Goal: Task Accomplishment & Management: Use online tool/utility

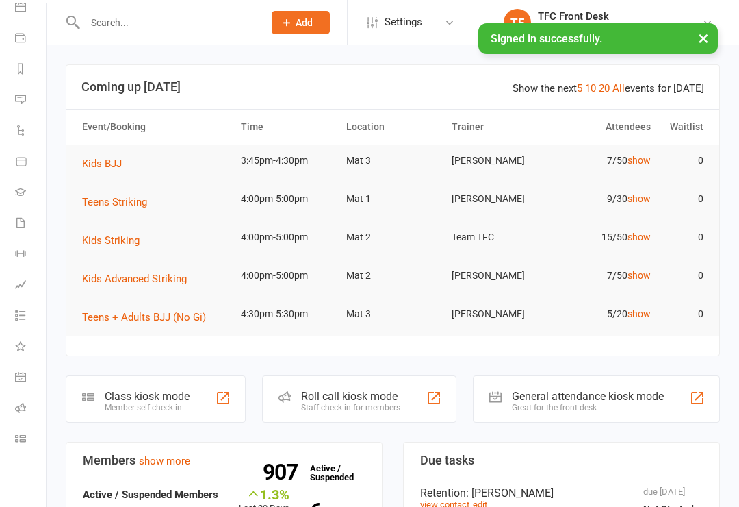
scroll to position [138, 1]
click at [16, 374] on icon at bounding box center [20, 376] width 11 height 11
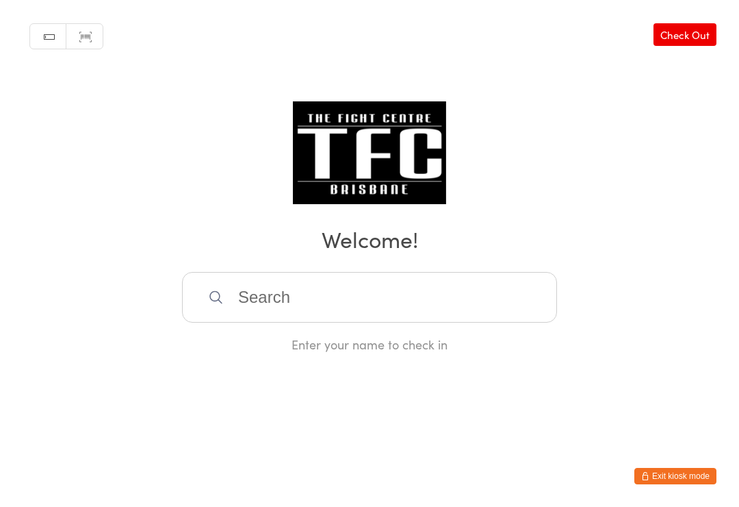
click at [261, 298] on input "search" at bounding box center [369, 297] width 375 height 51
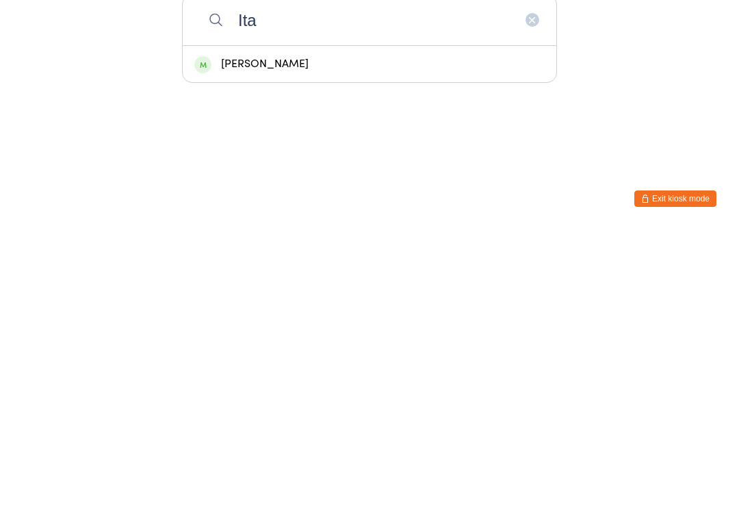
type input "Ita"
click at [255, 332] on div "[PERSON_NAME]" at bounding box center [369, 341] width 350 height 18
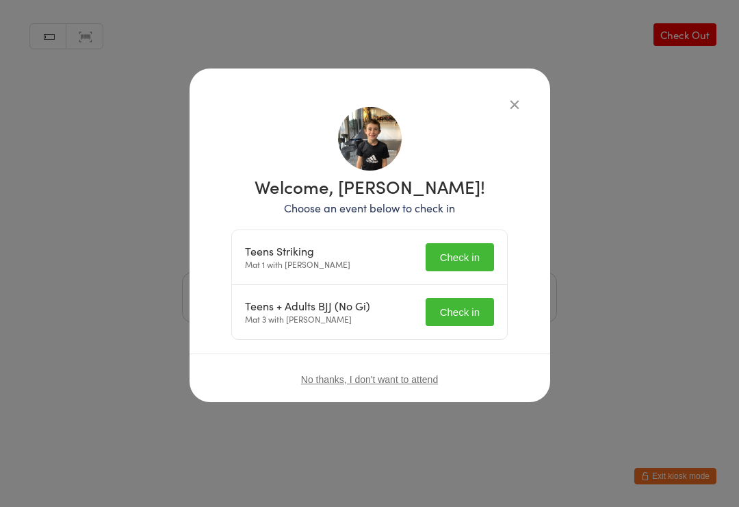
click at [476, 311] on button "Check in" at bounding box center [460, 312] width 68 height 28
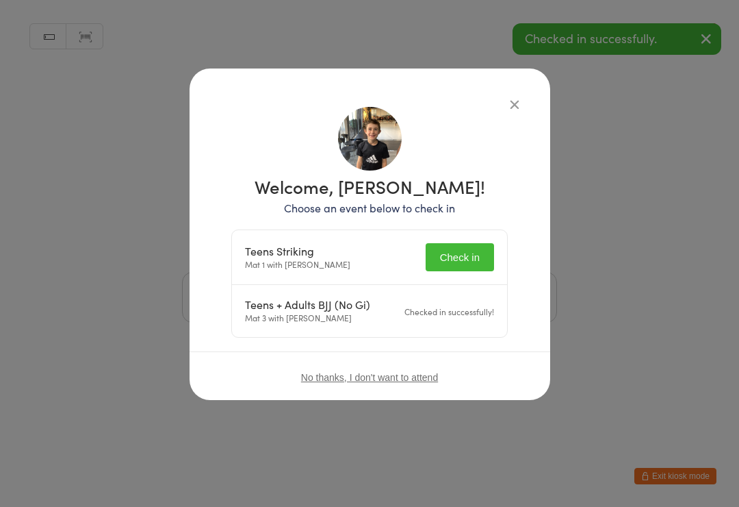
click at [457, 253] on button "Check in" at bounding box center [460, 257] width 68 height 28
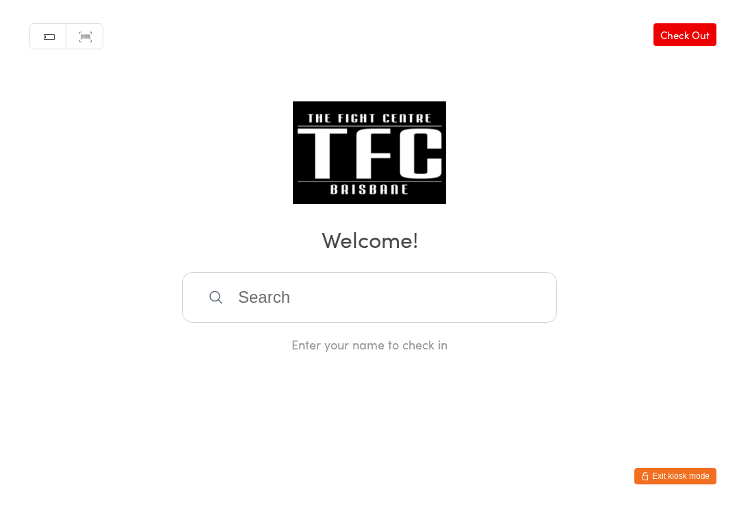
click at [415, 298] on input "search" at bounding box center [369, 297] width 375 height 51
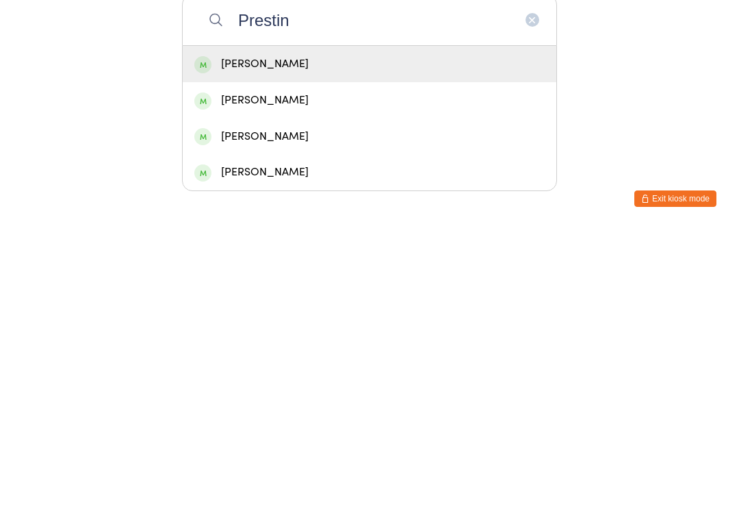
type input "Prestin"
click at [333, 332] on div "[PERSON_NAME]" at bounding box center [369, 341] width 350 height 18
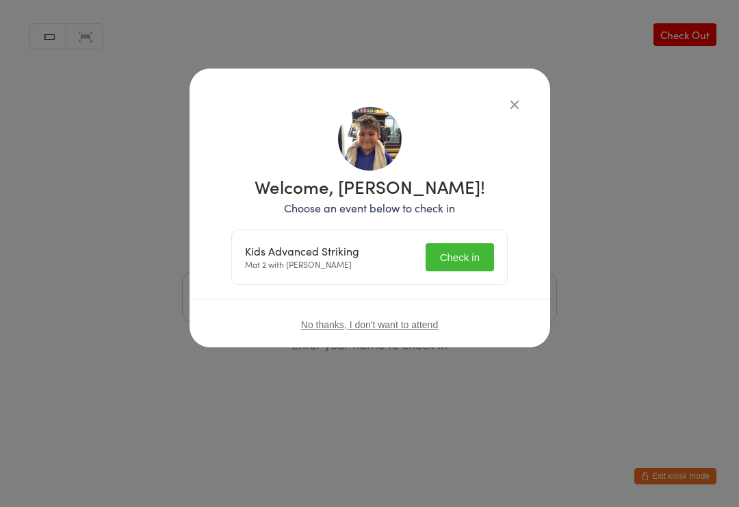
click at [464, 256] on button "Check in" at bounding box center [460, 257] width 68 height 28
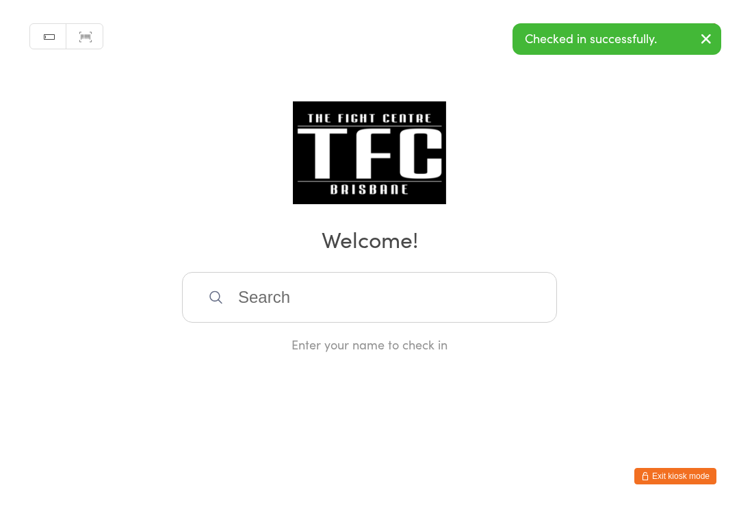
click at [436, 309] on input "search" at bounding box center [369, 297] width 375 height 51
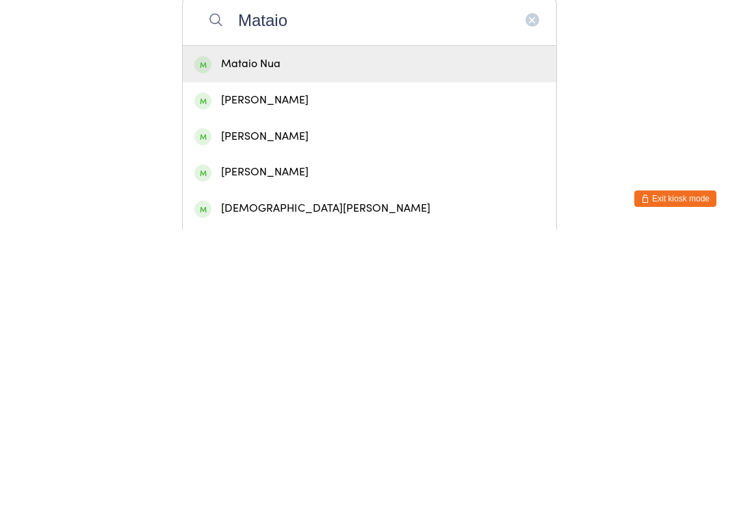
type input "Mataio"
click at [364, 332] on div "Mataio Nua" at bounding box center [369, 341] width 350 height 18
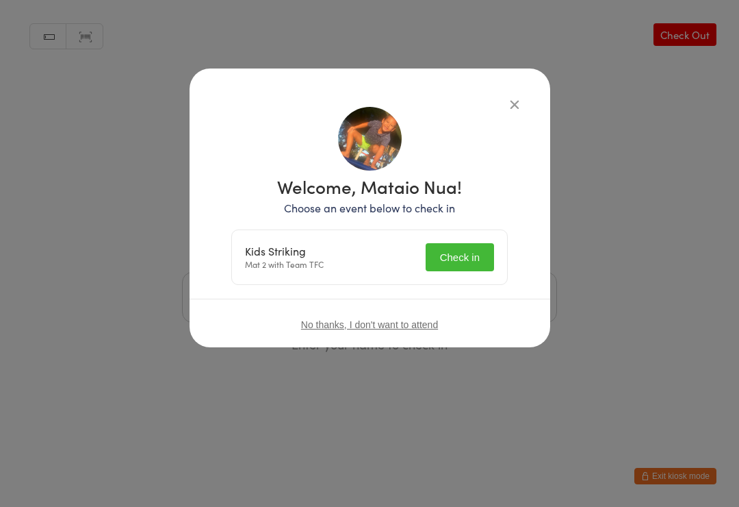
click at [479, 254] on button "Check in" at bounding box center [460, 257] width 68 height 28
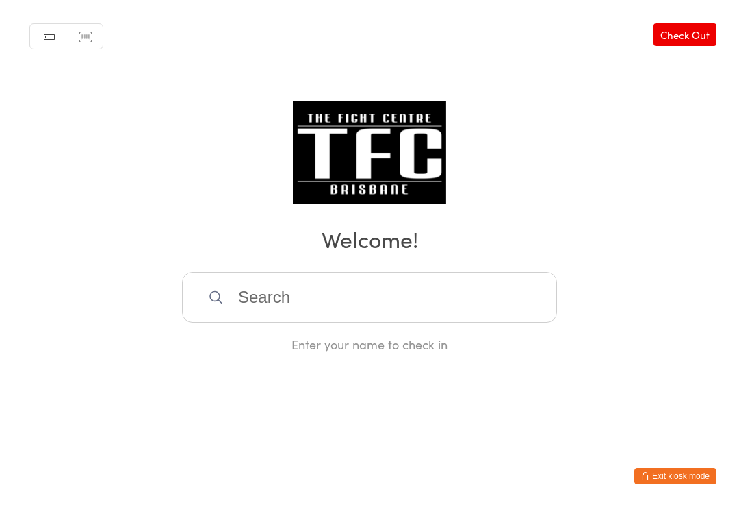
click at [474, 283] on input "search" at bounding box center [369, 297] width 375 height 51
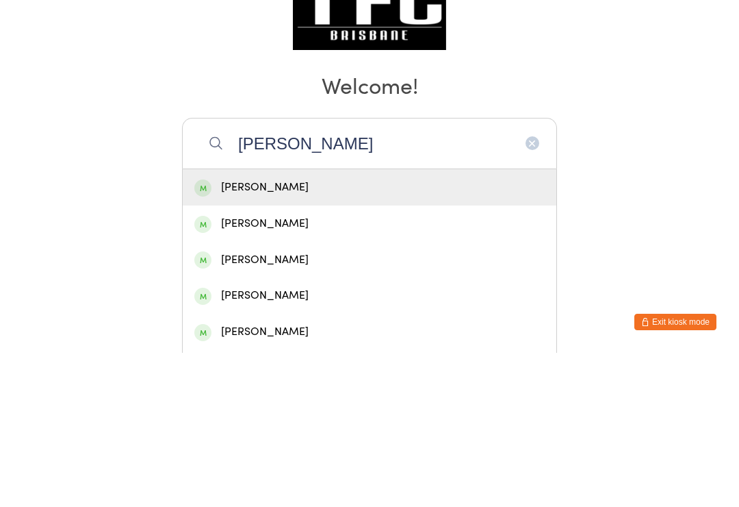
type input "Jacob nichols"
click at [305, 332] on div "[PERSON_NAME]" at bounding box center [369, 341] width 350 height 18
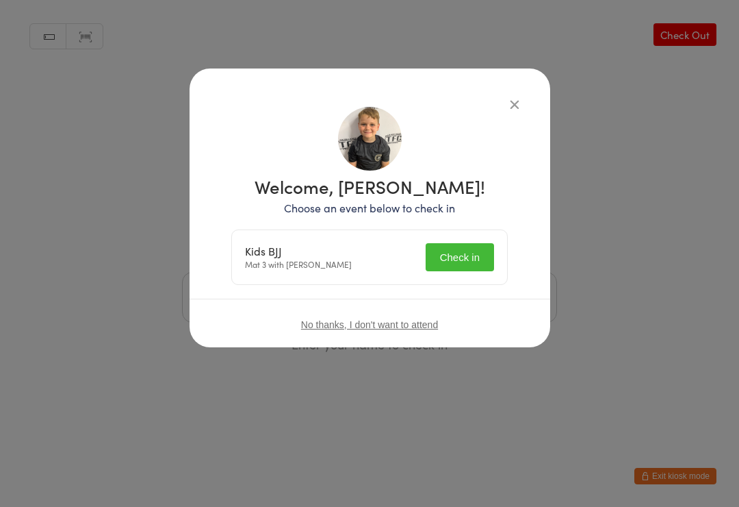
click at [476, 265] on button "Check in" at bounding box center [460, 257] width 68 height 28
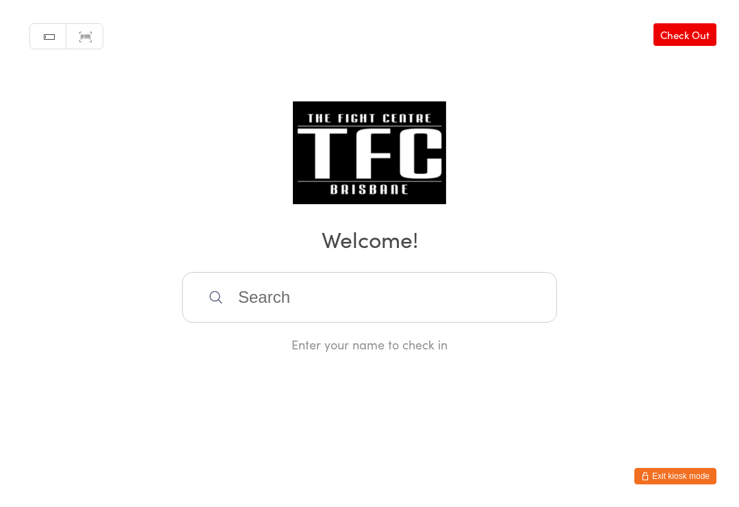
click at [236, 296] on input "search" at bounding box center [369, 297] width 375 height 51
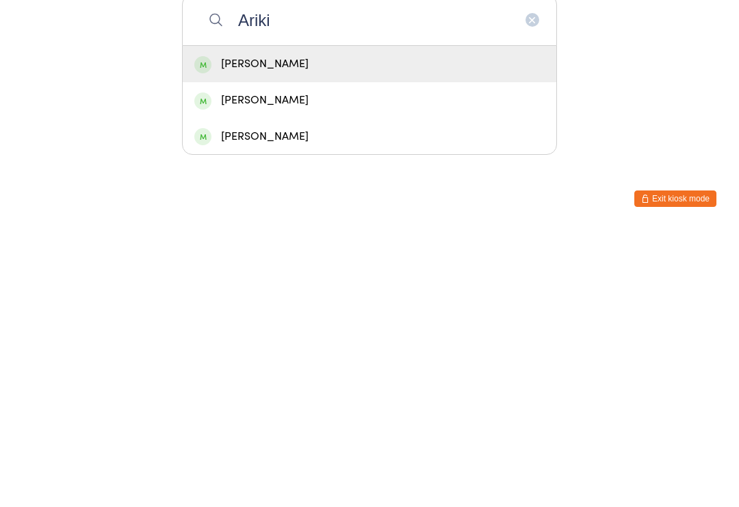
type input "Ariki"
click at [239, 332] on div "Ariki Thoms" at bounding box center [369, 341] width 350 height 18
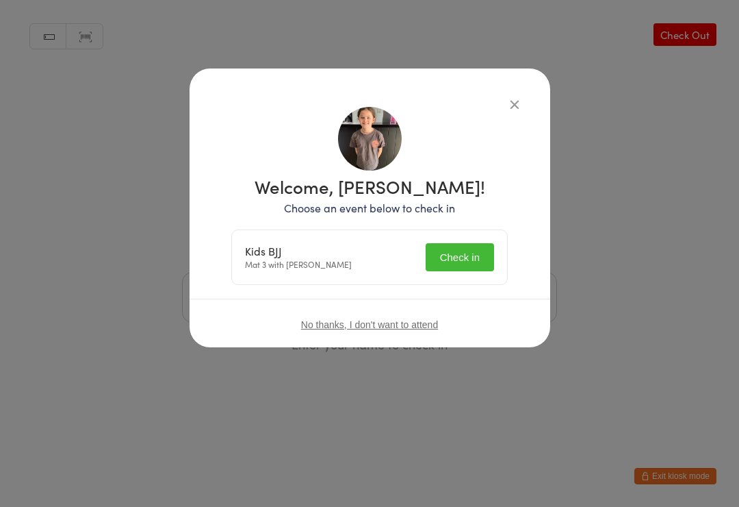
click at [477, 253] on button "Check in" at bounding box center [460, 257] width 68 height 28
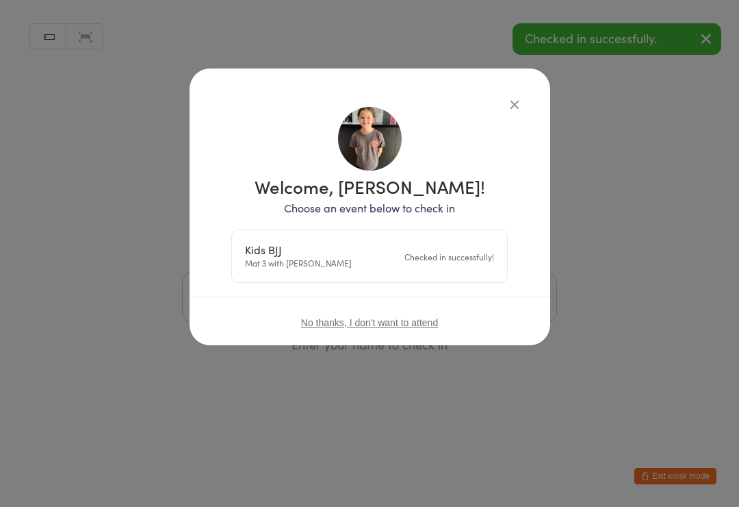
click at [453, 253] on div "Checked in successfully!" at bounding box center [450, 256] width 90 height 13
click at [444, 272] on div "Kids BJJ Mat 3 with Diego Pereira Checked in successfully!" at bounding box center [369, 256] width 275 height 52
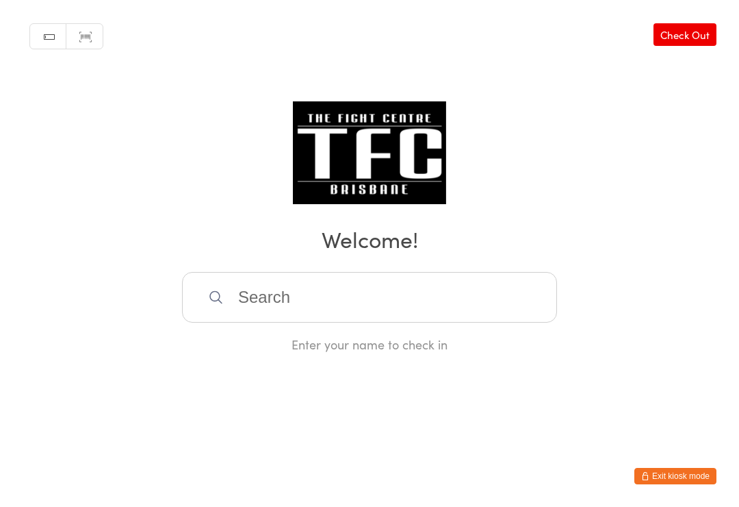
click at [441, 300] on input "search" at bounding box center [369, 297] width 375 height 51
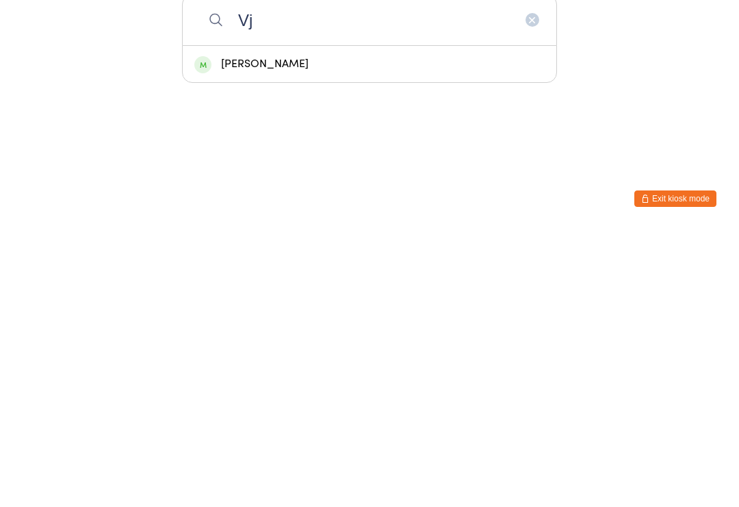
type input "Vj"
click at [264, 332] on div "Vj Teo" at bounding box center [369, 341] width 350 height 18
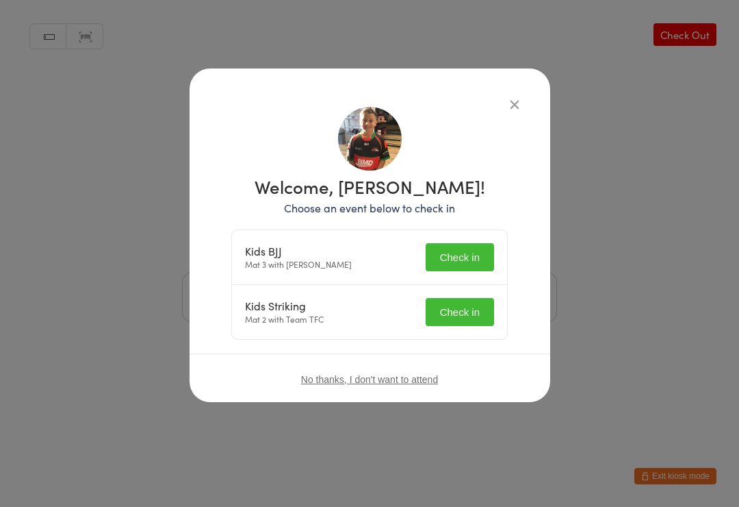
click at [471, 251] on button "Check in" at bounding box center [460, 257] width 68 height 28
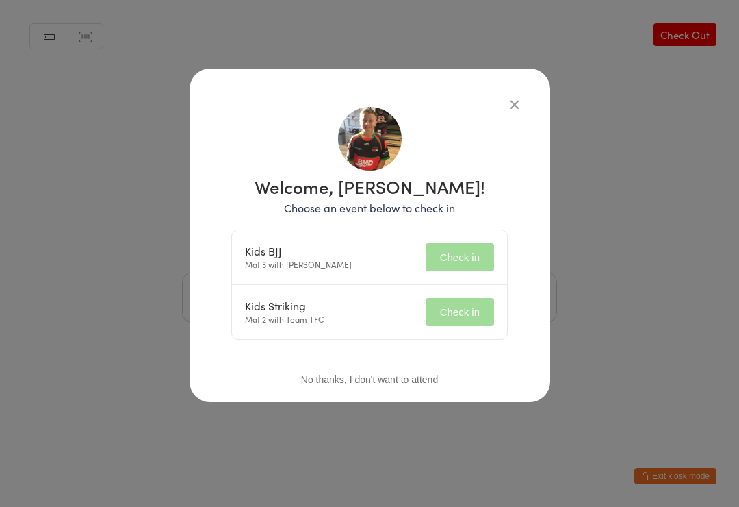
click at [467, 327] on div "Kids Striking Mat 2 with Team TFC Check in" at bounding box center [369, 312] width 275 height 54
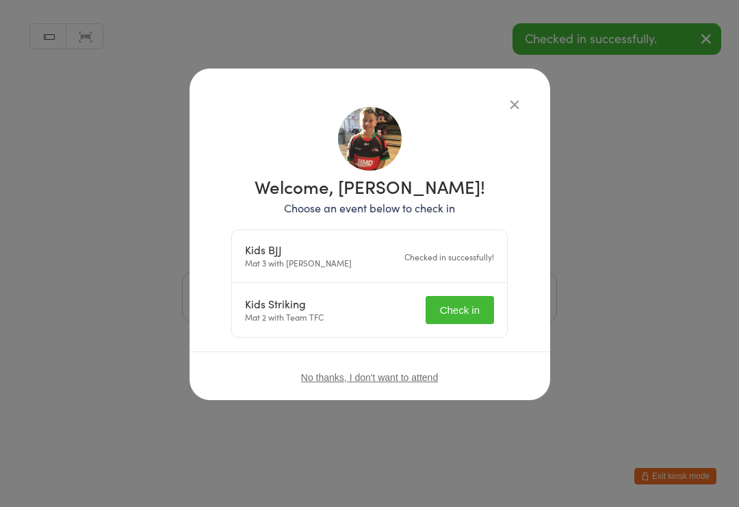
click at [461, 301] on button "Check in" at bounding box center [460, 310] width 68 height 28
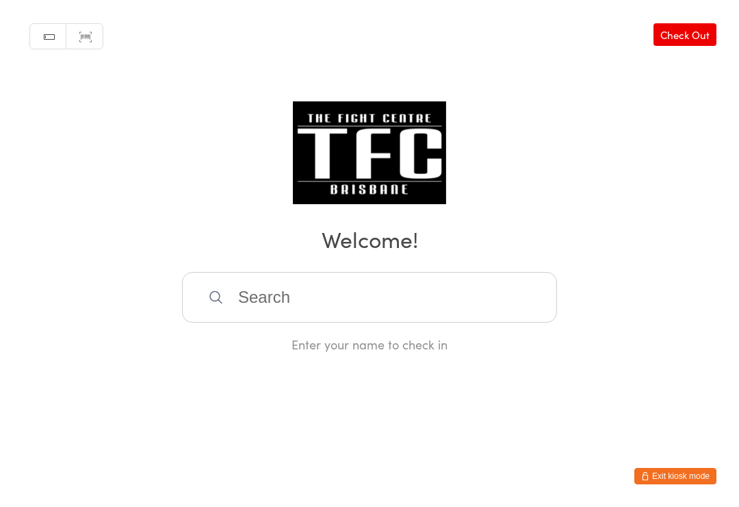
click at [511, 312] on input "search" at bounding box center [369, 297] width 375 height 51
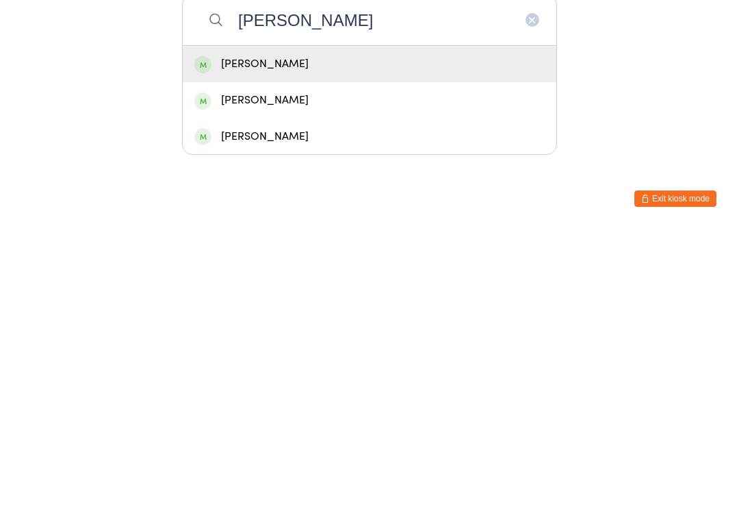
type input "Noah"
click at [199, 368] on div "Noah Adric" at bounding box center [369, 377] width 350 height 18
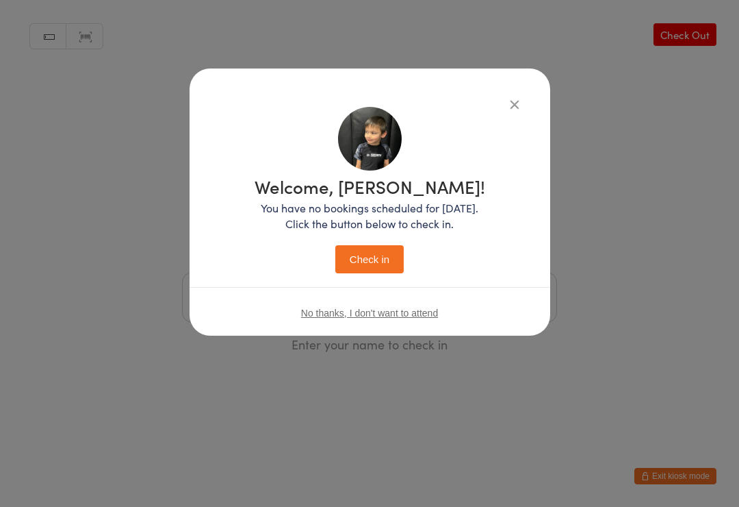
click at [376, 255] on button "Check in" at bounding box center [369, 259] width 68 height 28
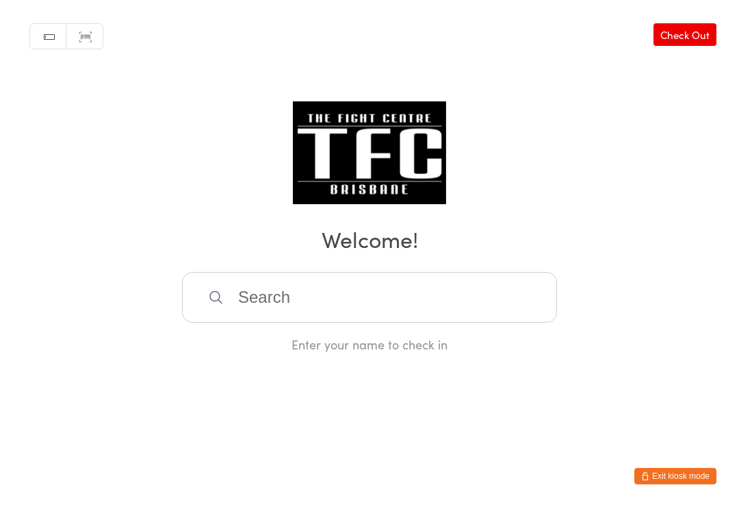
click at [439, 292] on input "search" at bounding box center [369, 297] width 375 height 51
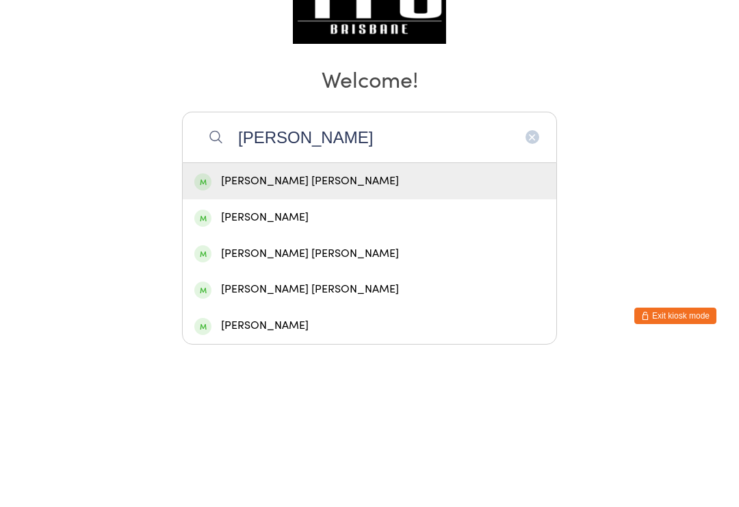
type input "Ryder h"
click at [312, 332] on div "Ryder Handley" at bounding box center [369, 341] width 350 height 18
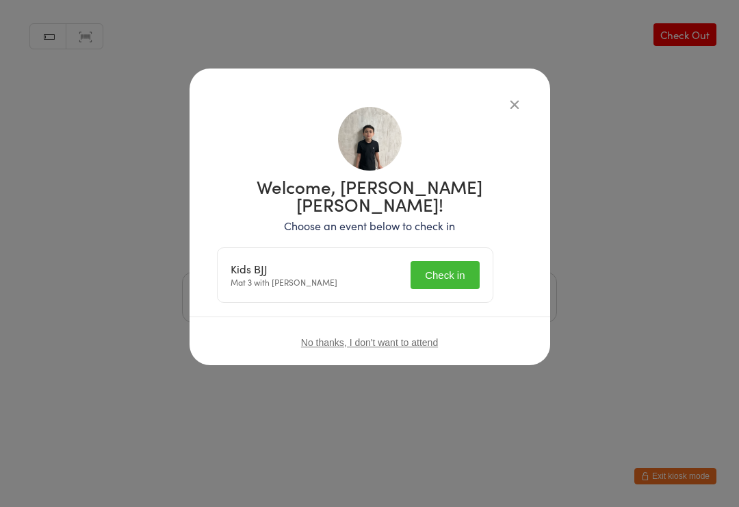
click at [463, 261] on button "Check in" at bounding box center [445, 275] width 68 height 28
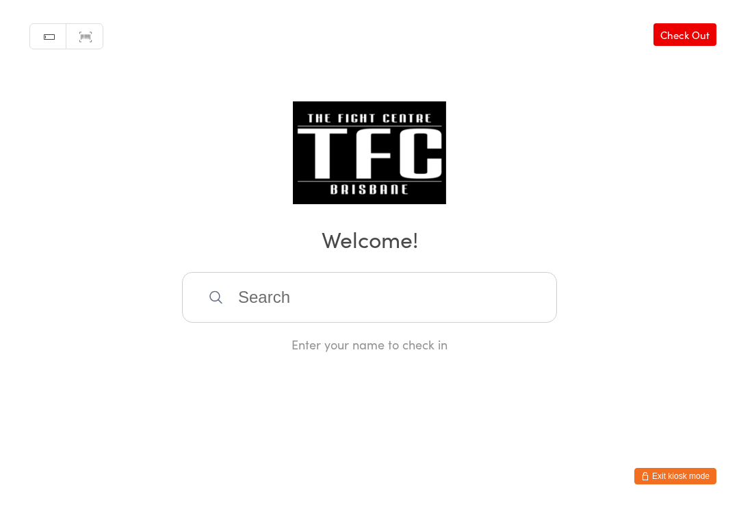
click at [277, 283] on input "search" at bounding box center [369, 297] width 375 height 51
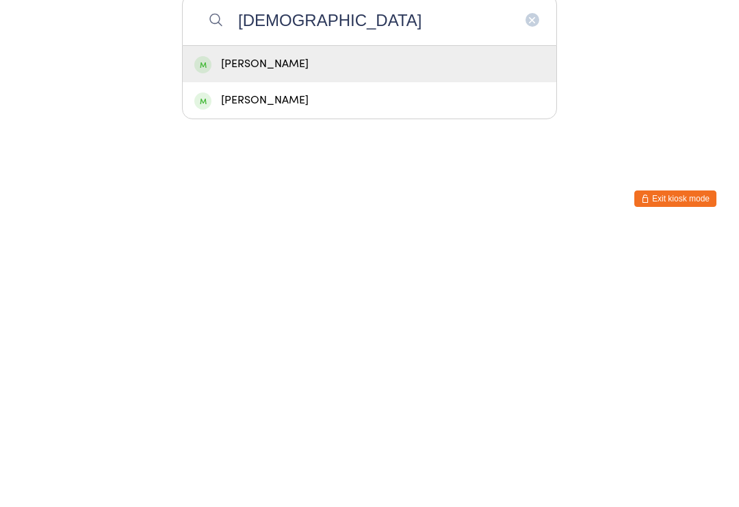
type input "Shiva"
click at [281, 332] on div "[PERSON_NAME]" at bounding box center [369, 341] width 350 height 18
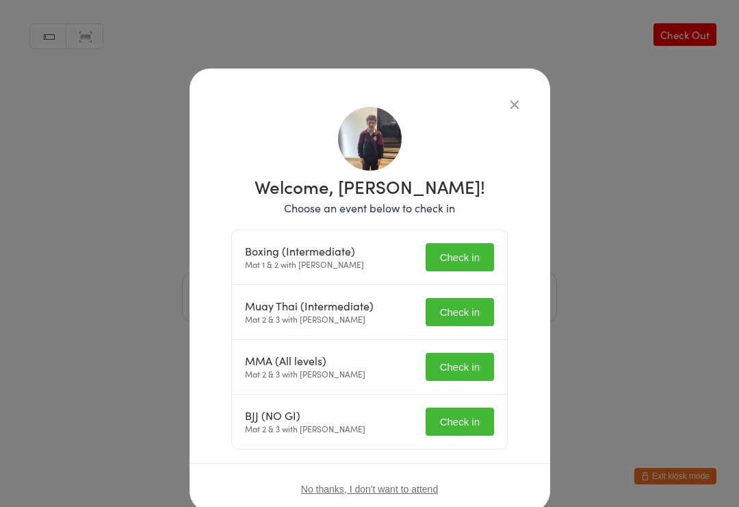
click at [470, 260] on button "Check in" at bounding box center [460, 257] width 68 height 28
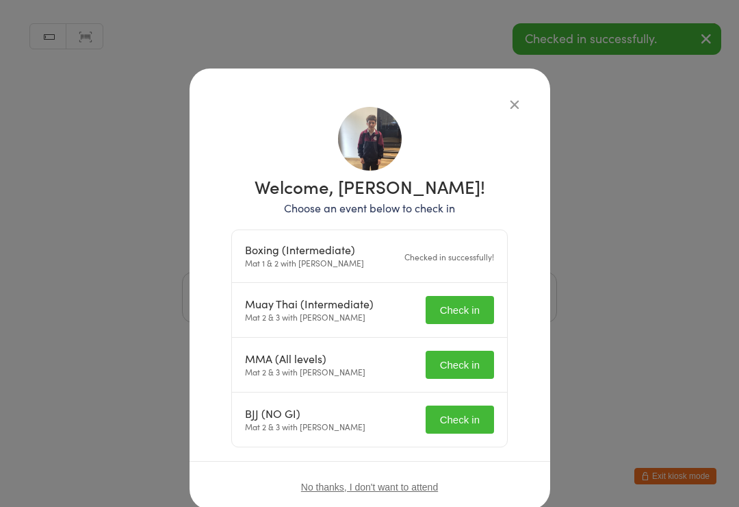
click at [451, 368] on button "Check in" at bounding box center [460, 364] width 68 height 28
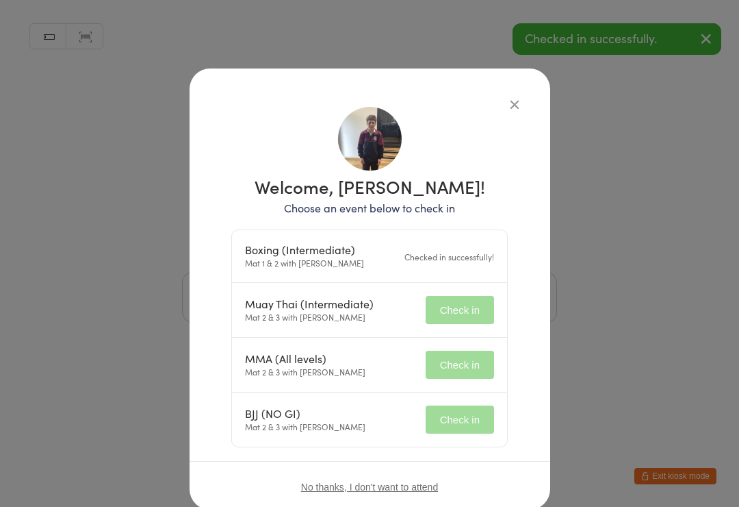
click at [457, 407] on button "Check in" at bounding box center [460, 419] width 68 height 28
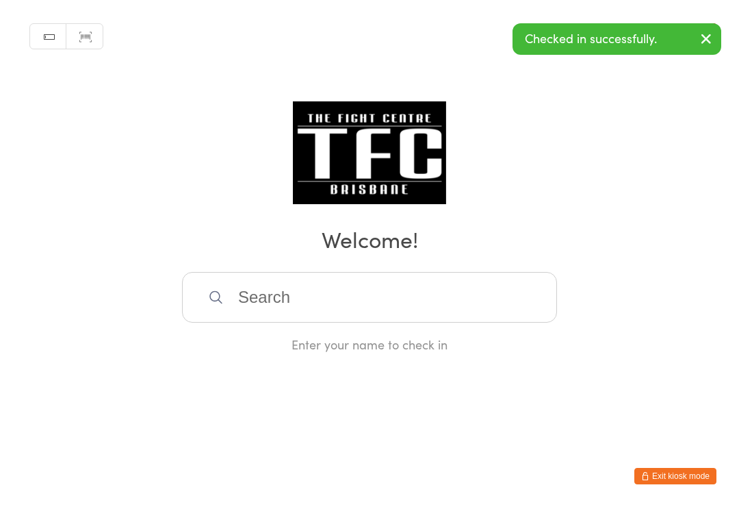
click at [468, 322] on input "search" at bounding box center [369, 297] width 375 height 51
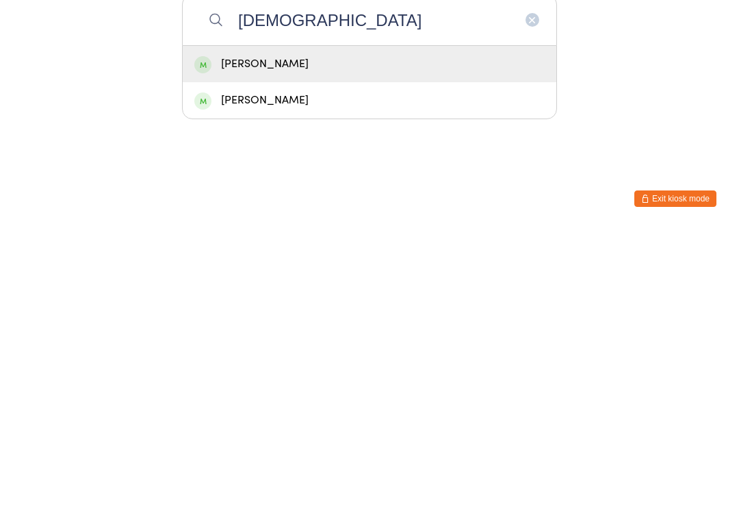
type input "Shiva"
click at [290, 332] on div "[PERSON_NAME]" at bounding box center [369, 341] width 350 height 18
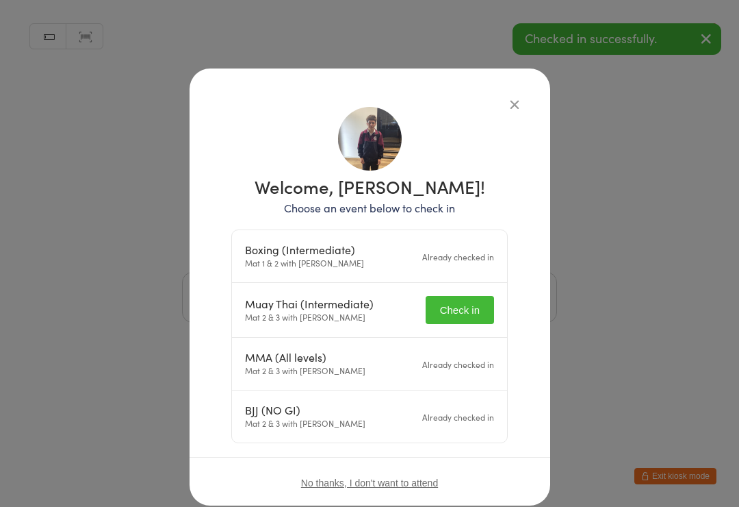
click at [457, 320] on button "Check in" at bounding box center [460, 310] width 68 height 28
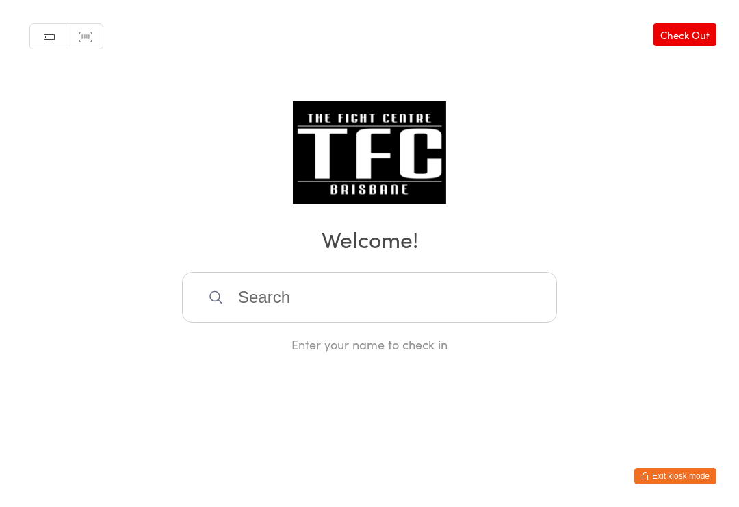
click at [476, 309] on input "search" at bounding box center [369, 297] width 375 height 51
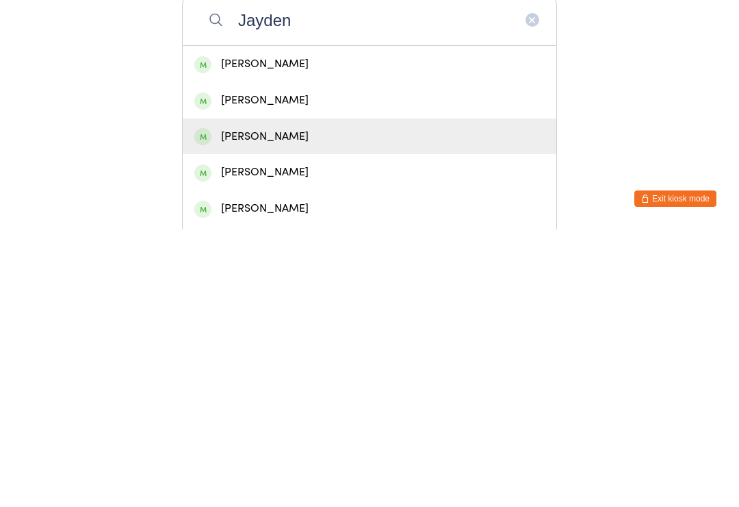
type input "Jayden"
click at [291, 405] on div "Jayden Midwood" at bounding box center [369, 414] width 350 height 18
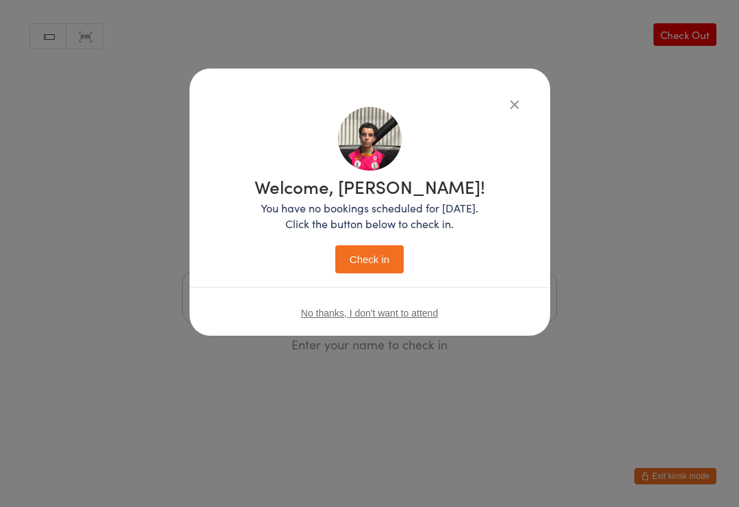
click at [368, 247] on button "Check in" at bounding box center [369, 259] width 68 height 28
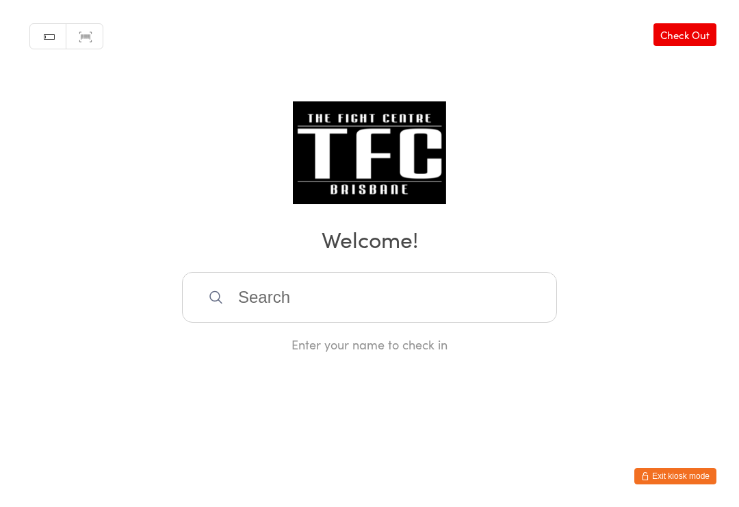
click at [242, 300] on input "search" at bounding box center [369, 297] width 375 height 51
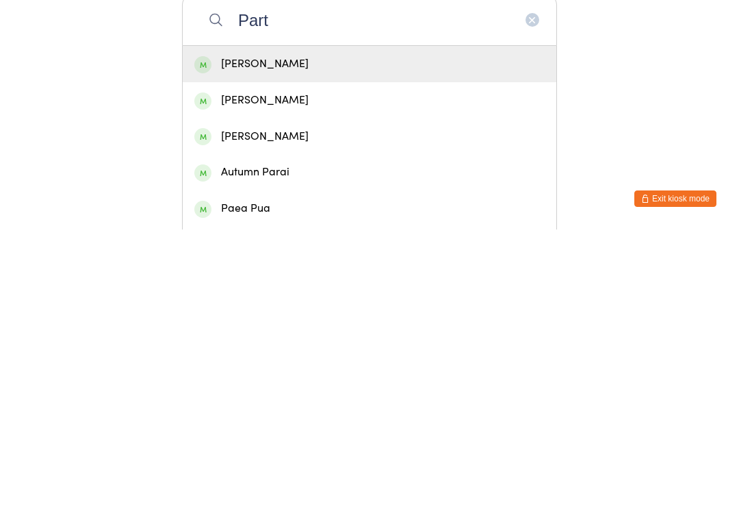
type input "Part"
click at [240, 396] on div "Chase Partington" at bounding box center [370, 414] width 374 height 36
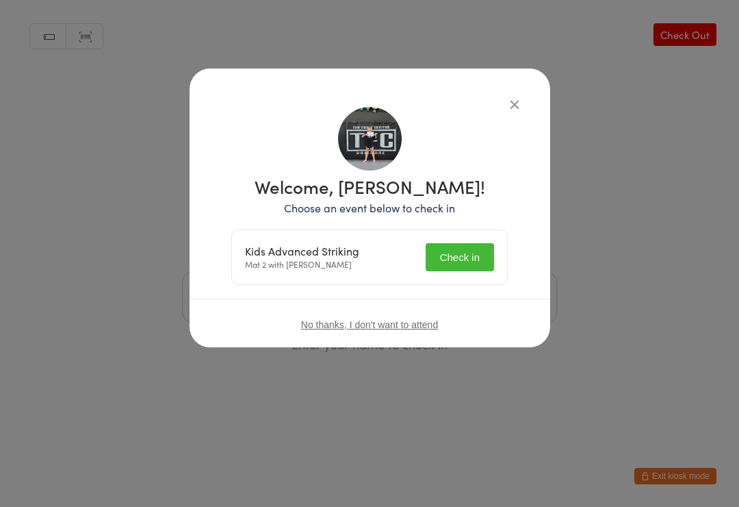
click at [450, 266] on button "Check in" at bounding box center [460, 257] width 68 height 28
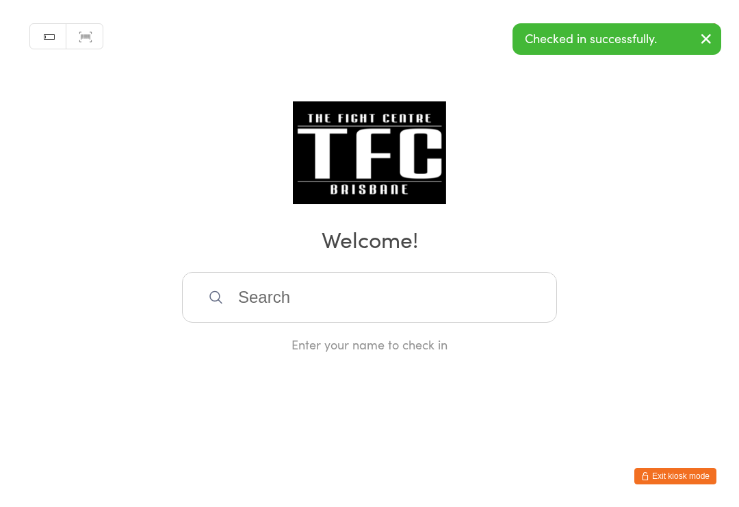
click at [326, 300] on input "search" at bounding box center [369, 297] width 375 height 51
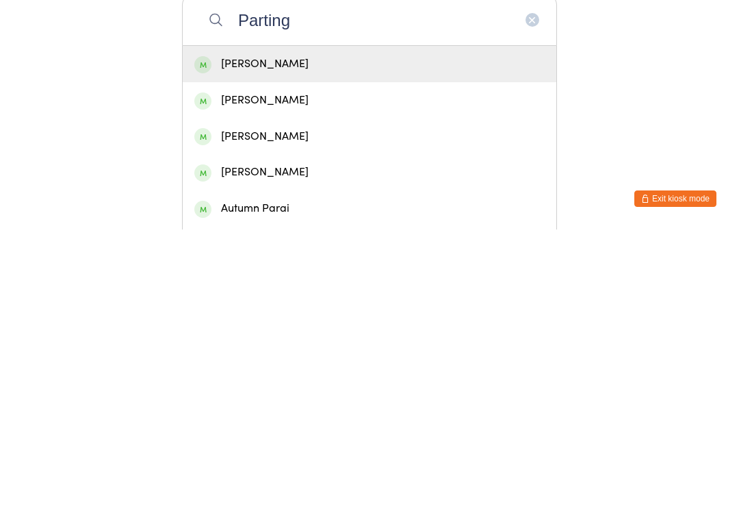
type input "Parting"
click at [331, 332] on div "Aria Partington" at bounding box center [369, 341] width 350 height 18
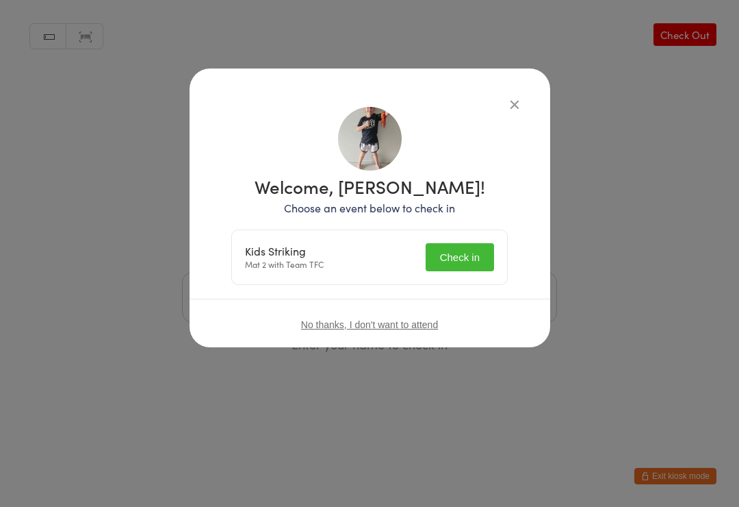
click at [461, 253] on button "Check in" at bounding box center [460, 257] width 68 height 28
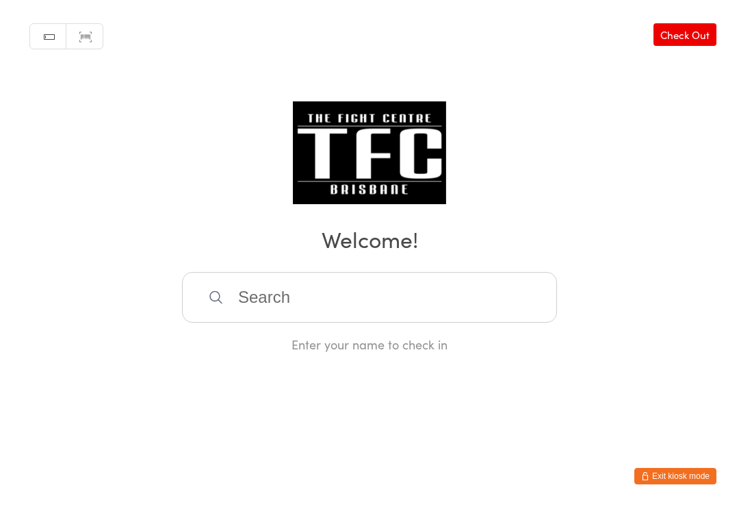
click at [277, 295] on input "search" at bounding box center [369, 297] width 375 height 51
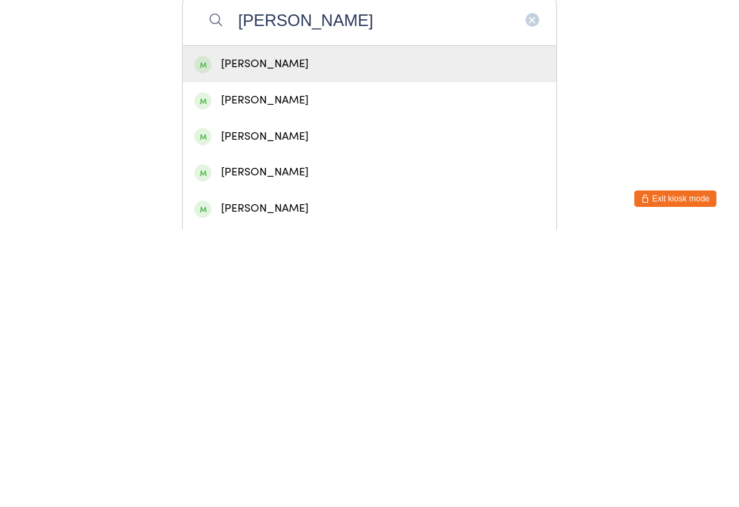
type input "Ryan m"
click at [299, 332] on div "Ryan Maddock" at bounding box center [369, 341] width 350 height 18
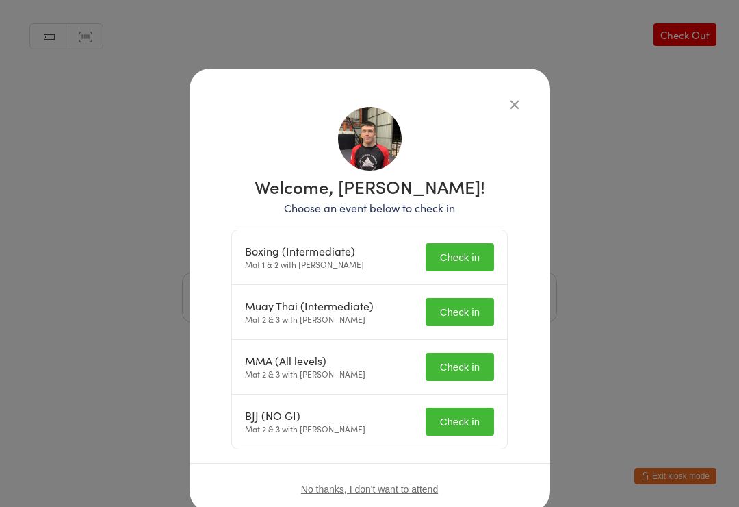
click at [455, 259] on button "Check in" at bounding box center [460, 257] width 68 height 28
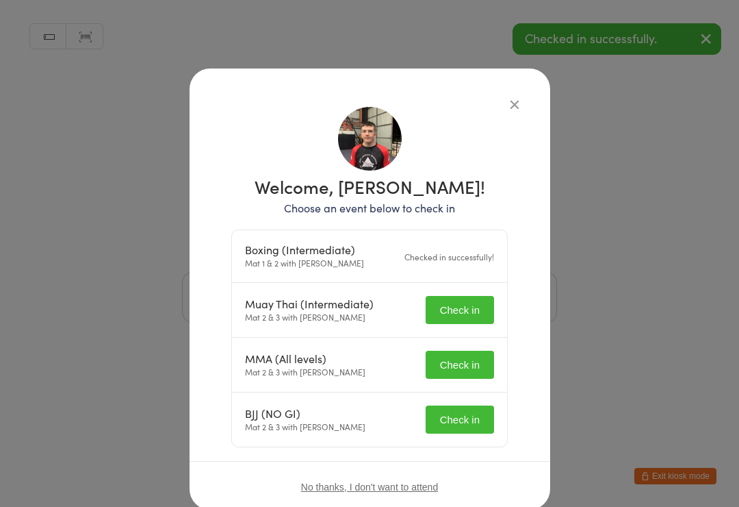
click at [460, 363] on button "Check in" at bounding box center [460, 364] width 68 height 28
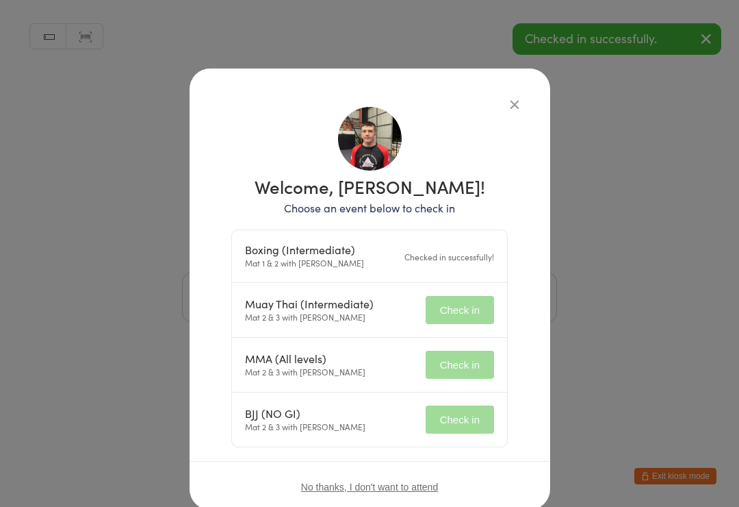
click at [463, 400] on div "BJJ (NO GI) Mat 2 & 3 with Ben Johnston Check in" at bounding box center [369, 419] width 275 height 54
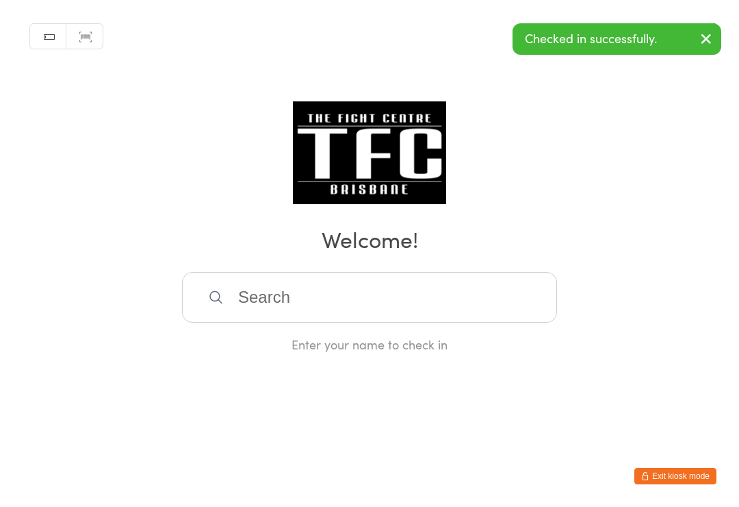
click at [423, 283] on input "search" at bounding box center [369, 297] width 375 height 51
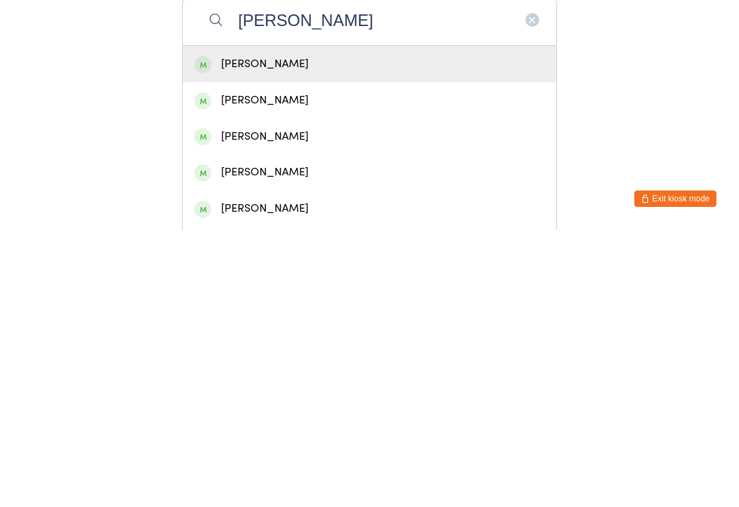
type input "Ryan m"
click at [329, 332] on div "Ryan Maddock" at bounding box center [369, 341] width 350 height 18
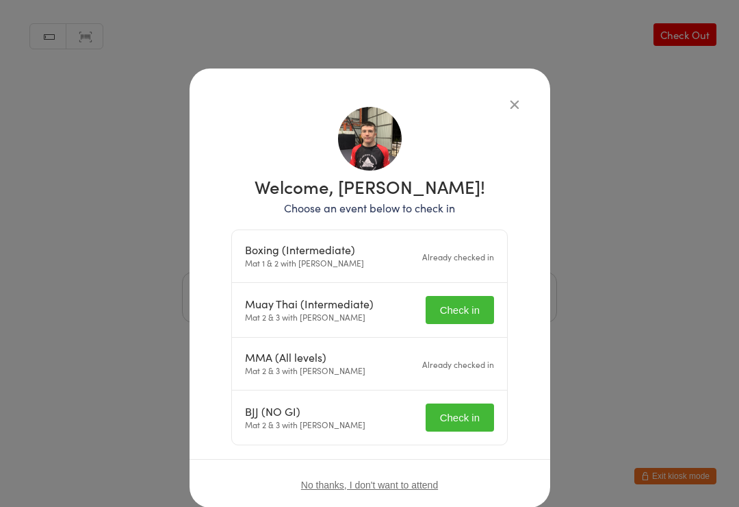
click at [459, 311] on button "Check in" at bounding box center [460, 310] width 68 height 28
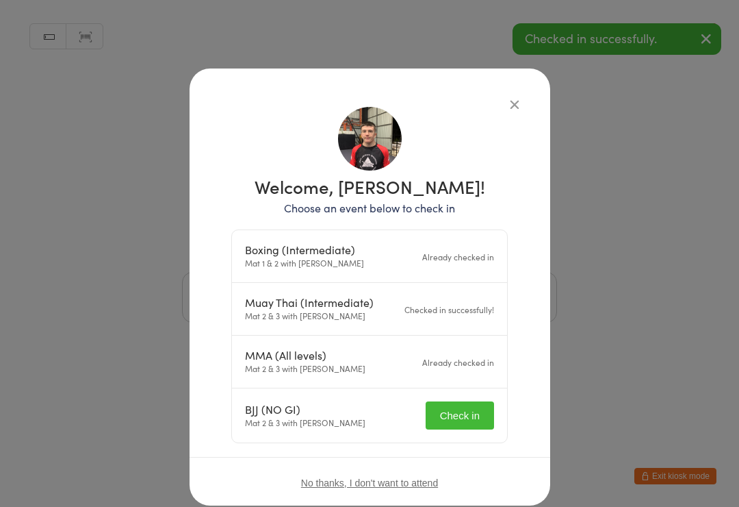
click at [459, 413] on button "Check in" at bounding box center [460, 415] width 68 height 28
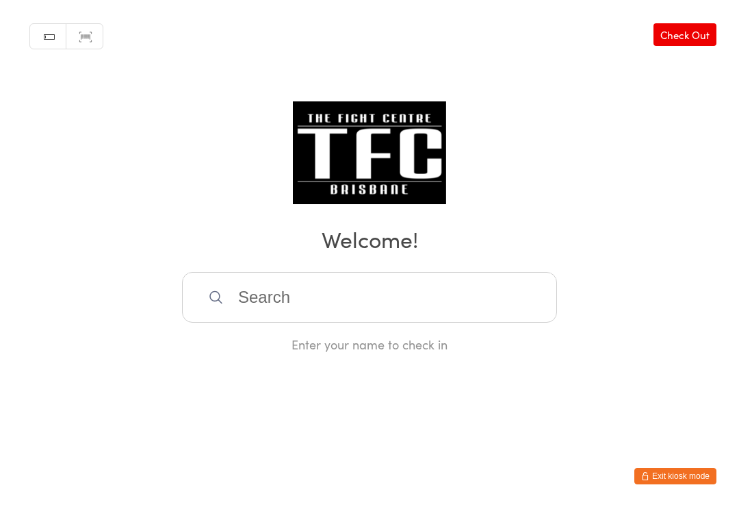
click at [458, 319] on input "search" at bounding box center [369, 297] width 375 height 51
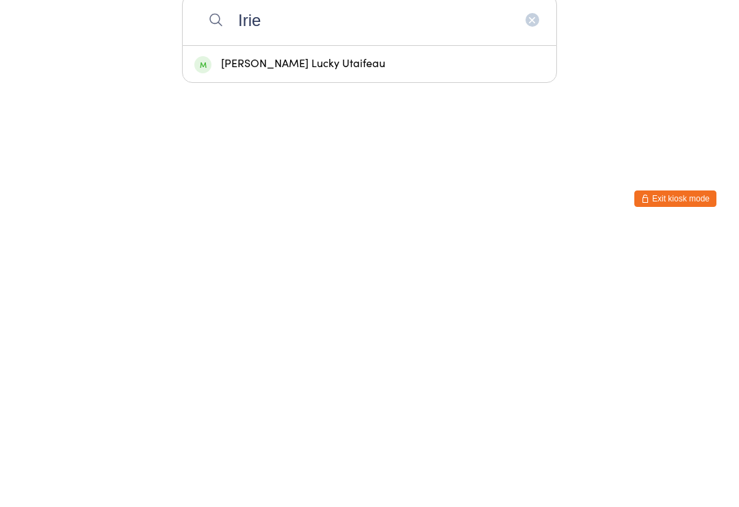
type input "Irie"
click at [396, 332] on div "Irie Lovell Lucky Utaifeau" at bounding box center [369, 341] width 350 height 18
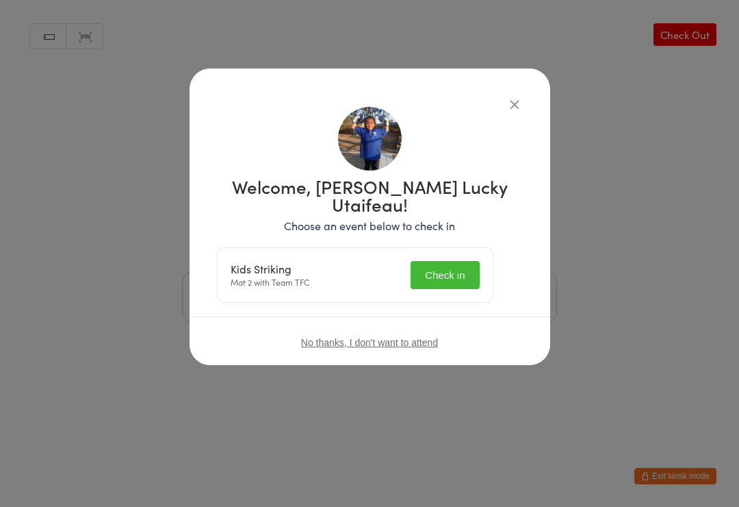
click at [463, 261] on button "Check in" at bounding box center [445, 275] width 68 height 28
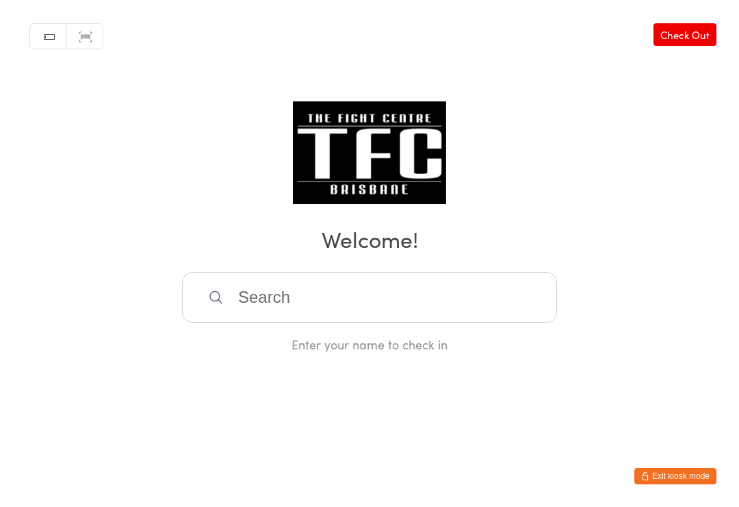
click at [255, 308] on input "search" at bounding box center [369, 297] width 375 height 51
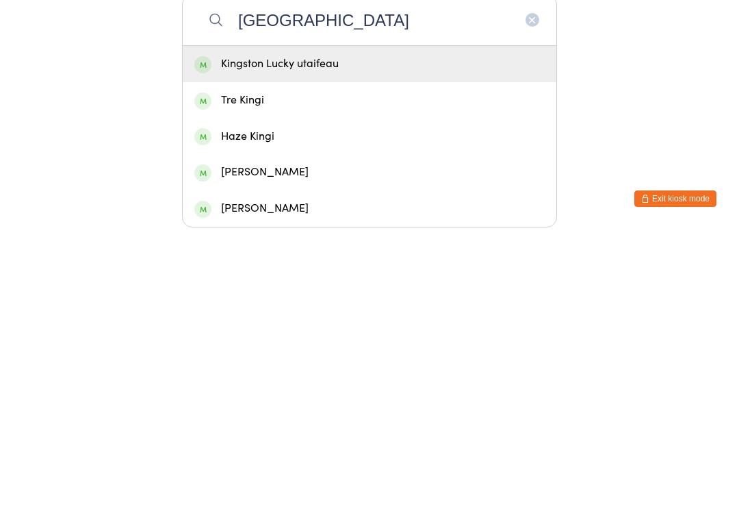
type input "Kingston"
click at [243, 332] on div "Kingston Lucky utaifeau" at bounding box center [369, 341] width 350 height 18
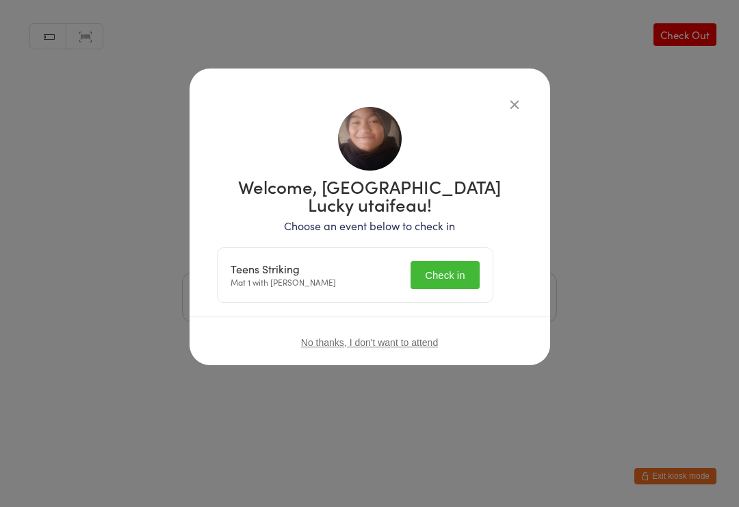
click at [442, 266] on button "Check in" at bounding box center [445, 275] width 68 height 28
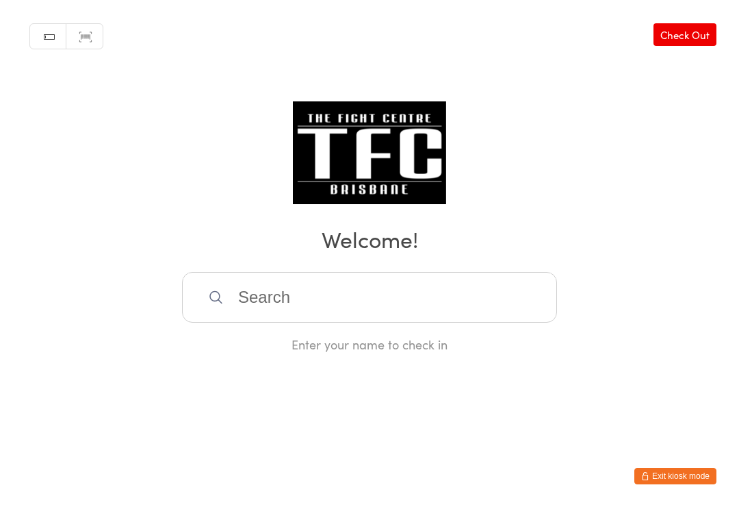
click at [244, 283] on input "search" at bounding box center [369, 297] width 375 height 51
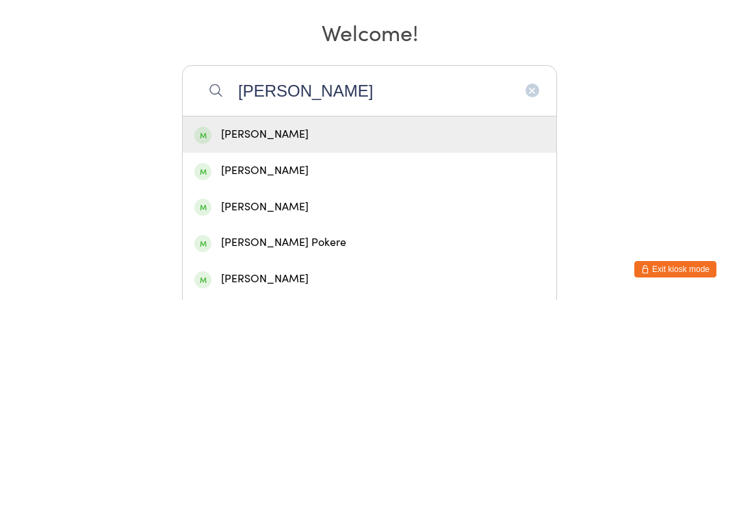
type input "Rosko"
click at [229, 332] on div "Rosko Tanner" at bounding box center [369, 341] width 350 height 18
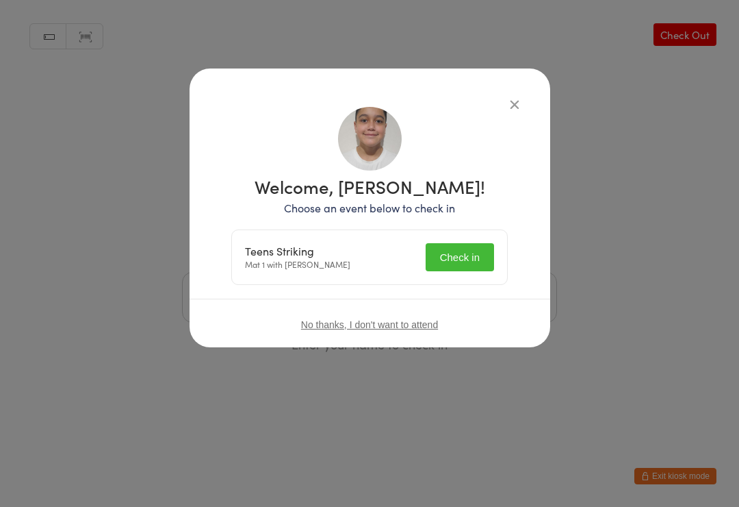
click at [454, 244] on button "Check in" at bounding box center [460, 257] width 68 height 28
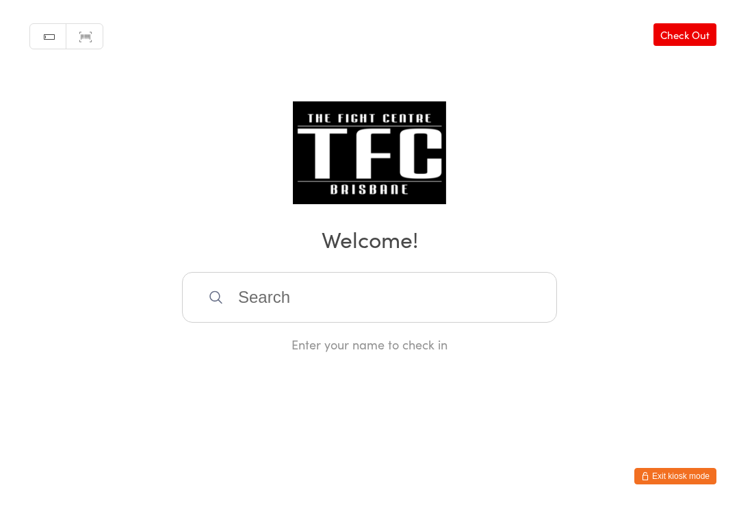
click at [389, 297] on input "search" at bounding box center [369, 297] width 375 height 51
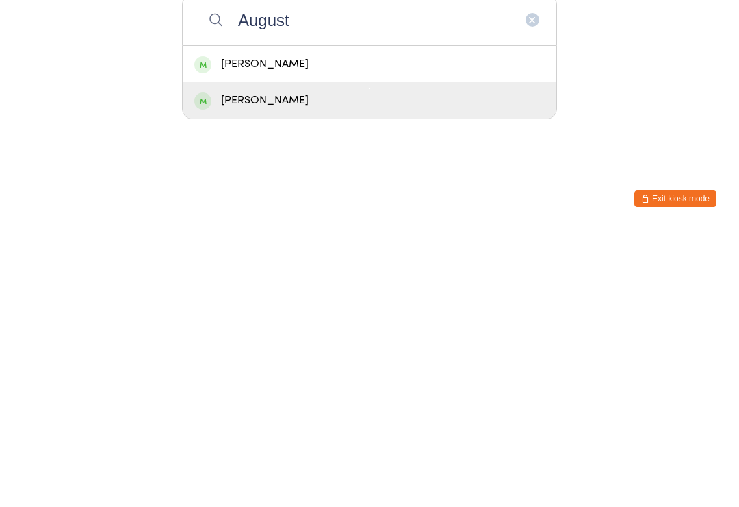
type input "August"
click at [374, 368] on div "Te Amohaere August-Alam" at bounding box center [369, 377] width 350 height 18
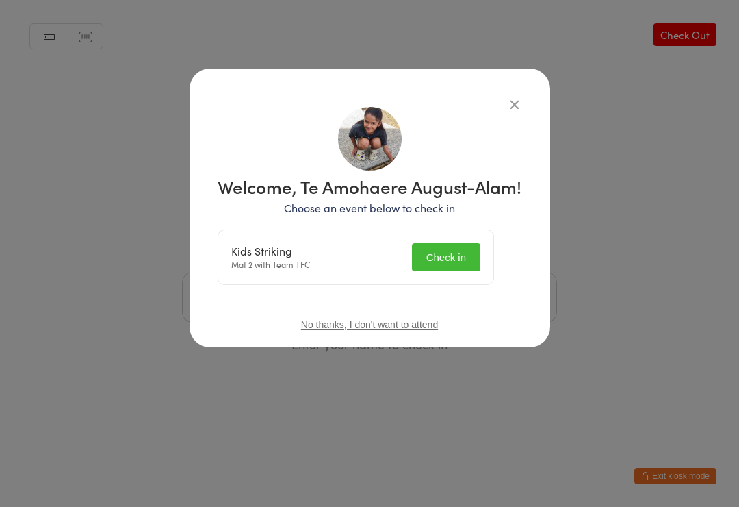
click at [446, 271] on button "Check in" at bounding box center [446, 257] width 68 height 28
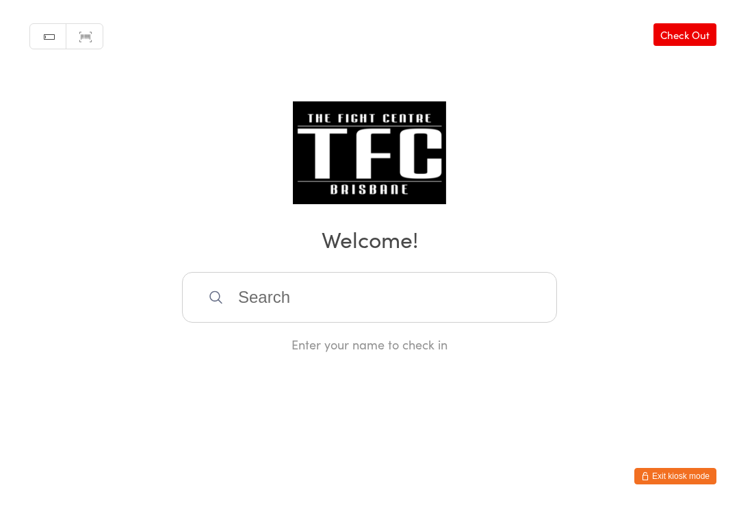
click at [441, 305] on input "search" at bounding box center [369, 297] width 375 height 51
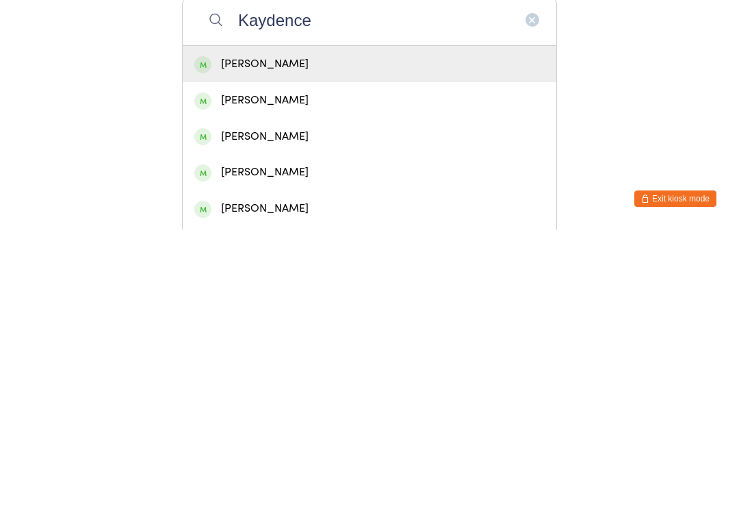
type input "Kaydence"
click at [298, 332] on div "[PERSON_NAME]" at bounding box center [369, 341] width 350 height 18
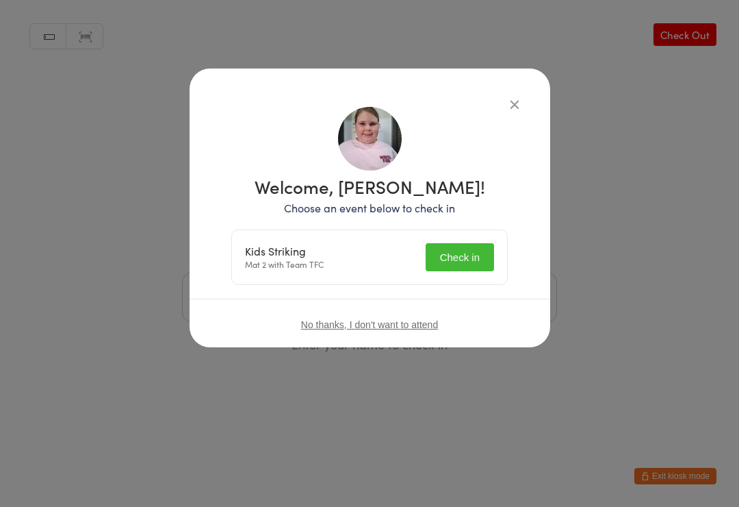
click at [452, 238] on div "Kids Striking Mat 2 with Team TFC Check in" at bounding box center [369, 257] width 275 height 54
click at [458, 252] on button "Check in" at bounding box center [460, 257] width 68 height 28
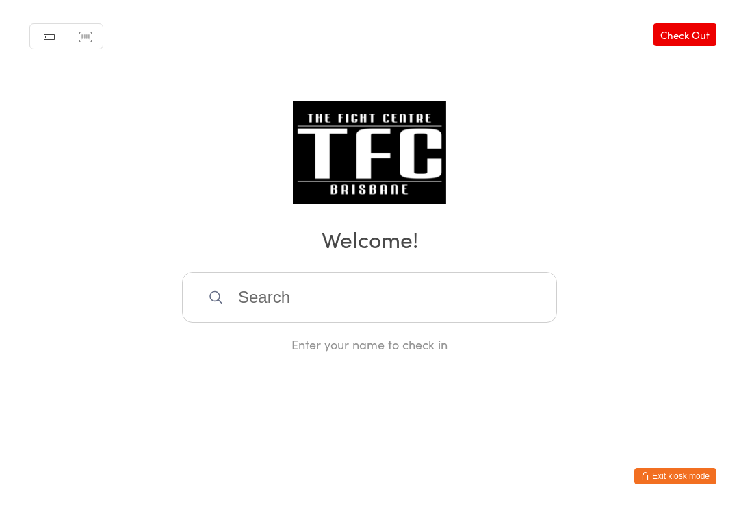
click at [260, 302] on input "search" at bounding box center [369, 297] width 375 height 51
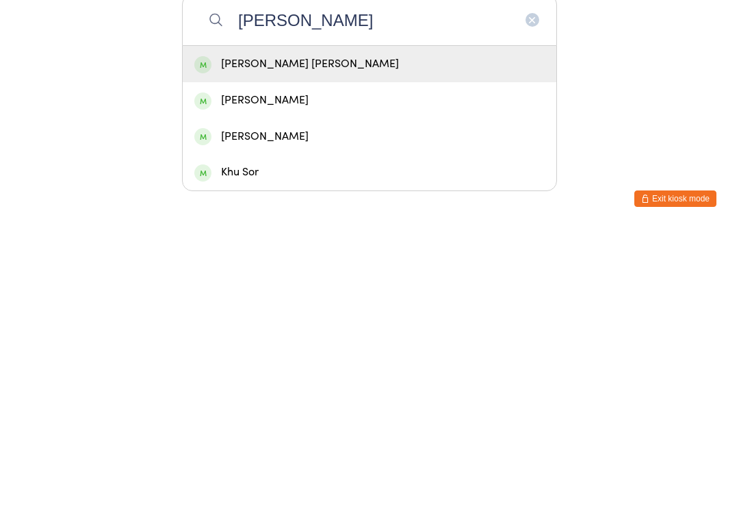
type input "Sophia"
click at [262, 332] on div "Sophia Mae Chiliberti" at bounding box center [369, 341] width 350 height 18
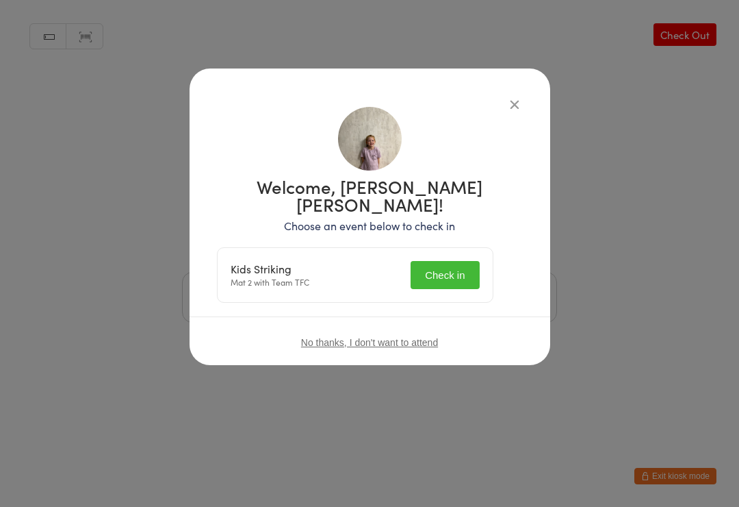
click at [467, 261] on button "Check in" at bounding box center [445, 275] width 68 height 28
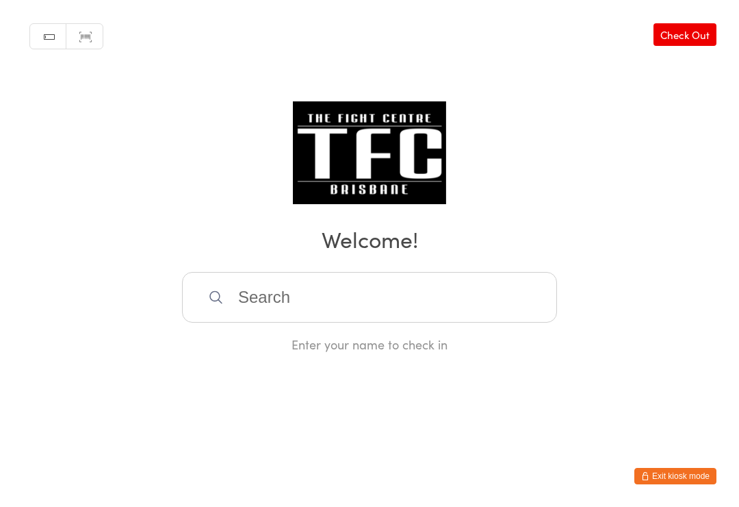
click at [412, 270] on div "Manual search Scanner input Check Out Welcome! Enter your name to check in" at bounding box center [369, 176] width 739 height 353
click at [404, 280] on input "search" at bounding box center [369, 297] width 375 height 51
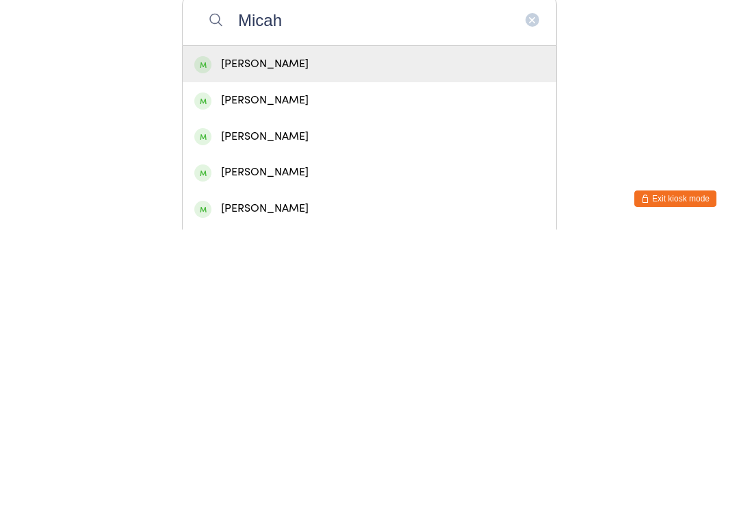
type input "Micah"
click at [390, 323] on div "Micah Kelly" at bounding box center [370, 341] width 374 height 36
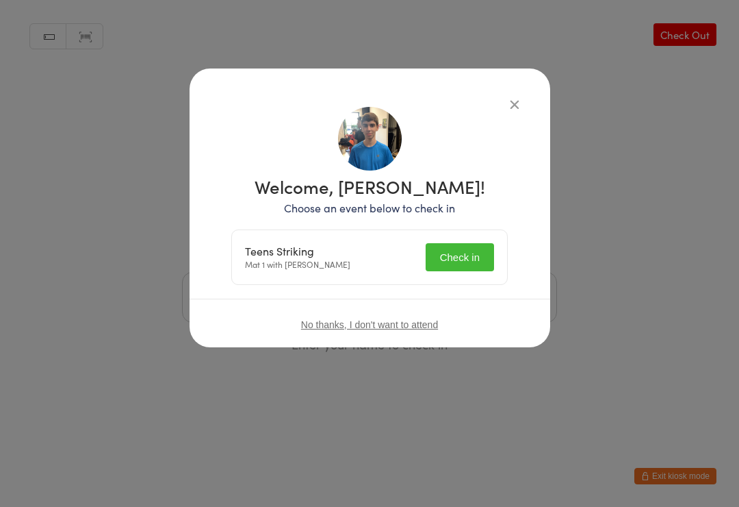
click at [465, 247] on button "Check in" at bounding box center [460, 257] width 68 height 28
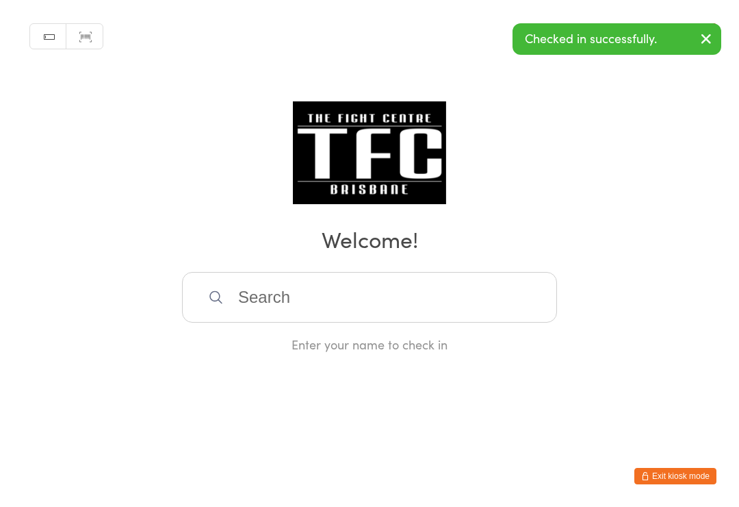
click at [275, 274] on div "Manual search Scanner input Check Out Welcome! Enter your name to check in" at bounding box center [369, 176] width 739 height 353
click at [227, 303] on input "search" at bounding box center [369, 297] width 375 height 51
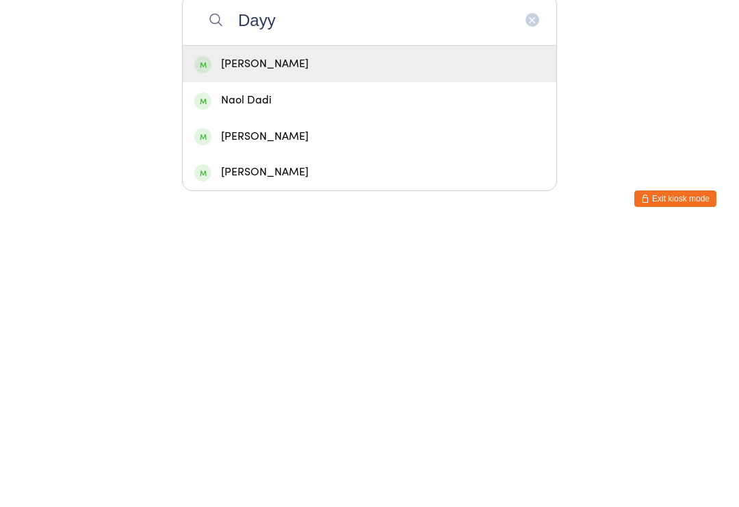
type input "Dayy"
click at [244, 332] on div "Dayyan Syed" at bounding box center [369, 341] width 350 height 18
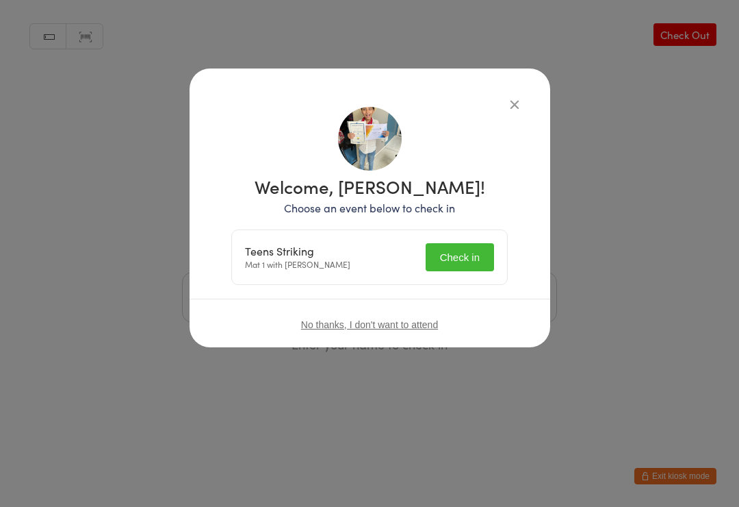
click at [457, 253] on button "Check in" at bounding box center [460, 257] width 68 height 28
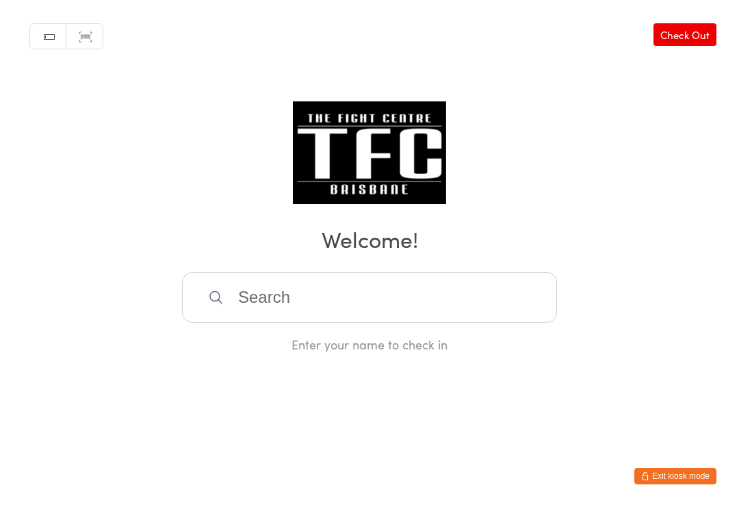
click at [405, 300] on input "search" at bounding box center [369, 297] width 375 height 51
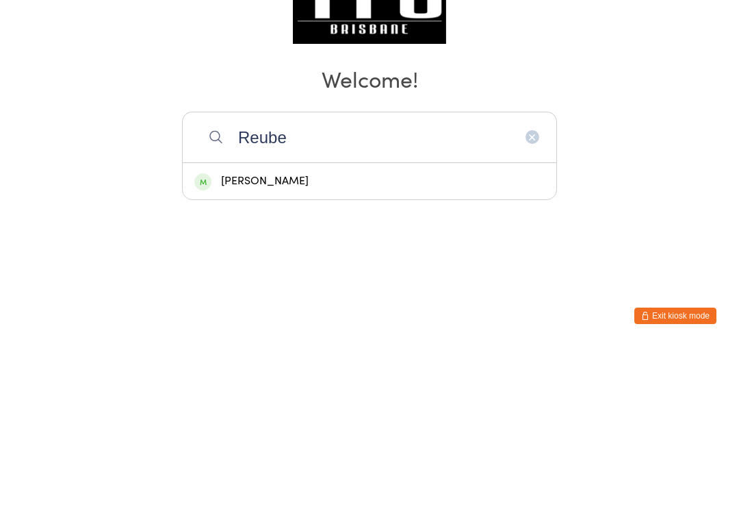
type input "Reube"
click at [336, 332] on div "Reuben Kelly" at bounding box center [369, 341] width 350 height 18
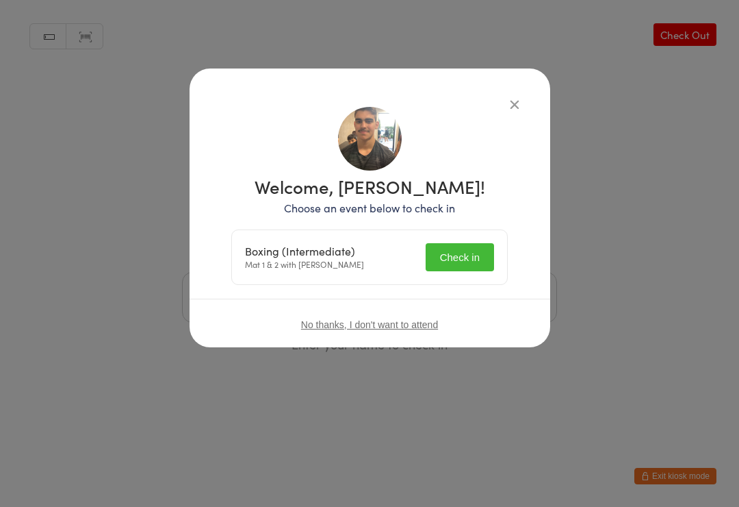
click at [444, 243] on button "Check in" at bounding box center [460, 257] width 68 height 28
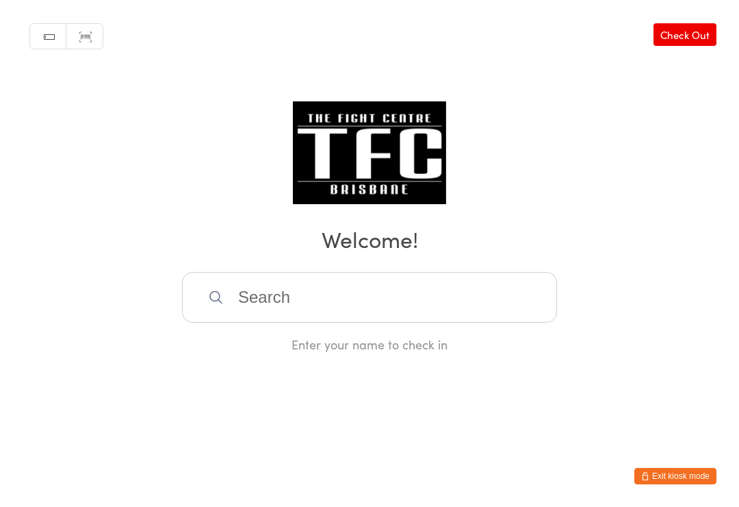
click at [238, 316] on input "search" at bounding box center [369, 297] width 375 height 51
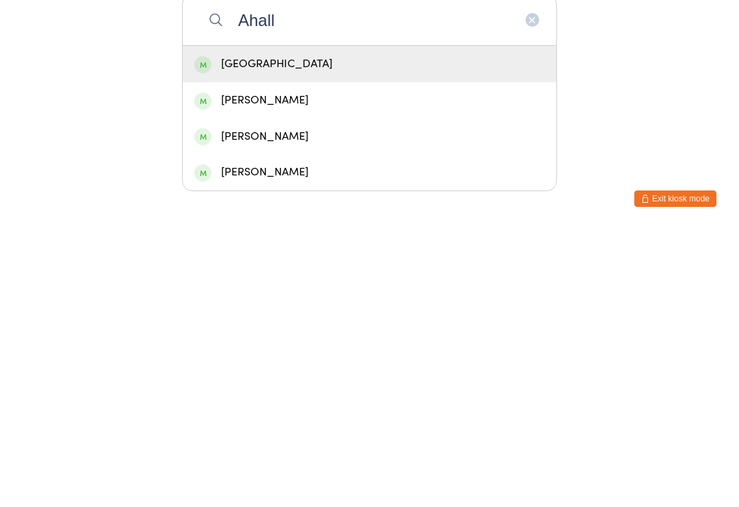
type input "Ahall"
click at [258, 323] on div "Cheszka Hall" at bounding box center [370, 341] width 374 height 36
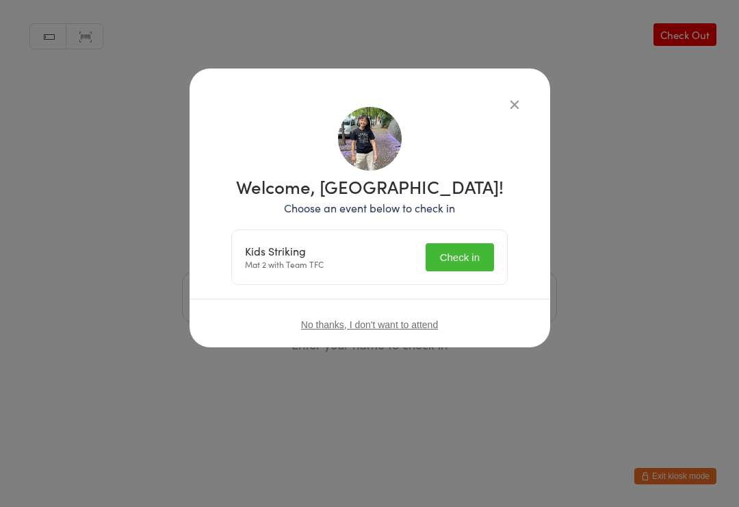
click at [443, 265] on button "Check in" at bounding box center [460, 257] width 68 height 28
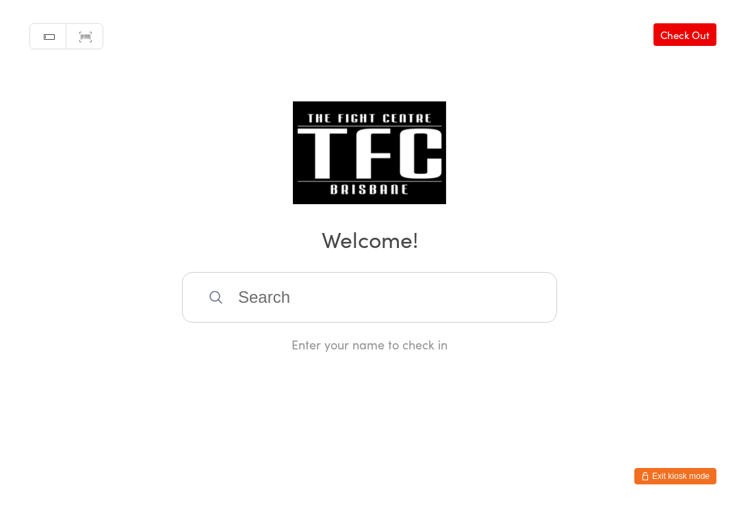
click at [346, 314] on input "search" at bounding box center [369, 297] width 375 height 51
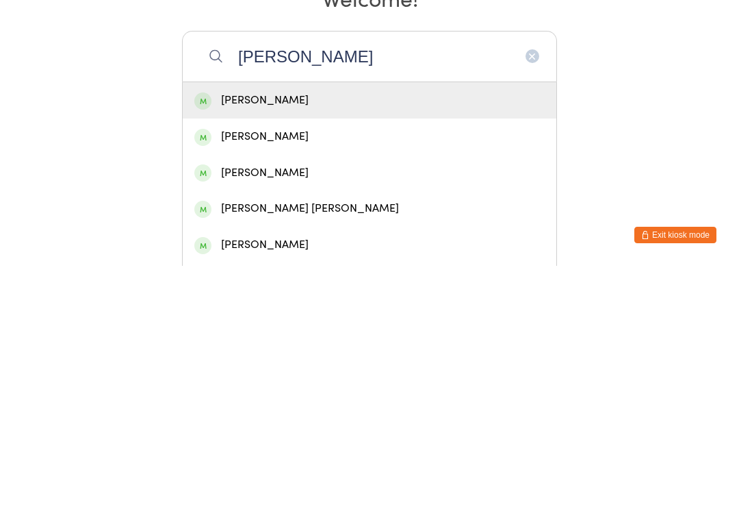
type input "Manley"
click at [329, 332] on div "Michael Manley" at bounding box center [369, 341] width 350 height 18
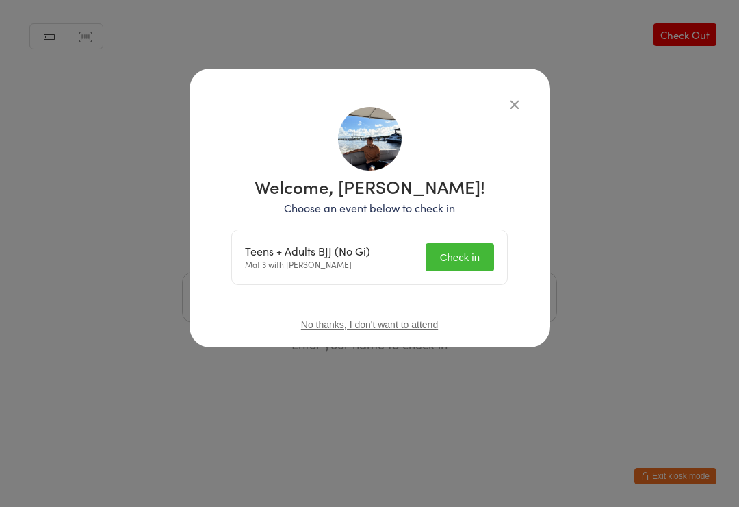
click at [466, 250] on button "Check in" at bounding box center [460, 257] width 68 height 28
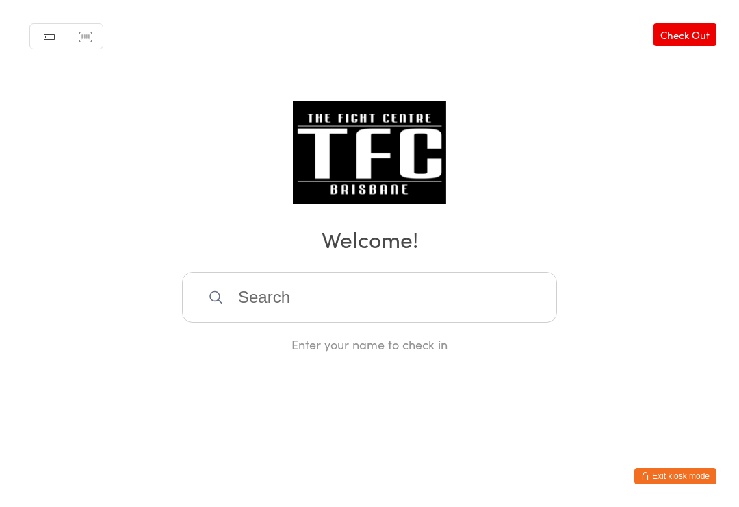
click at [422, 269] on div "Manual search Scanner input Check Out Welcome! Enter your name to check in" at bounding box center [369, 176] width 739 height 353
click at [446, 321] on input "search" at bounding box center [369, 297] width 375 height 51
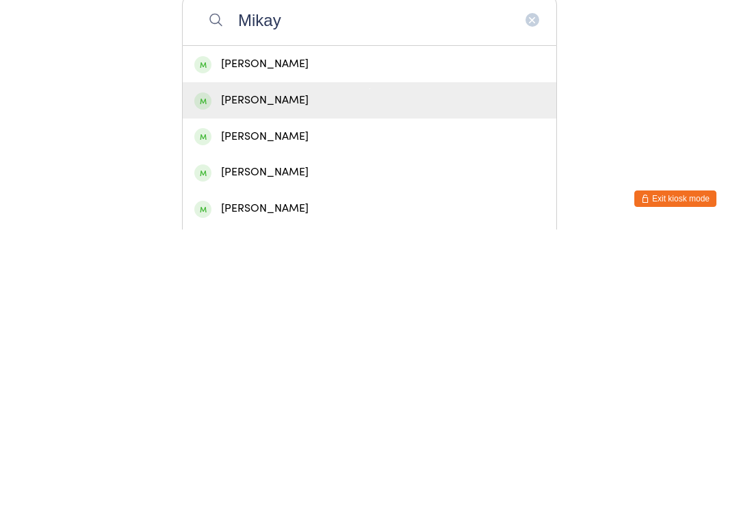
type input "Mikay"
click at [318, 368] on div "Mikayla Sheppard" at bounding box center [369, 377] width 350 height 18
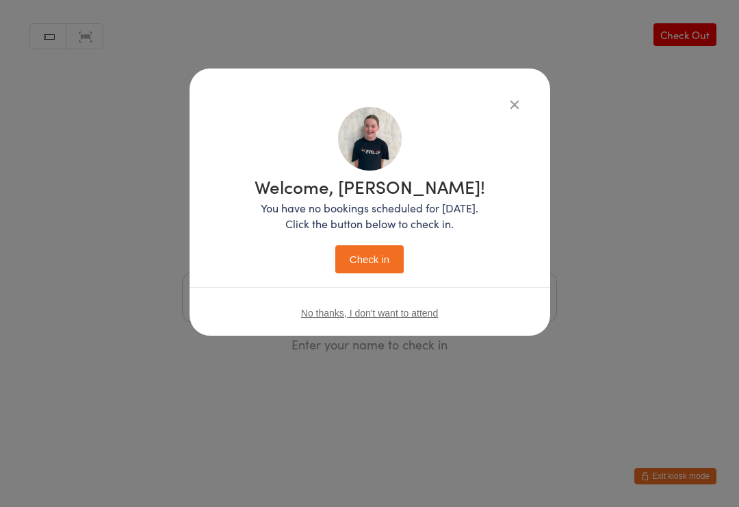
click at [362, 255] on button "Check in" at bounding box center [369, 259] width 68 height 28
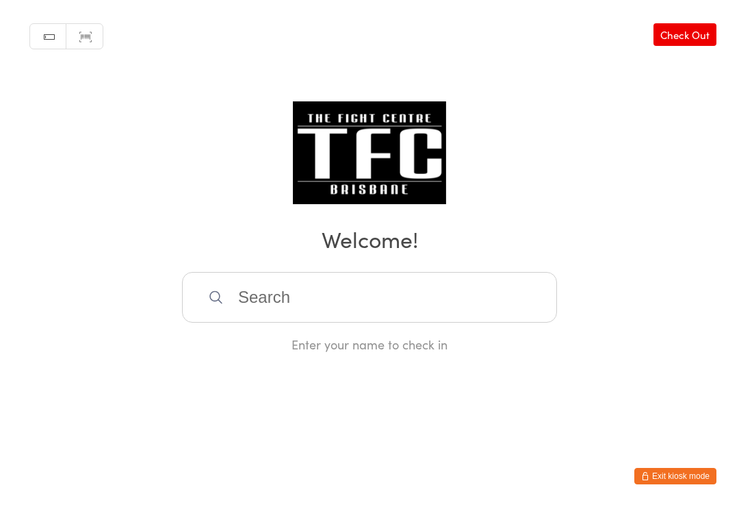
click at [239, 295] on input "search" at bounding box center [369, 297] width 375 height 51
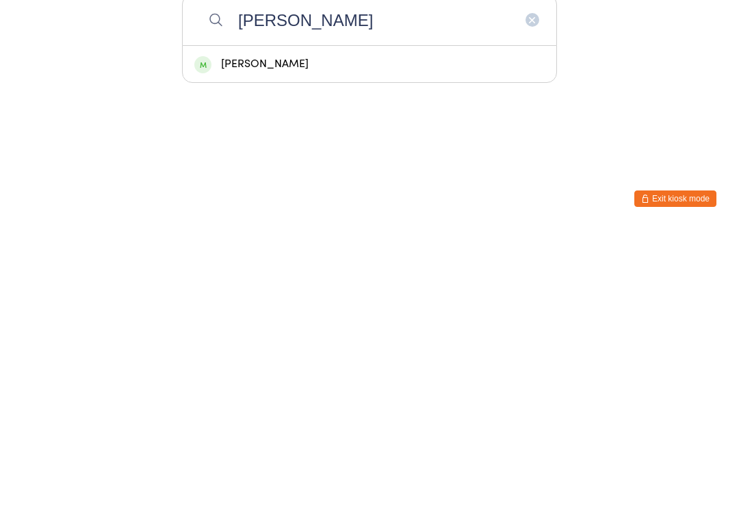
type input "Rory"
click at [305, 332] on div "Rory Fong" at bounding box center [369, 341] width 350 height 18
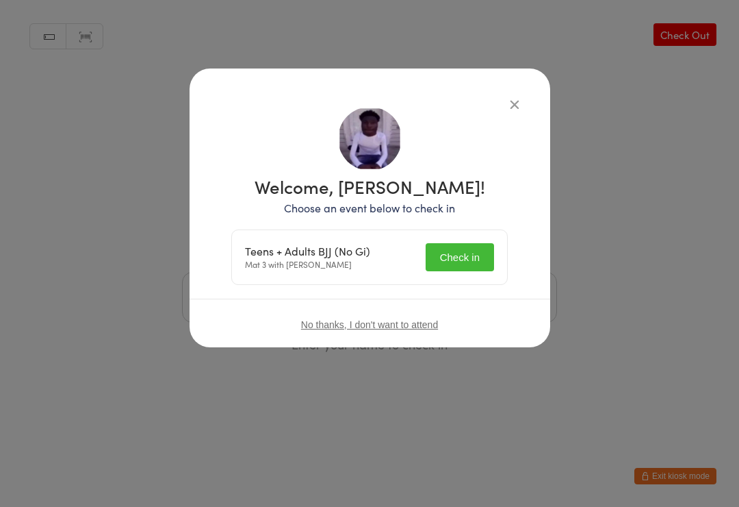
click at [448, 250] on button "Check in" at bounding box center [460, 257] width 68 height 28
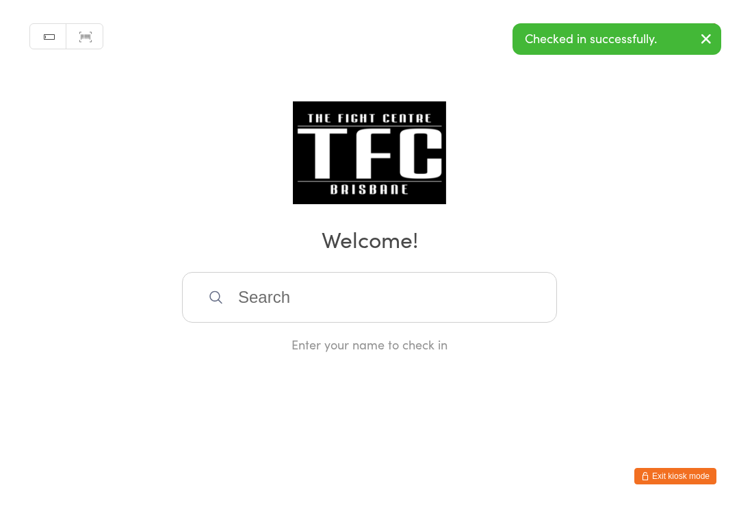
click at [87, 251] on h2 "Welcome!" at bounding box center [370, 238] width 712 height 31
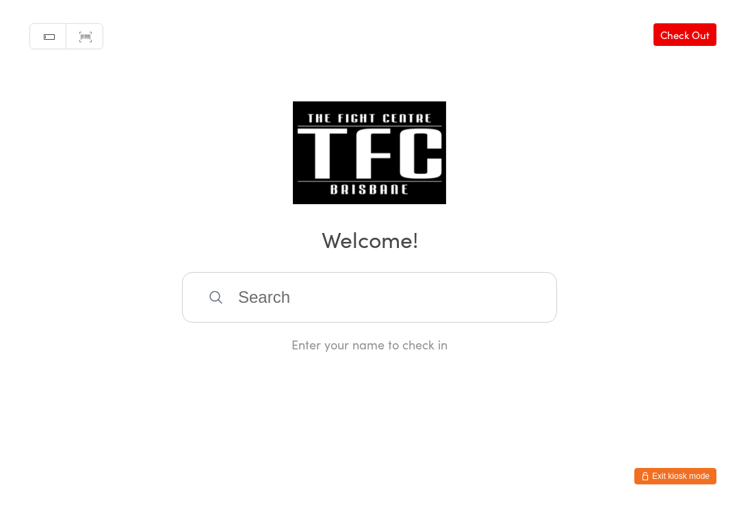
click at [242, 294] on input "search" at bounding box center [369, 297] width 375 height 51
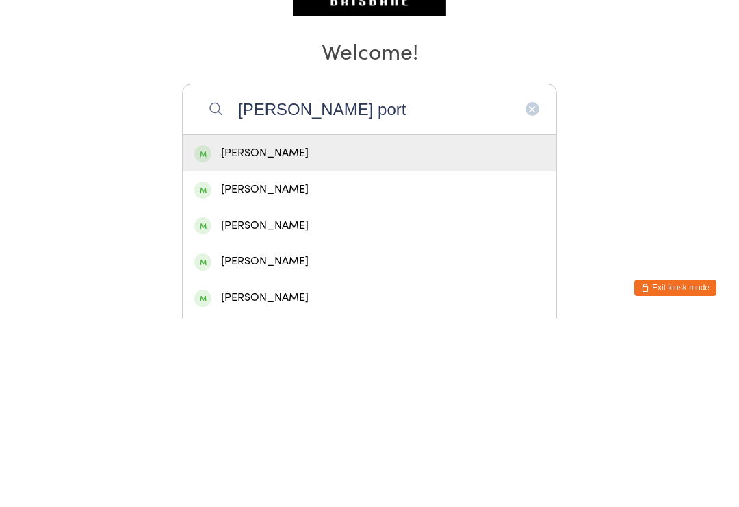
type input "Liam port"
click at [272, 332] on div "Liam Porter" at bounding box center [369, 341] width 350 height 18
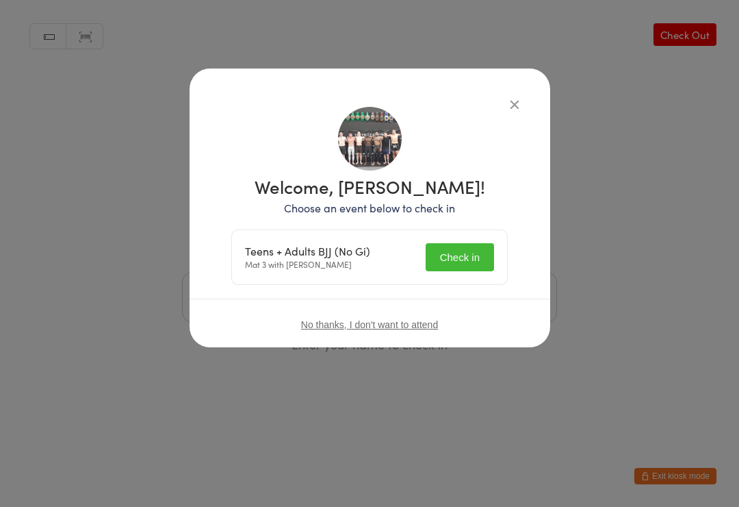
click at [450, 248] on button "Check in" at bounding box center [460, 257] width 68 height 28
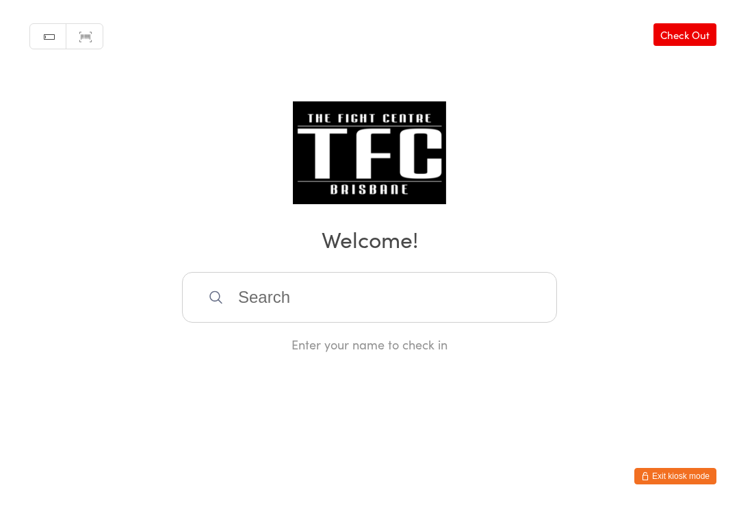
click at [380, 322] on input "search" at bounding box center [369, 297] width 375 height 51
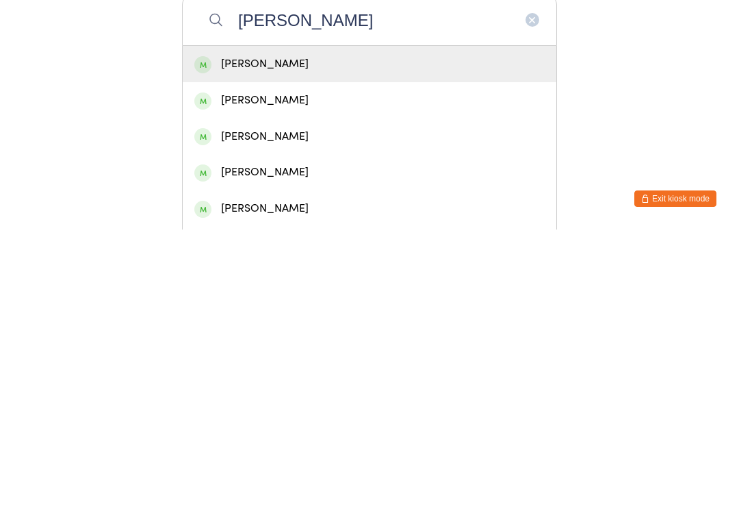
type input "Harper morgan"
click at [417, 332] on div "Harper Morgan" at bounding box center [369, 341] width 350 height 18
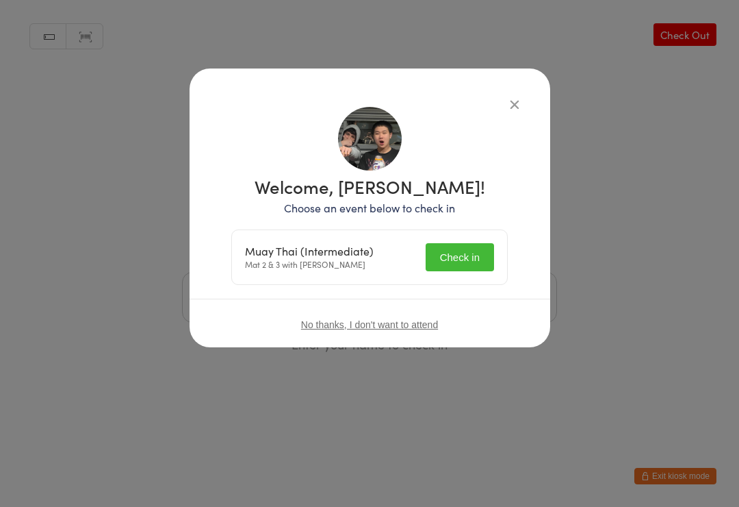
click at [459, 246] on button "Check in" at bounding box center [460, 257] width 68 height 28
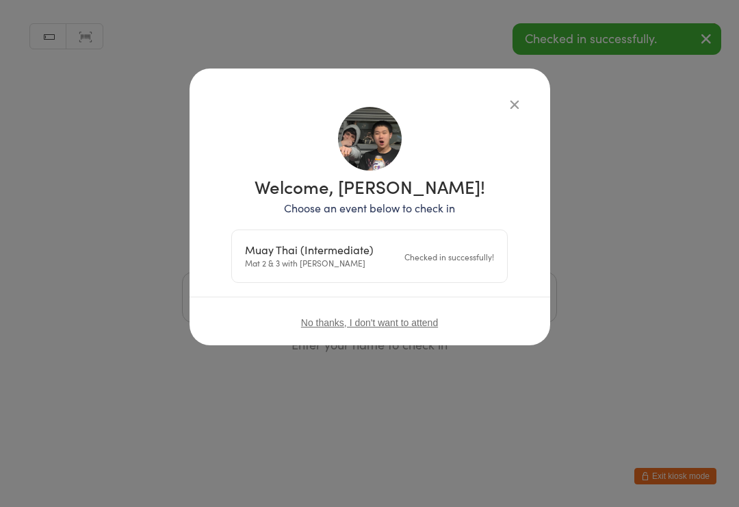
click at [515, 103] on icon "button" at bounding box center [514, 104] width 15 height 15
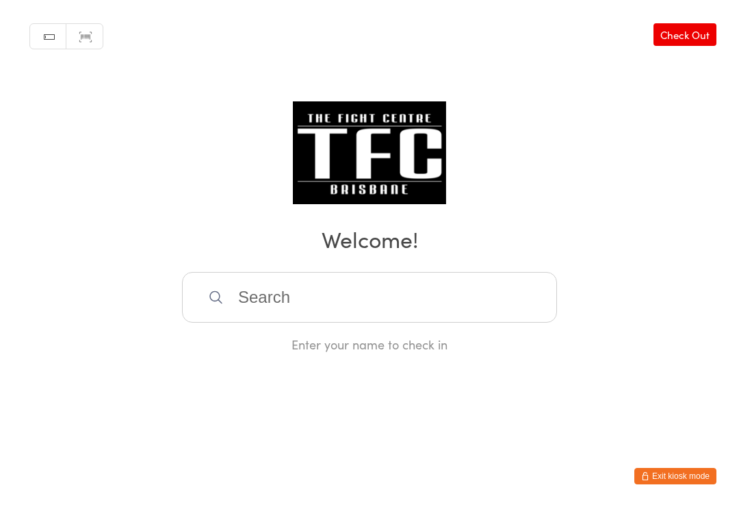
click at [494, 308] on input "search" at bounding box center [369, 297] width 375 height 51
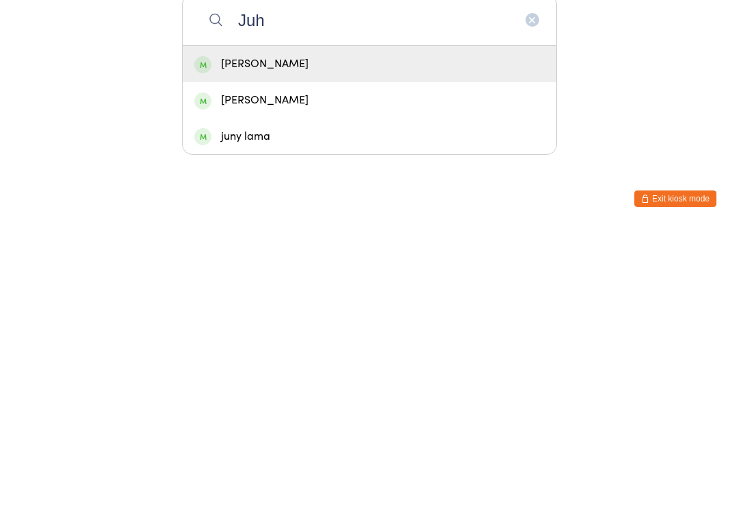
type input "Juh"
click at [338, 332] on div "Juha Lee" at bounding box center [369, 341] width 350 height 18
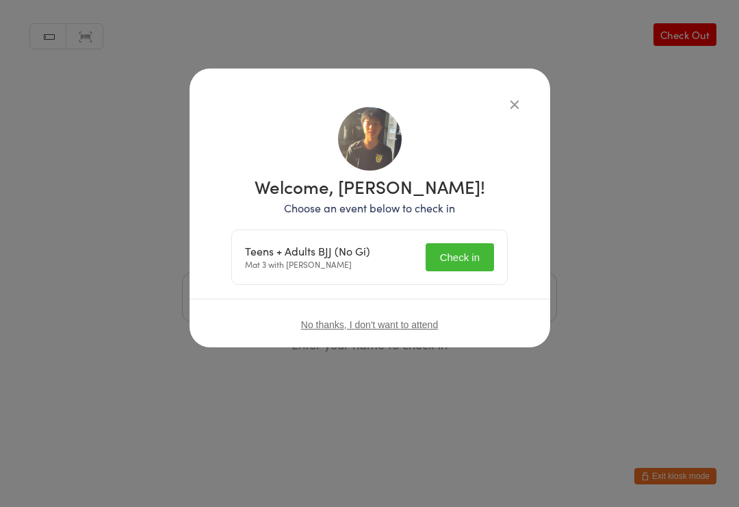
click at [474, 257] on button "Check in" at bounding box center [460, 257] width 68 height 28
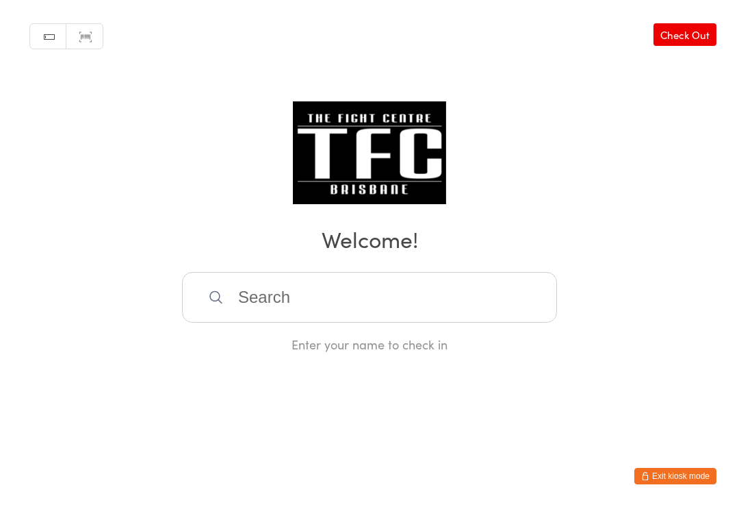
click at [459, 284] on input "search" at bounding box center [369, 297] width 375 height 51
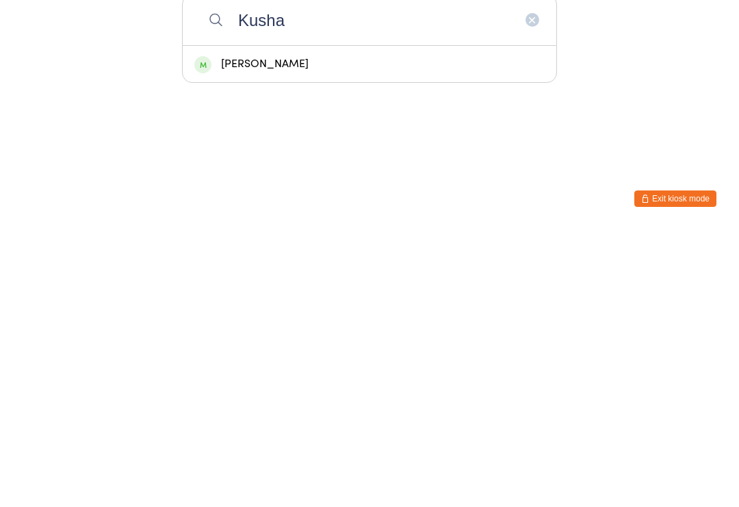
type input "Kusha"
click at [342, 332] on div "Kushagra Chawla" at bounding box center [369, 341] width 350 height 18
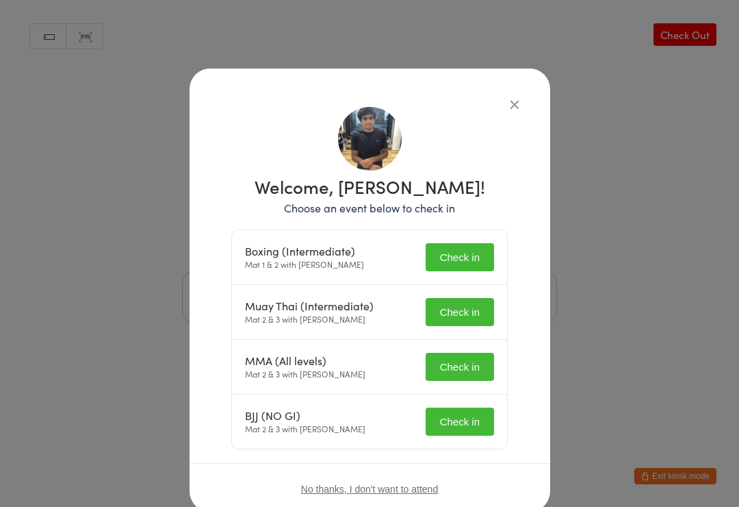
click at [465, 420] on button "Check in" at bounding box center [460, 421] width 68 height 28
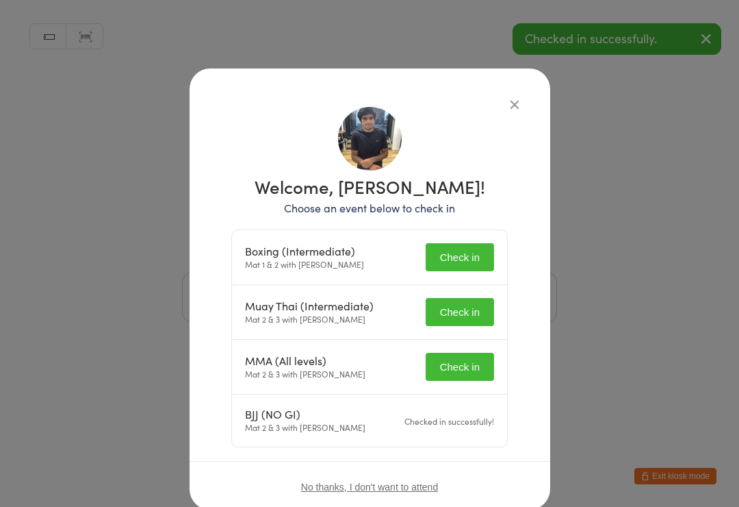
click at [465, 362] on button "Check in" at bounding box center [460, 367] width 68 height 28
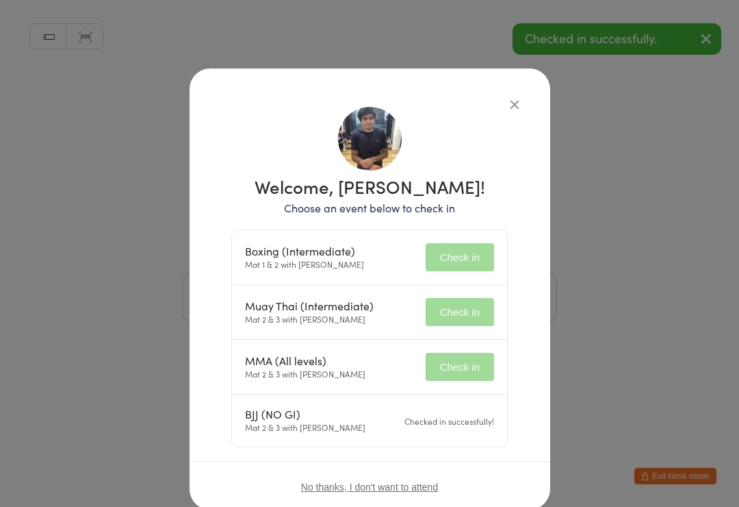
click at [465, 307] on button "Check in" at bounding box center [460, 312] width 68 height 28
click at [466, 247] on button "Check in" at bounding box center [460, 257] width 68 height 28
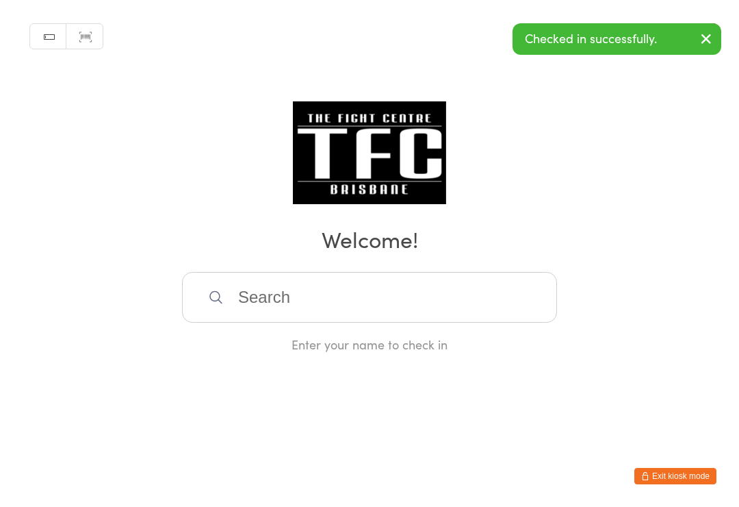
click at [396, 278] on input "search" at bounding box center [369, 297] width 375 height 51
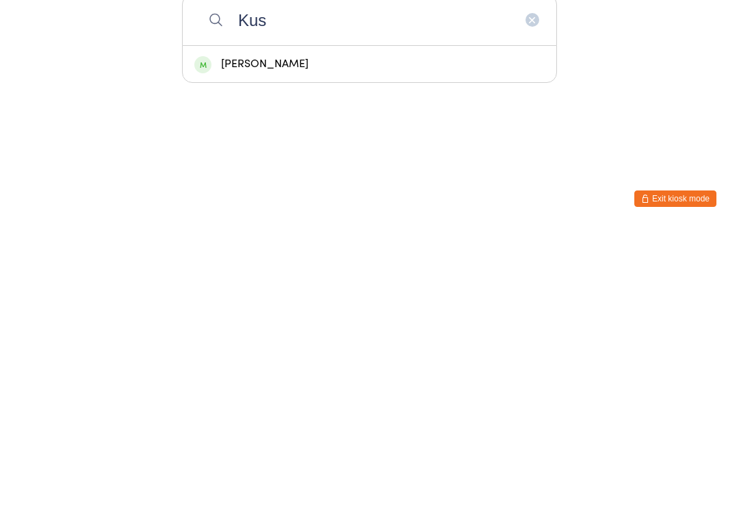
type input "Kus"
click at [325, 332] on div "Kushagra Chawla" at bounding box center [369, 341] width 350 height 18
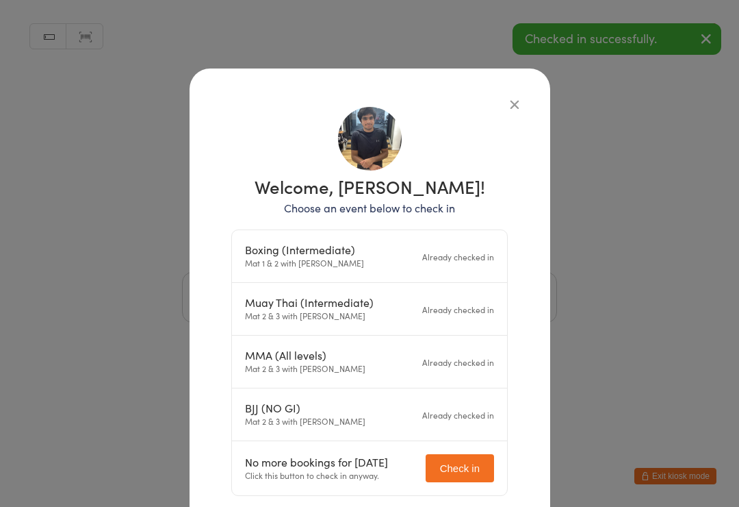
click at [511, 97] on icon "button" at bounding box center [514, 104] width 15 height 15
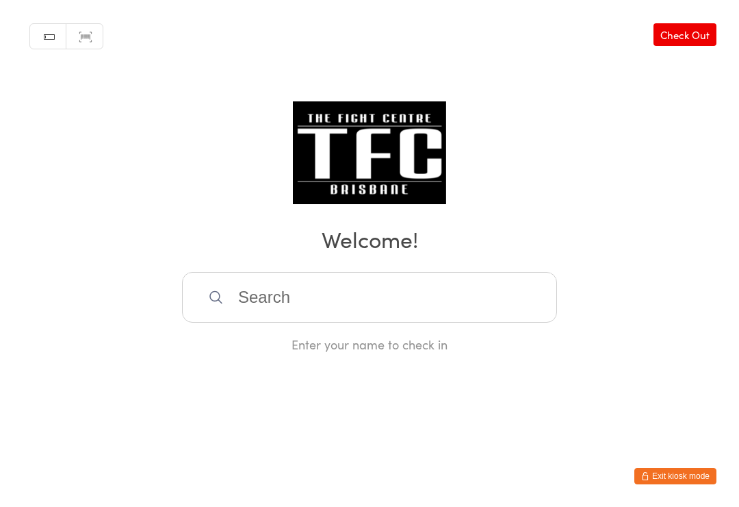
click at [314, 300] on input "search" at bounding box center [369, 297] width 375 height 51
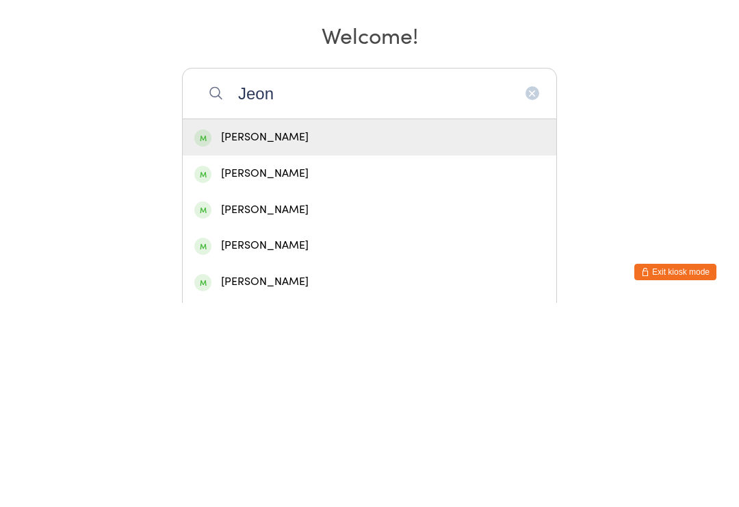
type input "Jeon"
click at [278, 368] on div "Jeongoh Han" at bounding box center [369, 377] width 350 height 18
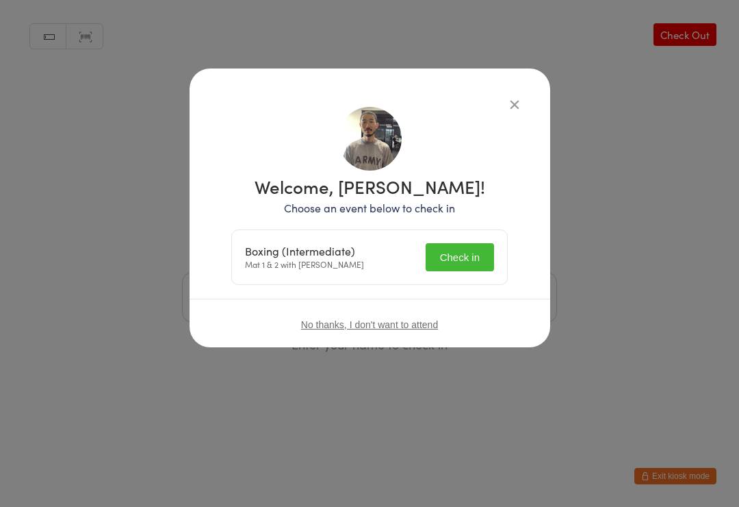
click at [471, 255] on button "Check in" at bounding box center [460, 257] width 68 height 28
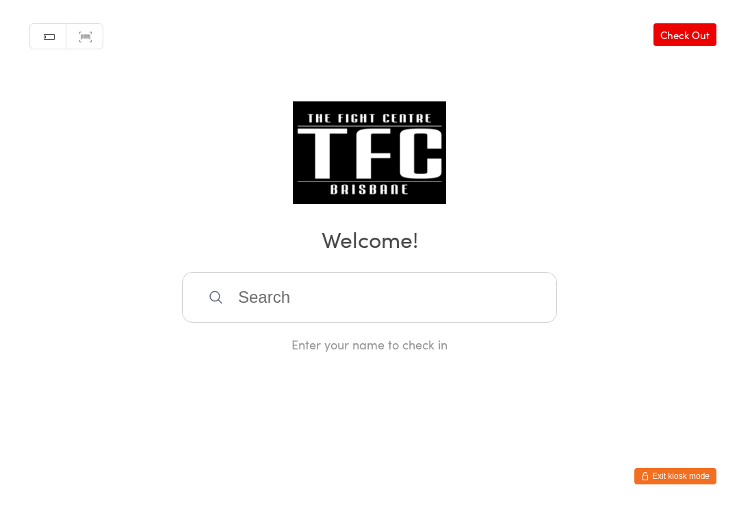
click at [315, 287] on input "search" at bounding box center [369, 297] width 375 height 51
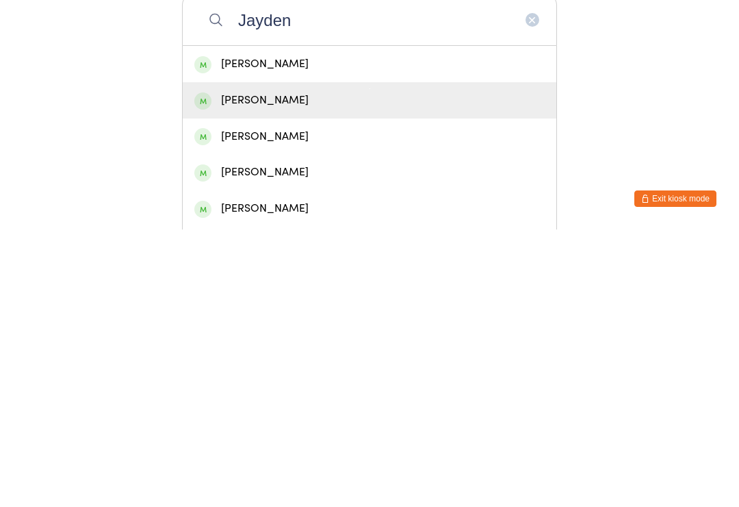
type input "Jayden"
click at [249, 368] on div "[PERSON_NAME]" at bounding box center [369, 377] width 350 height 18
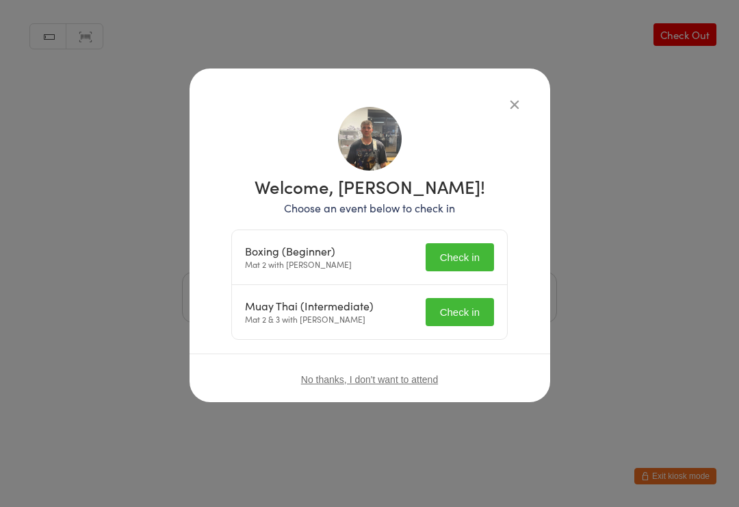
click at [463, 251] on button "Check in" at bounding box center [460, 257] width 68 height 28
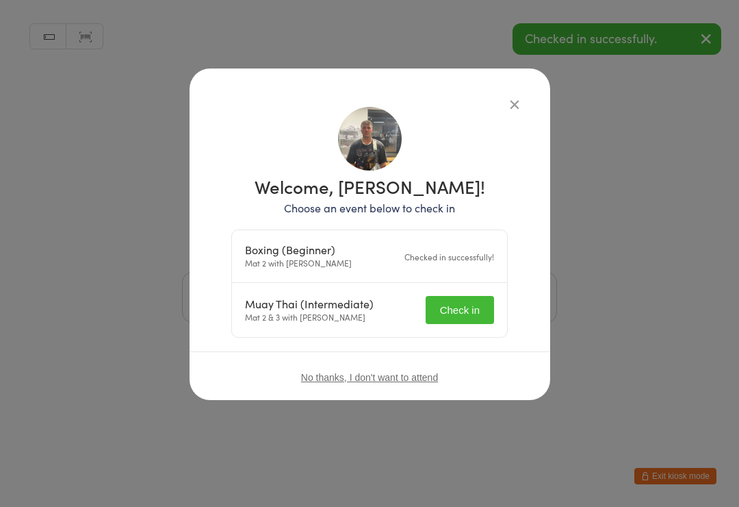
click at [458, 307] on button "Check in" at bounding box center [460, 310] width 68 height 28
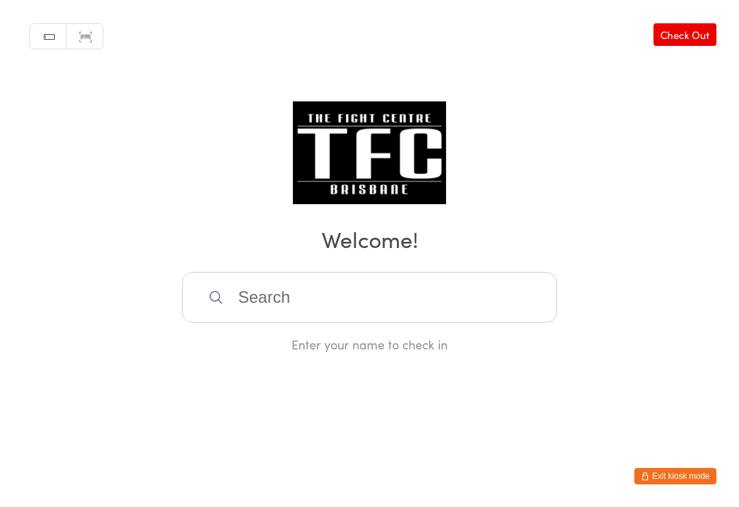
click at [473, 313] on input "search" at bounding box center [369, 297] width 375 height 51
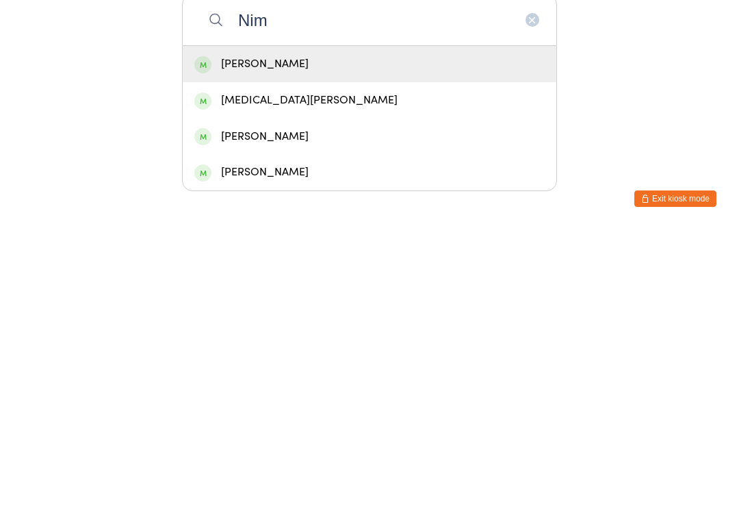
type input "Nima"
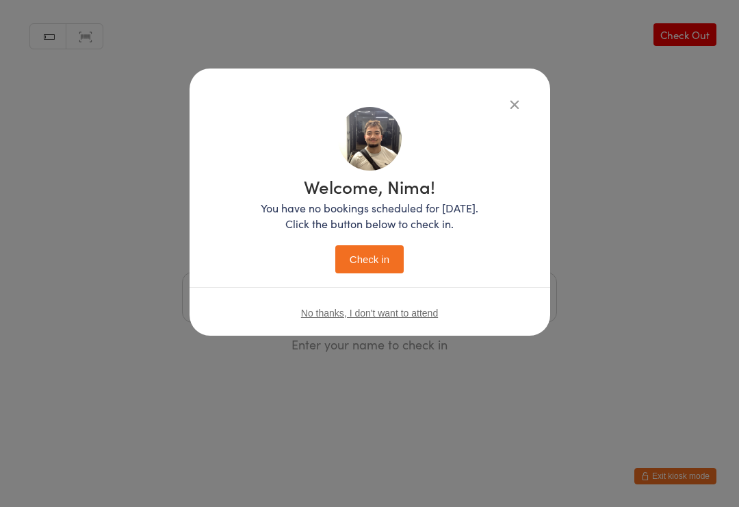
click at [388, 233] on div "Welcome, Nima! You have no bookings scheduled for today. Click the button below…" at bounding box center [370, 225] width 218 height 96
click at [366, 238] on div "Welcome, Nima! You have no bookings scheduled for today. Click the button below…" at bounding box center [370, 225] width 218 height 96
click at [342, 262] on button "Check in" at bounding box center [369, 259] width 68 height 28
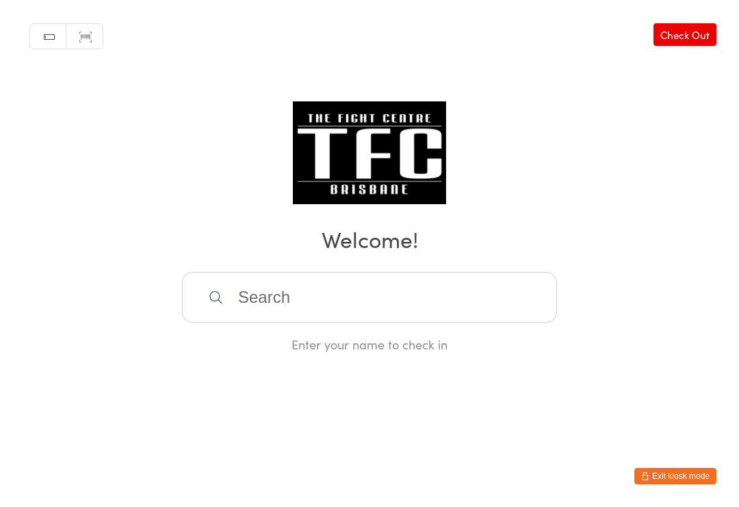
click at [238, 274] on div "Manual search Scanner input Check Out Welcome! Enter your name to check in" at bounding box center [369, 176] width 739 height 353
click at [237, 263] on div "Manual search Scanner input Check Out Welcome! Enter your name to check in" at bounding box center [369, 176] width 739 height 353
click at [244, 292] on input "search" at bounding box center [369, 297] width 375 height 51
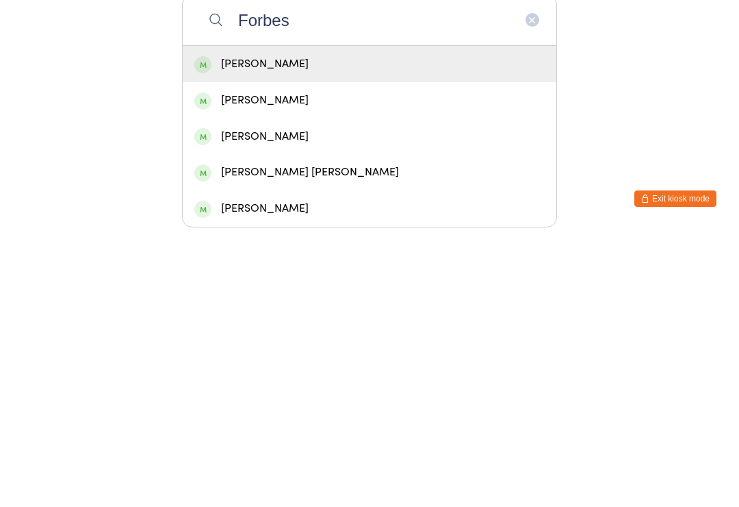
type input "Forbes"
click at [222, 323] on div "Noah Forbes" at bounding box center [370, 341] width 374 height 36
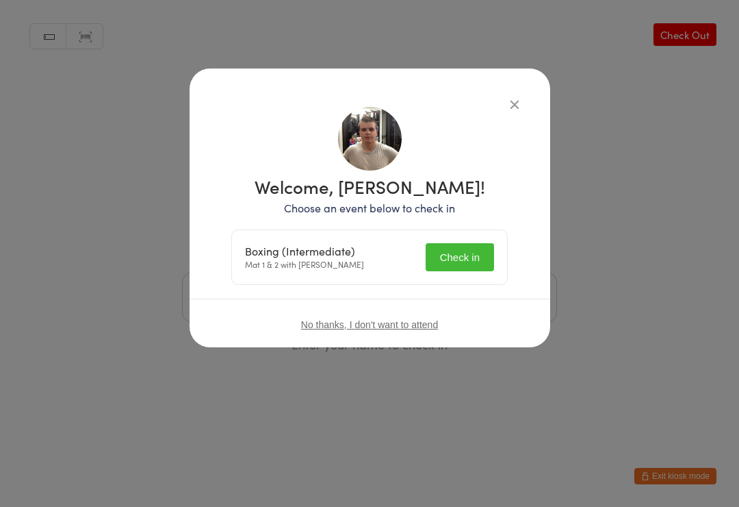
click at [442, 264] on button "Check in" at bounding box center [460, 257] width 68 height 28
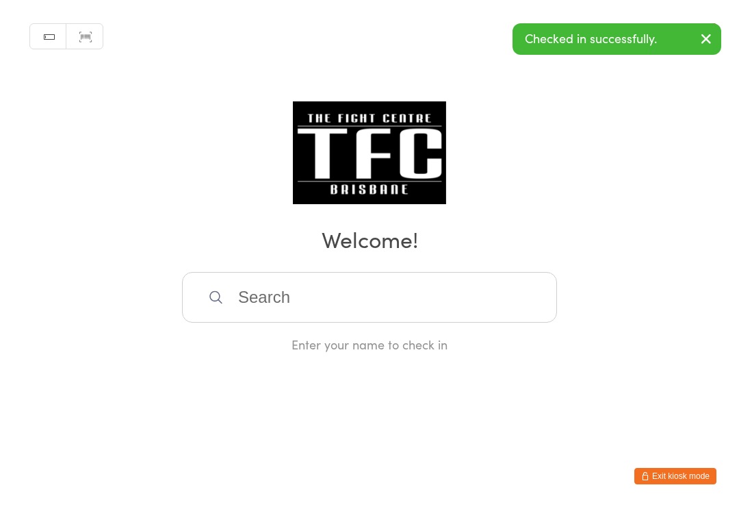
click at [238, 288] on input "search" at bounding box center [369, 297] width 375 height 51
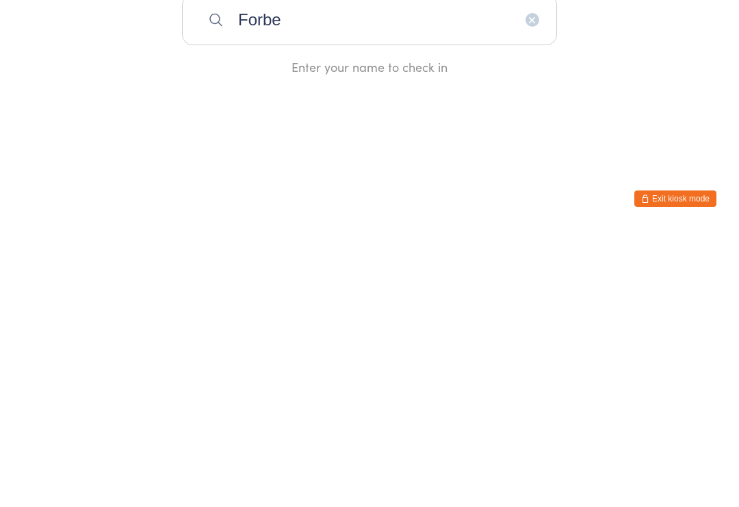
type input "Forbes"
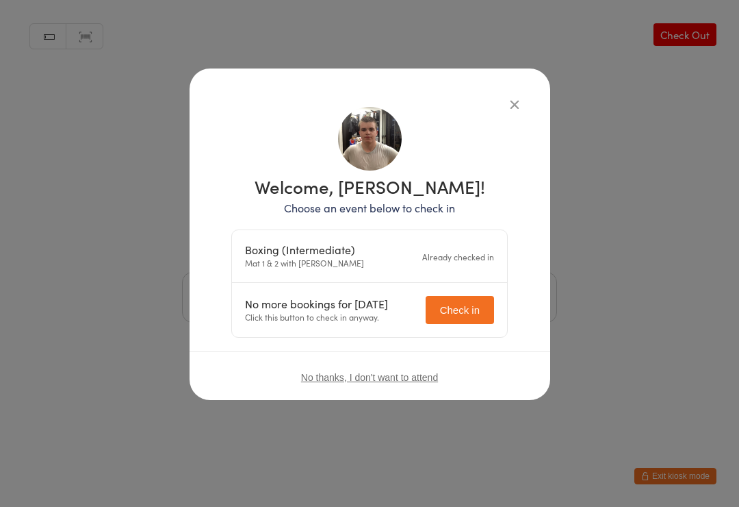
click at [511, 131] on div "Welcome, Noah Forbes! Choose an event below to check in Boxing (Intermediate) M…" at bounding box center [370, 222] width 306 height 231
click at [495, 101] on div "Welcome, Noah Forbes! Choose an event below to check in Boxing (Intermediate) M…" at bounding box center [370, 255] width 306 height 318
click at [530, 120] on div "Welcome, Noah Forbes! Choose an event below to check in Boxing (Intermediate) M…" at bounding box center [370, 233] width 361 height 331
click at [507, 97] on button "button" at bounding box center [515, 104] width 16 height 16
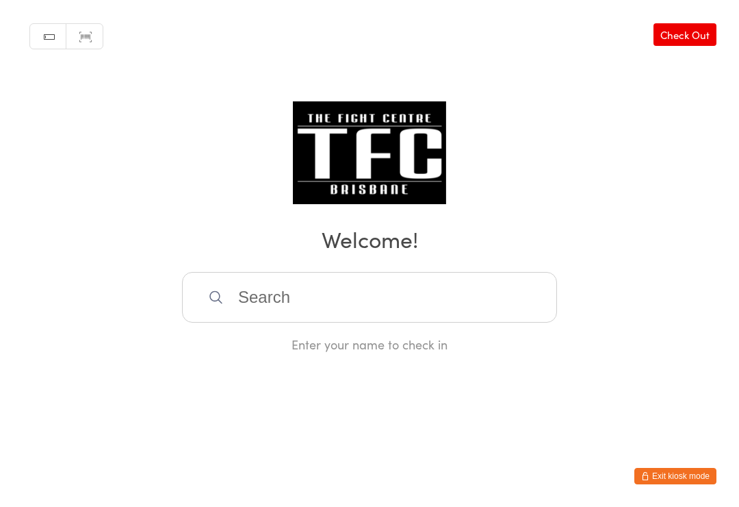
click at [296, 297] on input "search" at bounding box center [369, 297] width 375 height 51
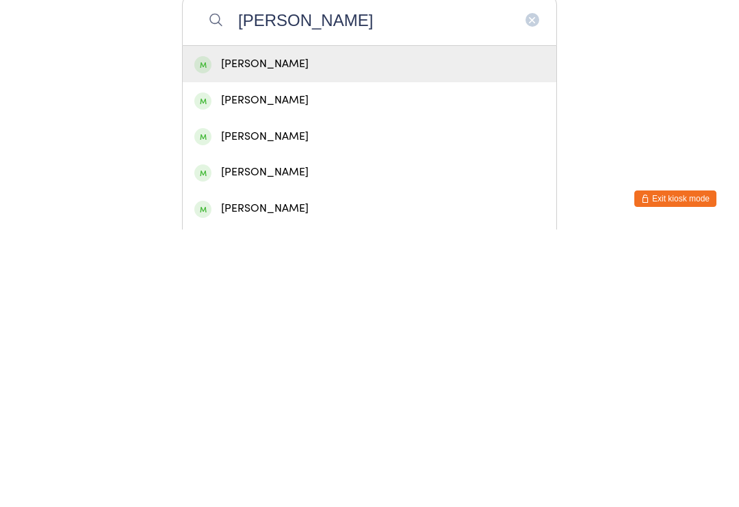
type input "Ryan khat"
click at [298, 332] on div "Ryan Khattak" at bounding box center [369, 341] width 350 height 18
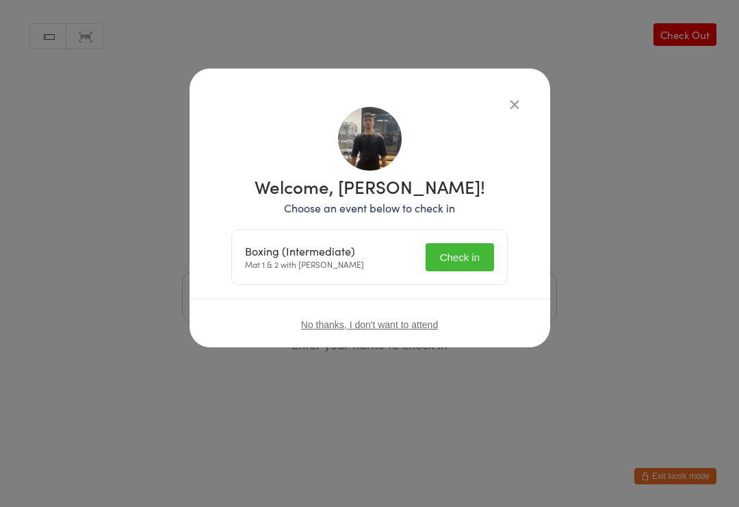
click at [457, 260] on button "Check in" at bounding box center [460, 257] width 68 height 28
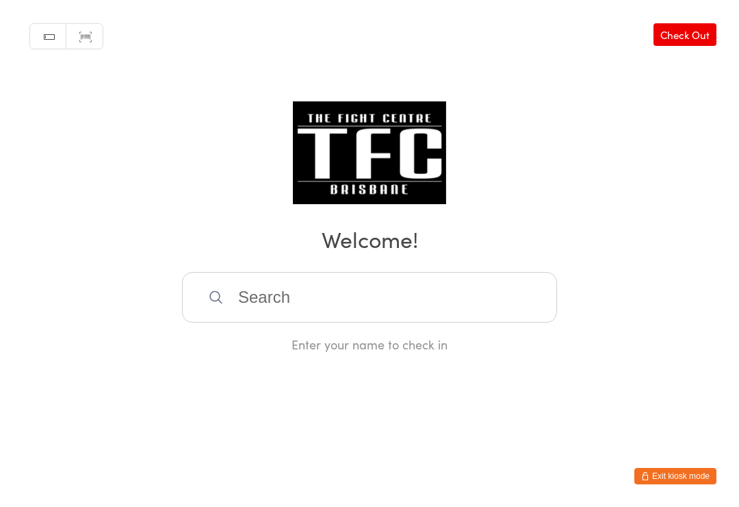
click at [250, 295] on input "search" at bounding box center [369, 297] width 375 height 51
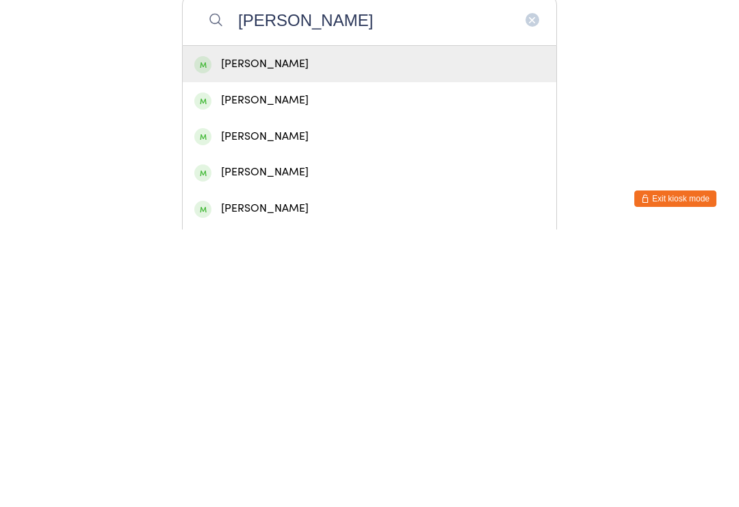
type input "Ryan Barnes"
click at [399, 332] on div "Ryan Barnes" at bounding box center [369, 341] width 350 height 18
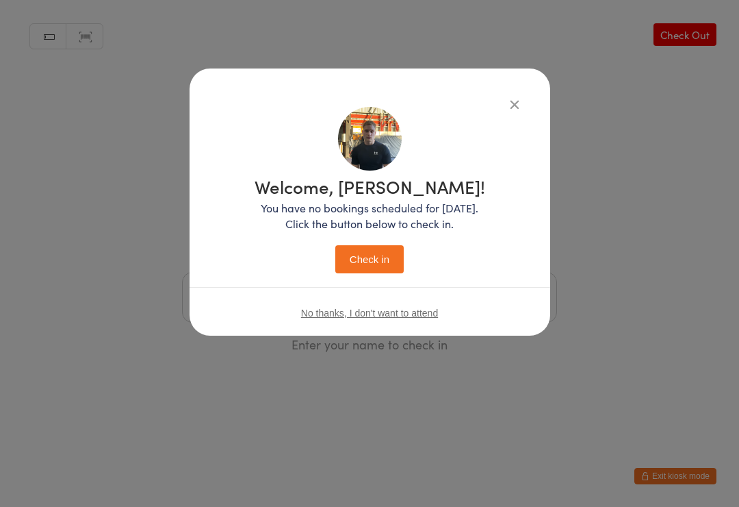
click at [376, 248] on button "Check in" at bounding box center [369, 259] width 68 height 28
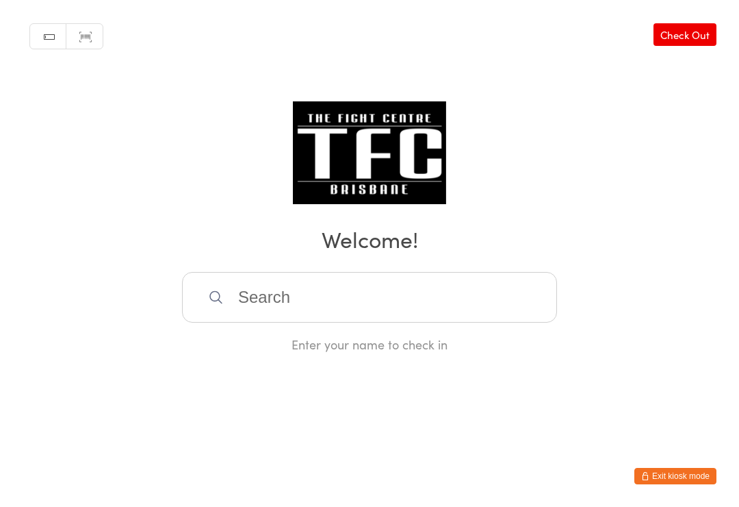
click at [456, 294] on input "search" at bounding box center [369, 297] width 375 height 51
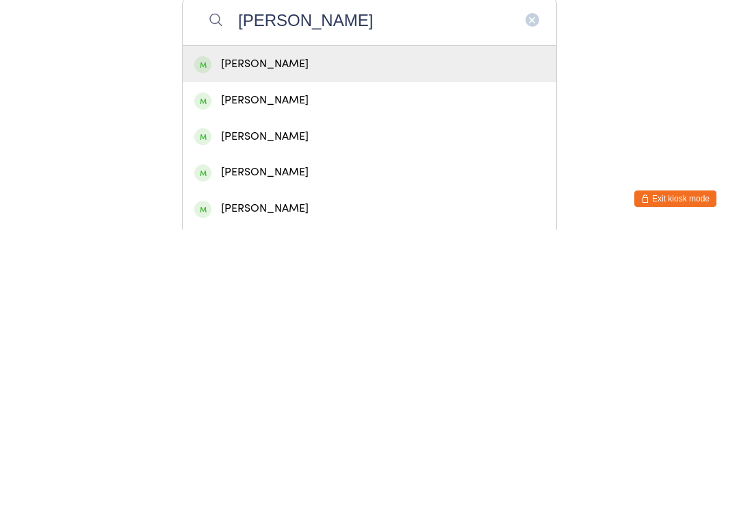
type input "Ryan Barnes"
click at [419, 332] on div "Ryan Barnes" at bounding box center [369, 341] width 350 height 18
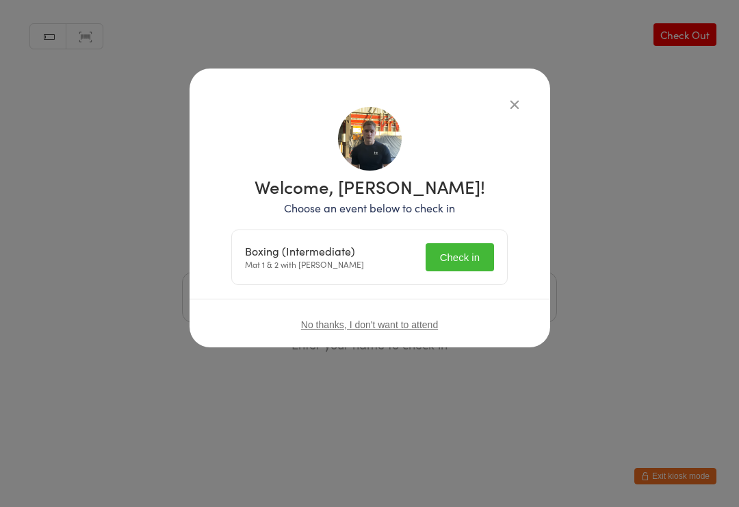
click at [448, 266] on button "Check in" at bounding box center [460, 257] width 68 height 28
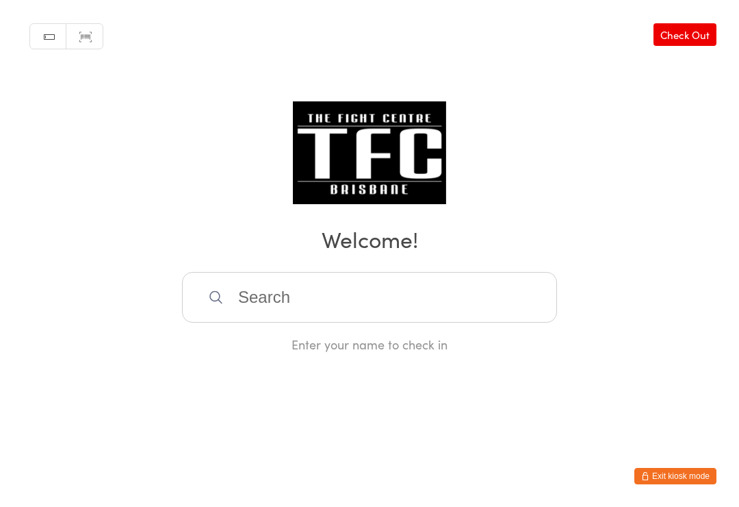
click at [230, 311] on input "search" at bounding box center [369, 297] width 375 height 51
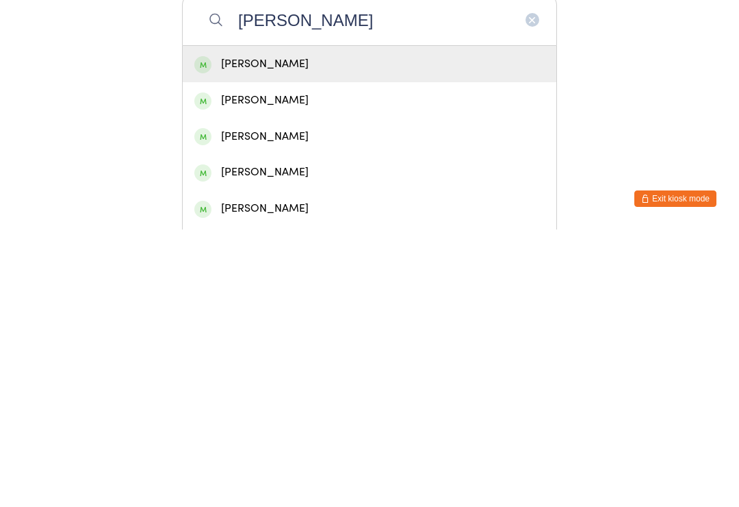
type input "Ryan Barnes"
click at [442, 323] on div "Ryan Barnes" at bounding box center [370, 341] width 374 height 36
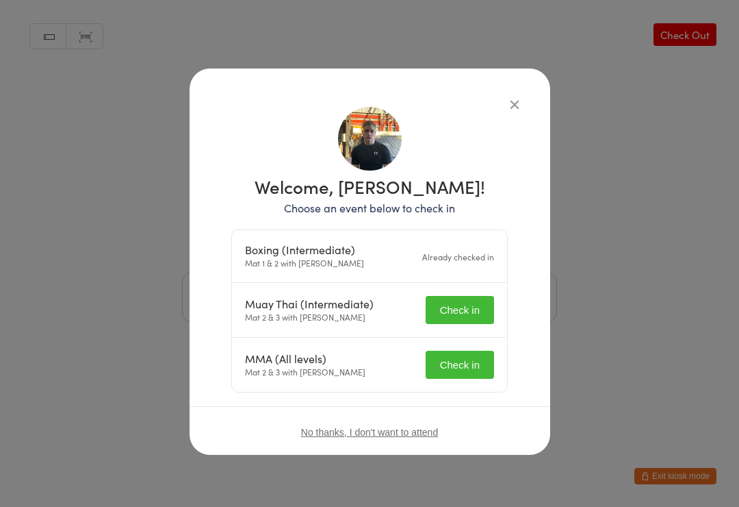
click at [459, 306] on button "Check in" at bounding box center [460, 310] width 68 height 28
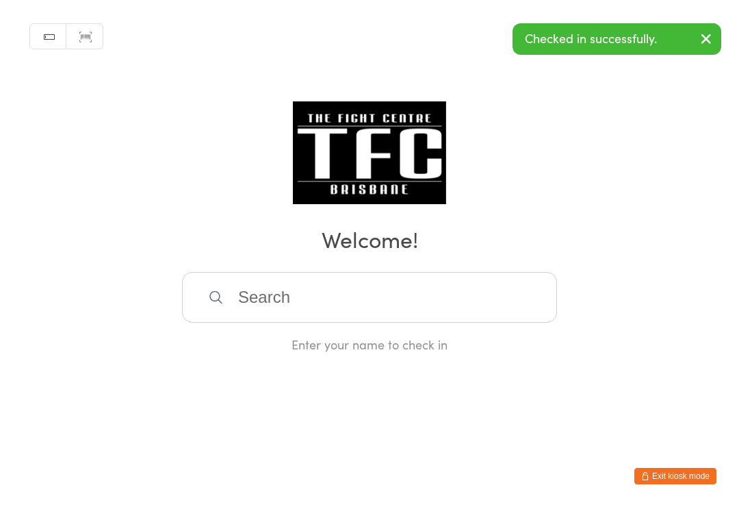
click at [468, 352] on div "Enter your name to check in" at bounding box center [369, 343] width 375 height 17
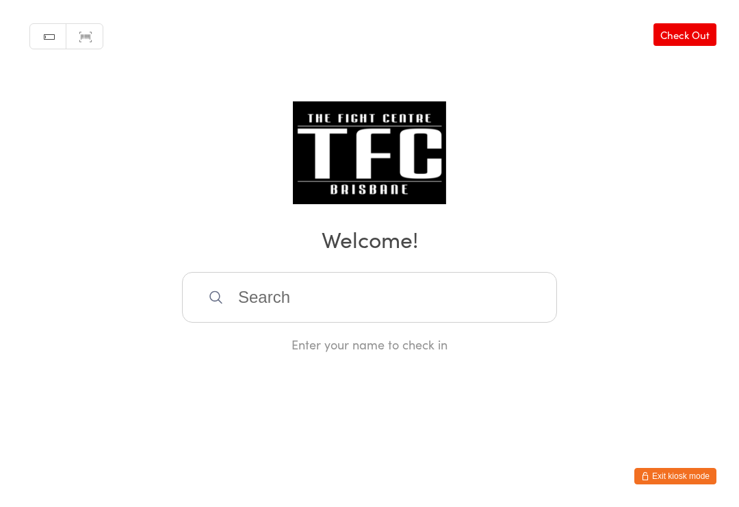
click at [483, 298] on input "search" at bounding box center [369, 297] width 375 height 51
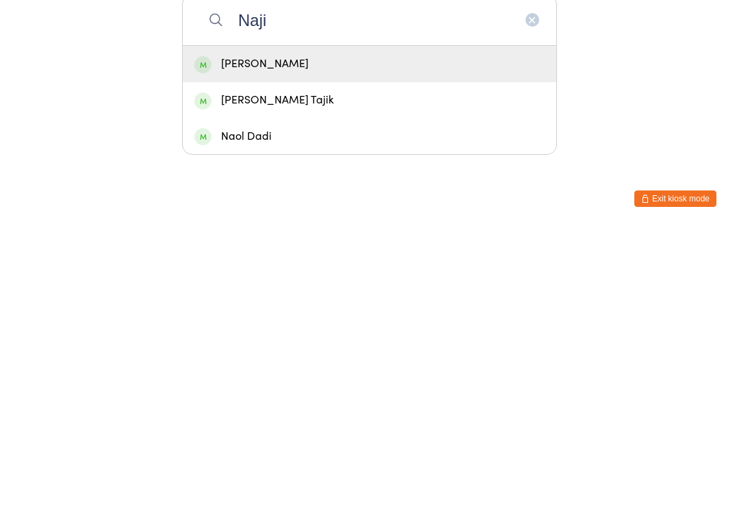
type input "Naji"
click at [461, 332] on div "Najib Najafi" at bounding box center [369, 341] width 350 height 18
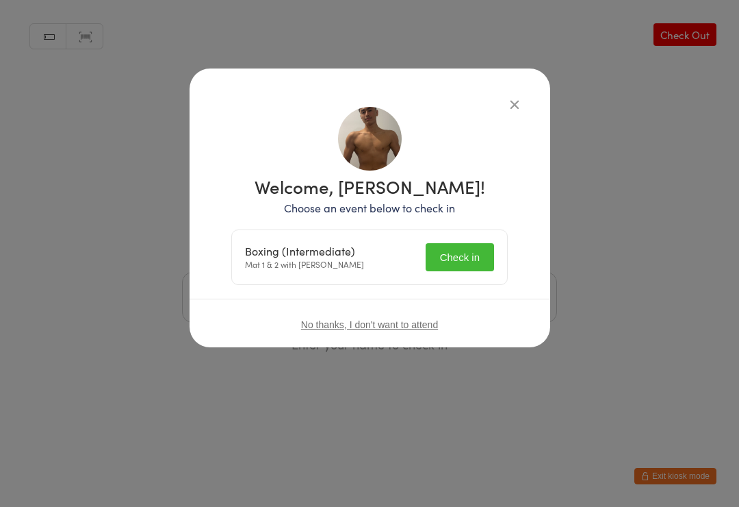
click at [480, 247] on button "Check in" at bounding box center [460, 257] width 68 height 28
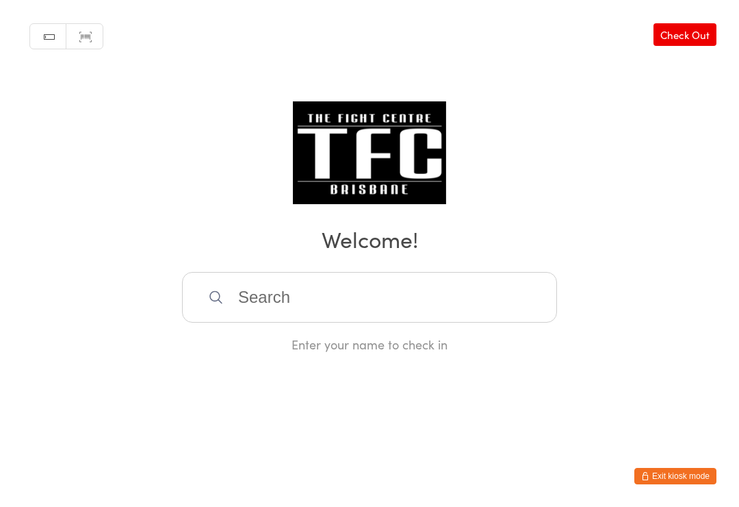
click at [439, 300] on input "search" at bounding box center [369, 297] width 375 height 51
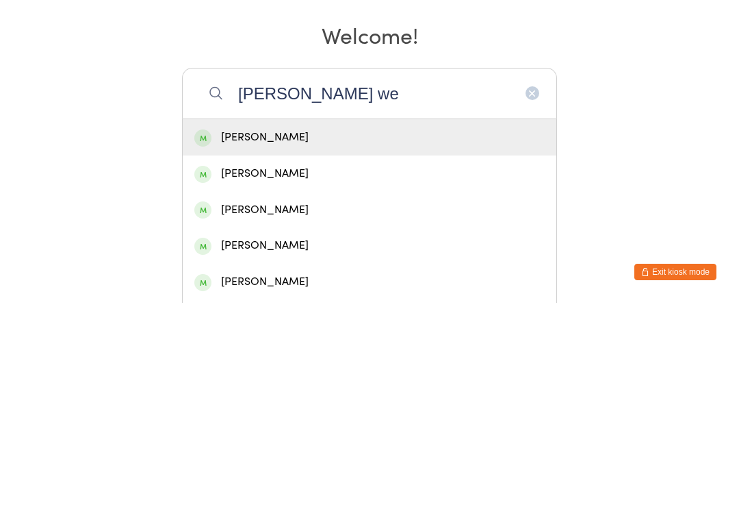
type input "Liam we"
click at [302, 332] on div "Liam Weber" at bounding box center [369, 341] width 350 height 18
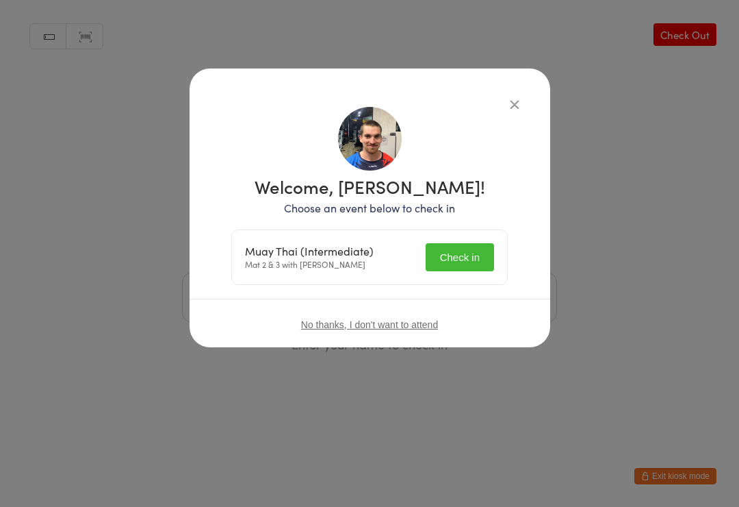
click at [470, 246] on button "Check in" at bounding box center [460, 257] width 68 height 28
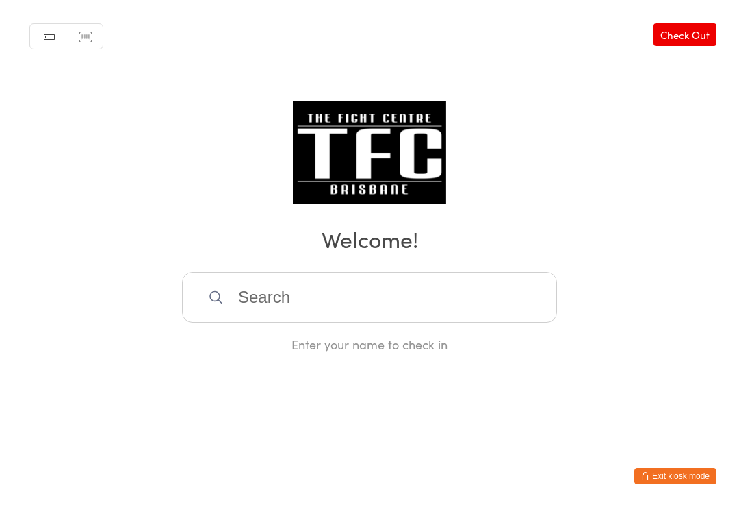
click at [489, 285] on input "search" at bounding box center [369, 297] width 375 height 51
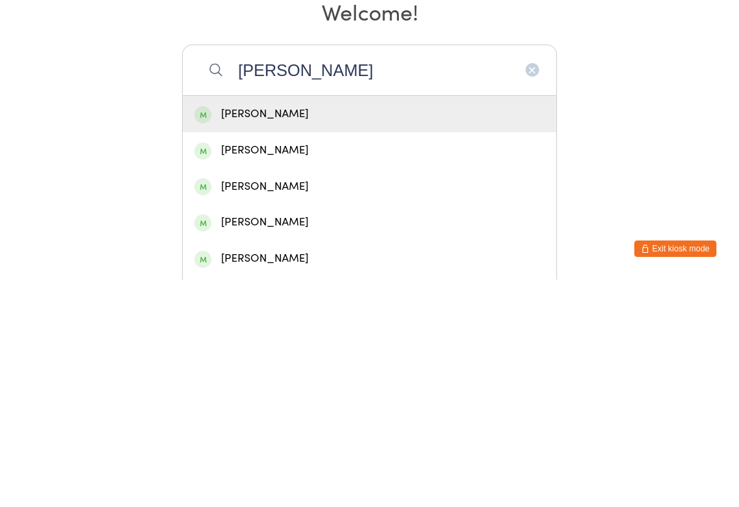
type input "Jordan bur"
click at [316, 332] on div "Jordan Burgess" at bounding box center [369, 341] width 350 height 18
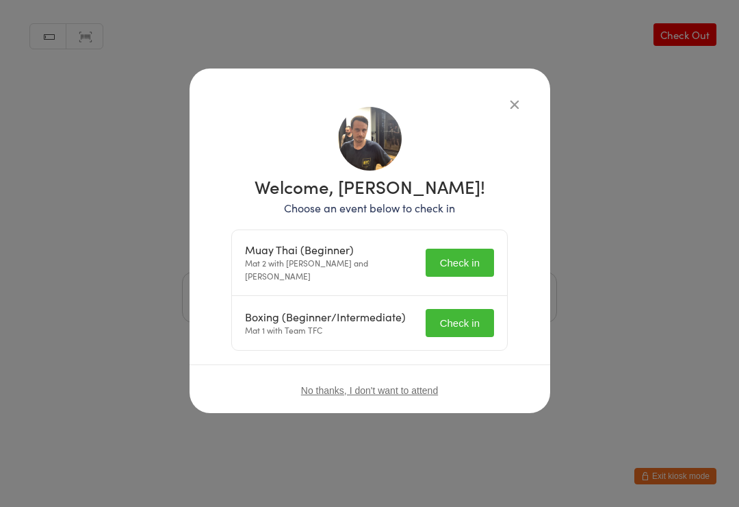
click at [459, 237] on div "Muay Thai (Beginner) Mat 2 with Nick Kepu and Diego Pereira Check in" at bounding box center [369, 263] width 275 height 66
click at [455, 316] on button "Check in" at bounding box center [460, 323] width 68 height 28
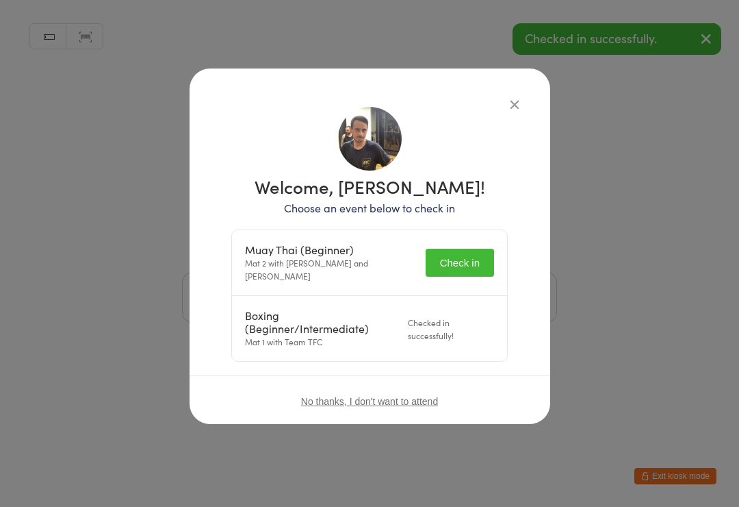
click at [463, 257] on button "Check in" at bounding box center [460, 262] width 68 height 28
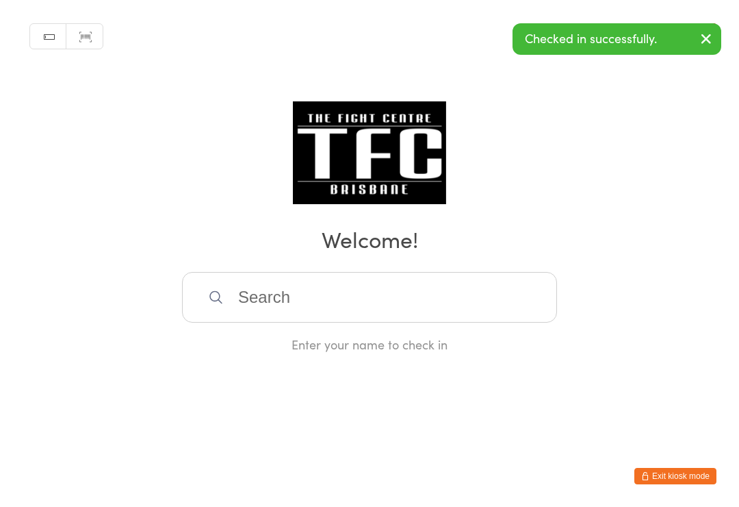
click at [439, 289] on input "search" at bounding box center [369, 297] width 375 height 51
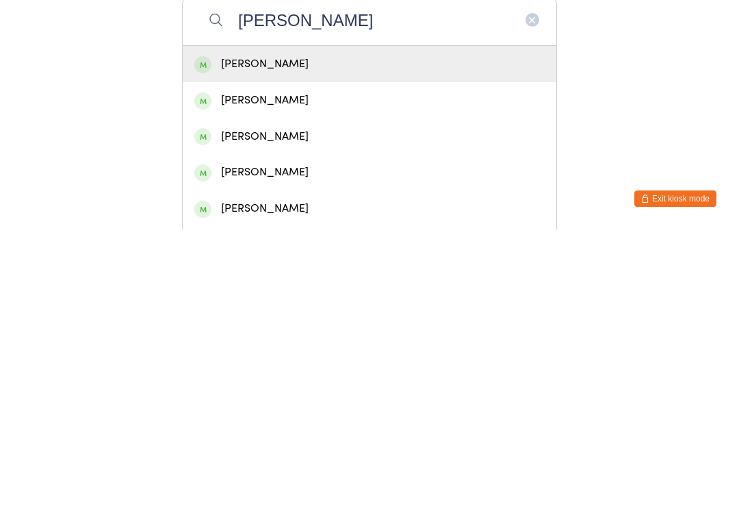
type input "Jordan burg"
click at [308, 332] on div "Jordan Burgess" at bounding box center [369, 341] width 350 height 18
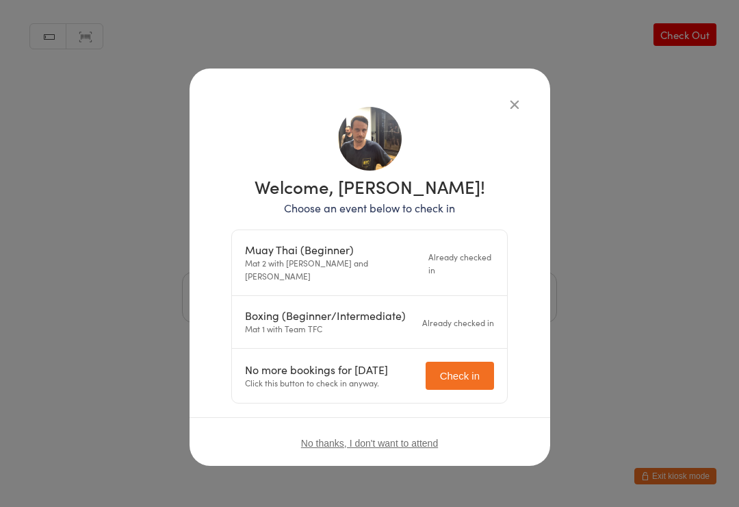
click at [669, 156] on div "Welcome, Jordan Burgess! Choose an event below to check in Muay Thai (Beginner)…" at bounding box center [369, 253] width 739 height 507
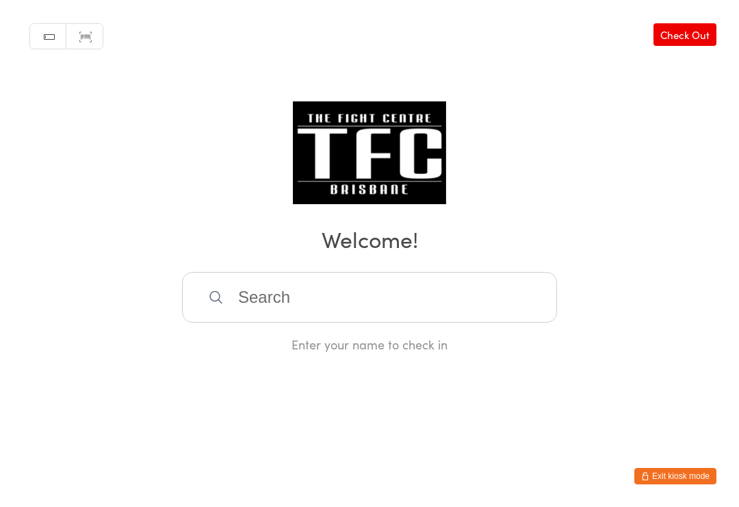
click at [641, 266] on div "Manual search Scanner input Check Out Welcome! Enter your name to check in" at bounding box center [369, 176] width 739 height 353
click at [378, 306] on input "search" at bounding box center [369, 297] width 375 height 51
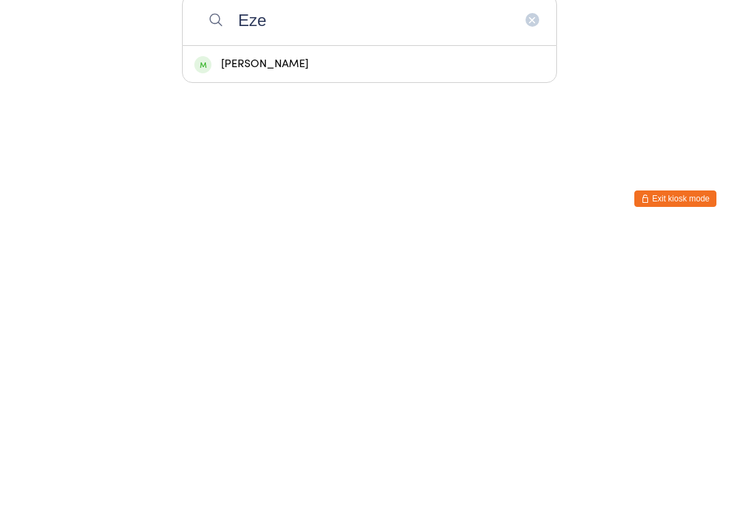
type input "Eze"
click at [315, 332] on div "Ezekiel Te Huna" at bounding box center [369, 341] width 350 height 18
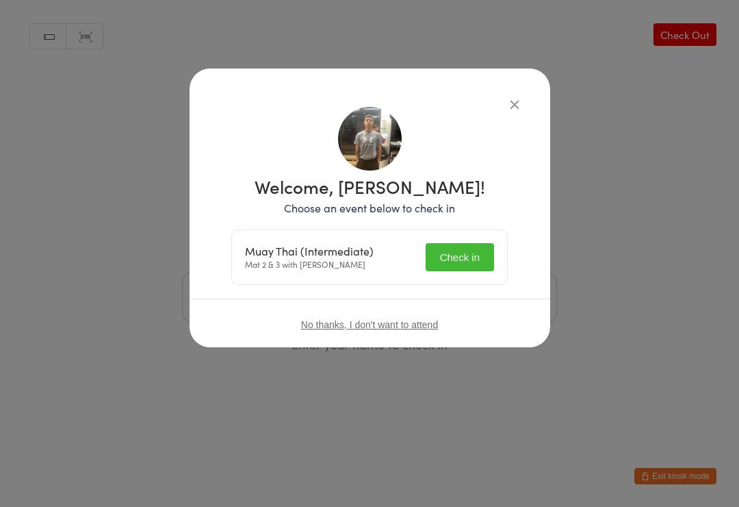
click at [433, 248] on button "Check in" at bounding box center [460, 257] width 68 height 28
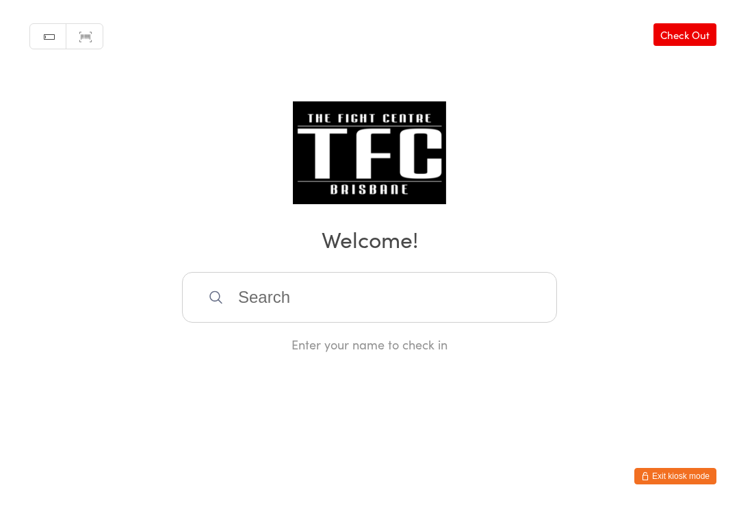
click at [326, 313] on input "search" at bounding box center [369, 297] width 375 height 51
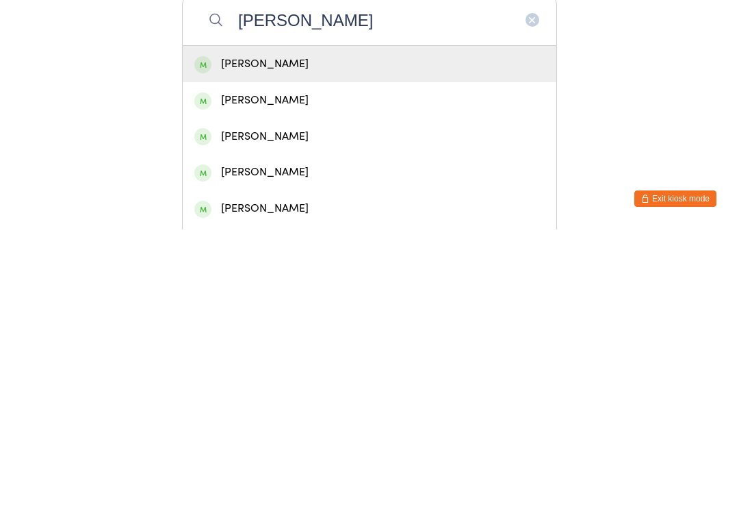
type input "Josh jaeger"
click at [457, 332] on div "Josh Jaeger" at bounding box center [369, 341] width 350 height 18
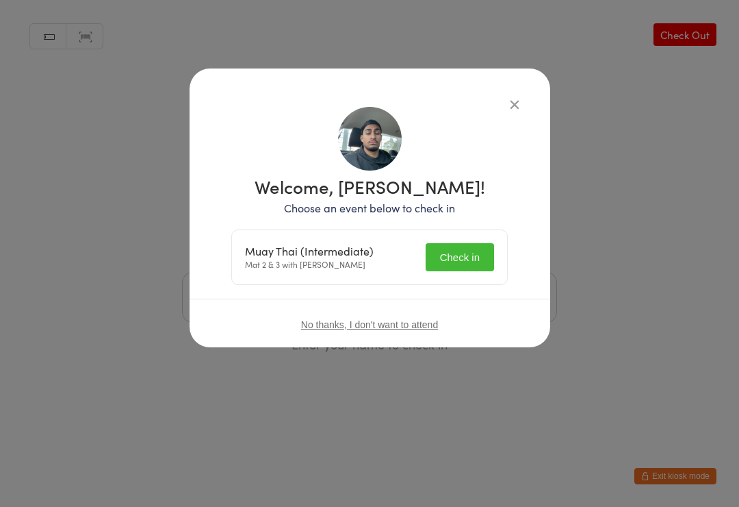
click at [469, 247] on button "Check in" at bounding box center [460, 257] width 68 height 28
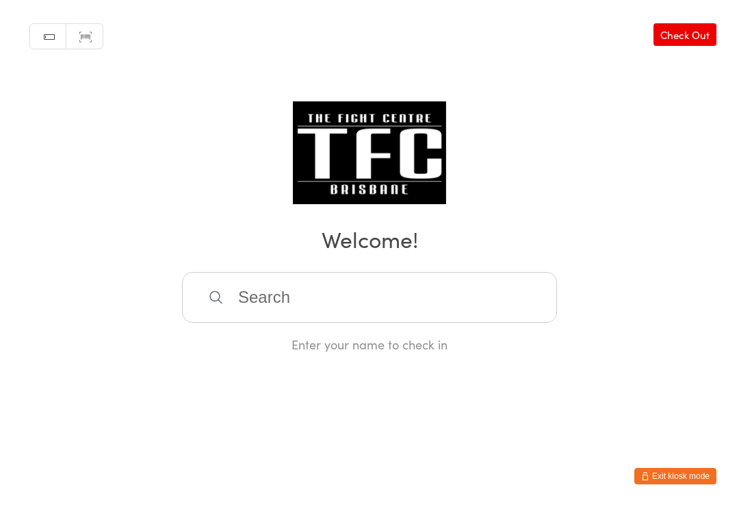
click at [507, 310] on input "search" at bounding box center [369, 297] width 375 height 51
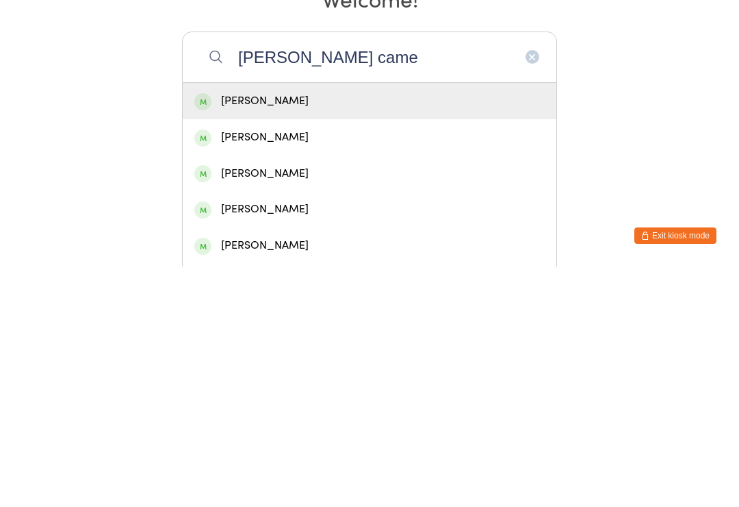
click at [362, 272] on input "Logan came" at bounding box center [369, 297] width 375 height 51
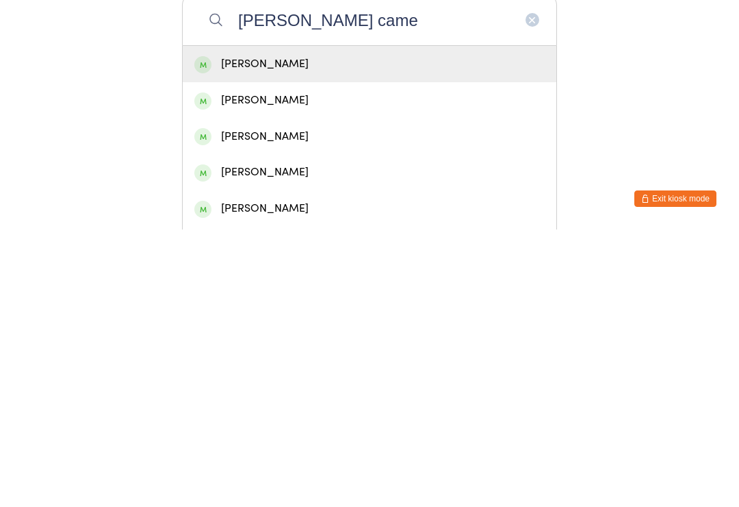
type input "Logan came"
click at [411, 323] on div "Logan Camilleri" at bounding box center [370, 341] width 374 height 36
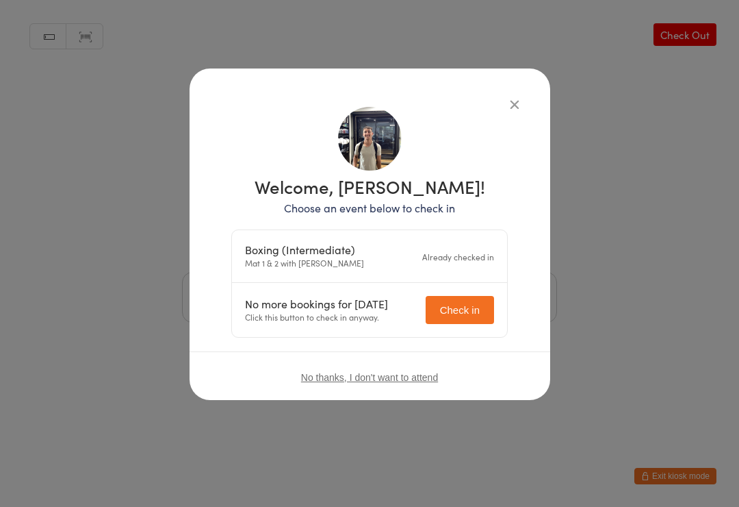
click at [468, 300] on button "Check in" at bounding box center [460, 310] width 68 height 28
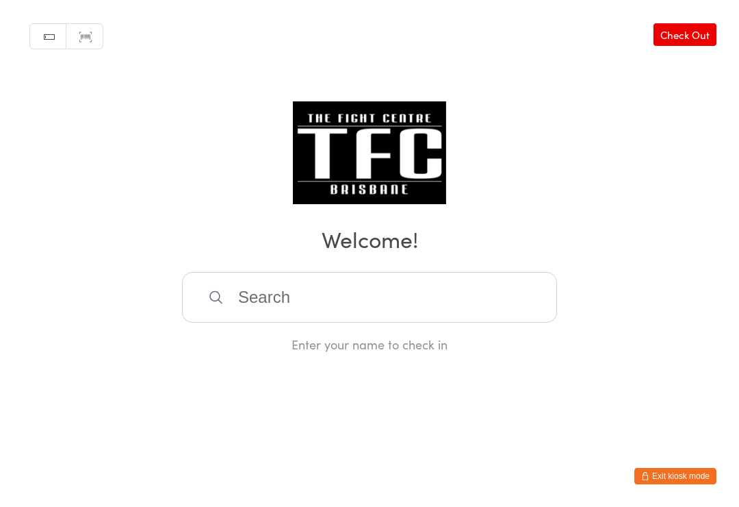
click at [294, 297] on input "search" at bounding box center [369, 297] width 375 height 51
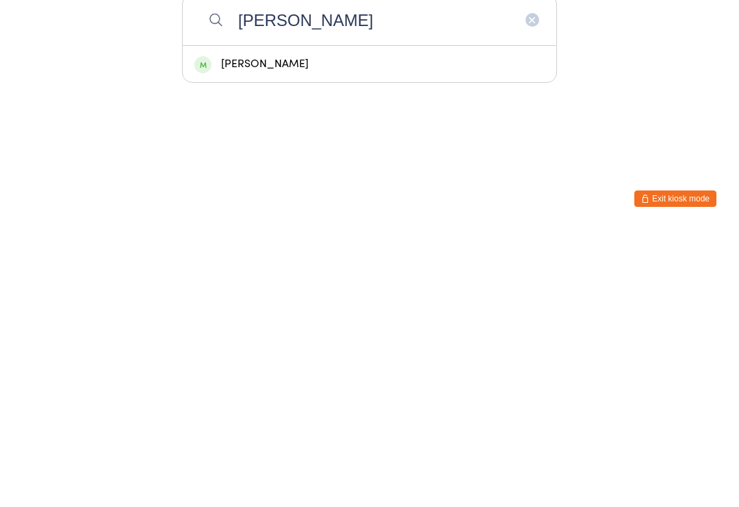
type input "Craig"
click at [322, 332] on div "Craig Thomas" at bounding box center [369, 341] width 350 height 18
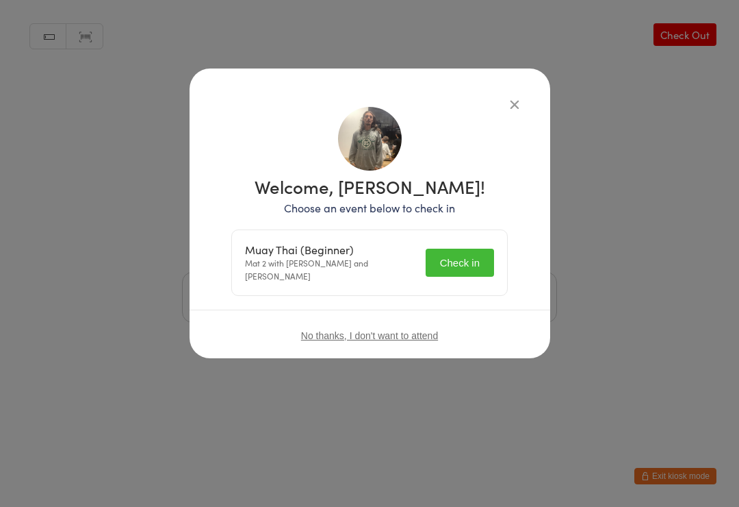
click at [470, 255] on button "Check in" at bounding box center [460, 262] width 68 height 28
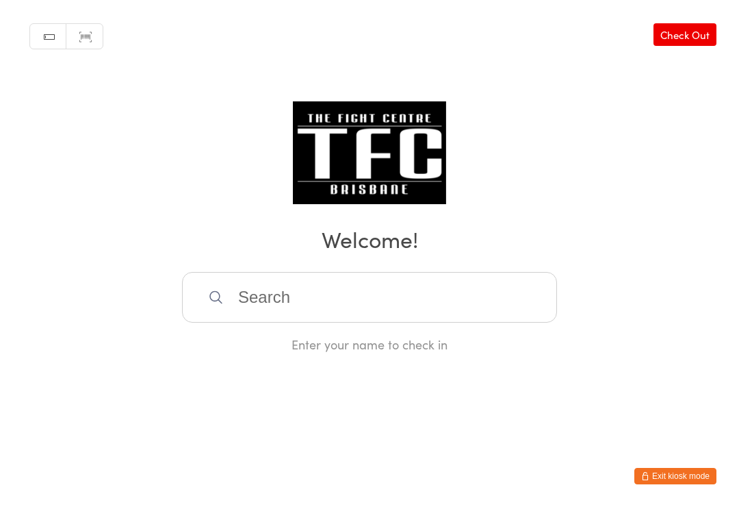
click at [458, 320] on input "search" at bounding box center [369, 297] width 375 height 51
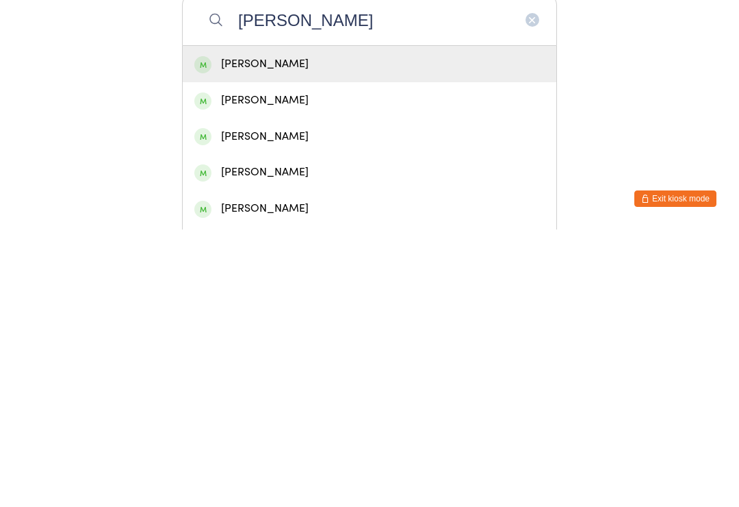
type input "Joshua f"
click at [361, 332] on div "Joshua Forshaw" at bounding box center [369, 341] width 350 height 18
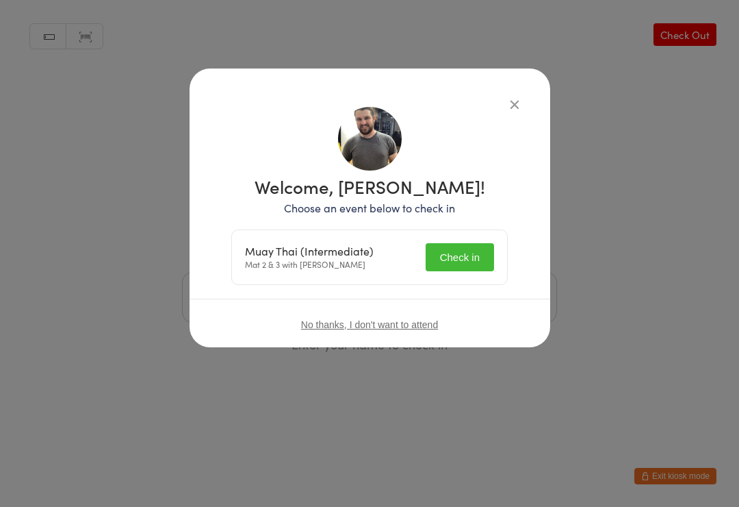
click at [470, 266] on button "Check in" at bounding box center [460, 257] width 68 height 28
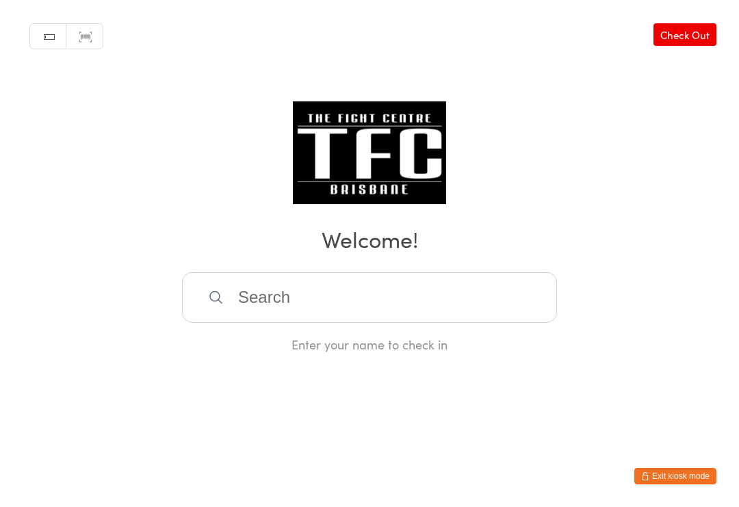
click at [432, 299] on input "search" at bounding box center [369, 297] width 375 height 51
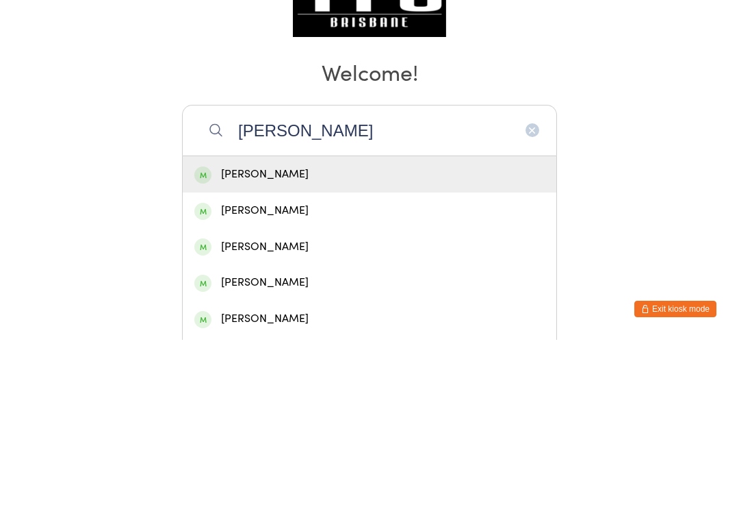
type input "Ethan crea"
click at [376, 323] on div "Ethan Creamer" at bounding box center [370, 341] width 374 height 36
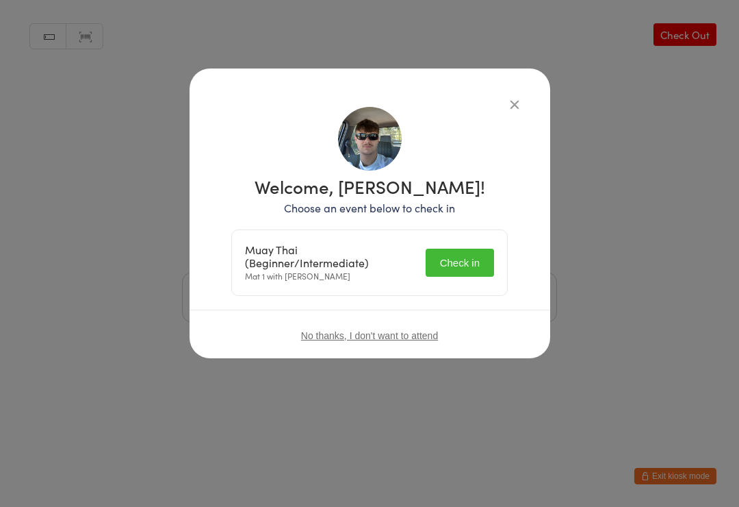
click at [474, 257] on button "Check in" at bounding box center [460, 262] width 68 height 28
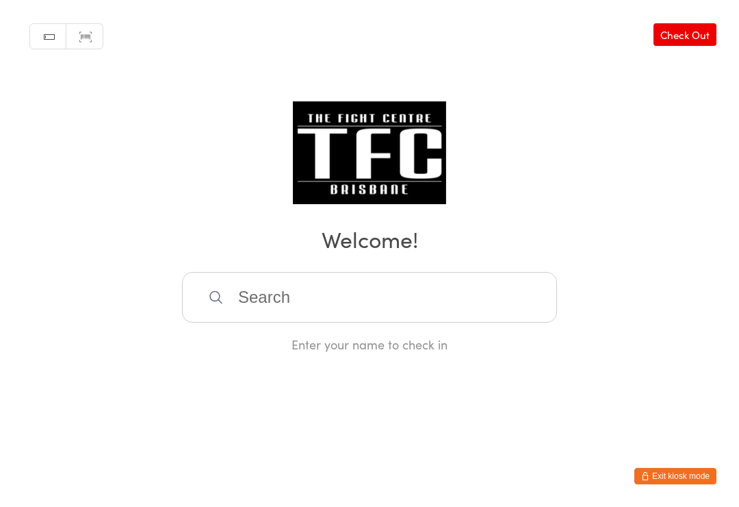
click at [386, 320] on input "search" at bounding box center [369, 297] width 375 height 51
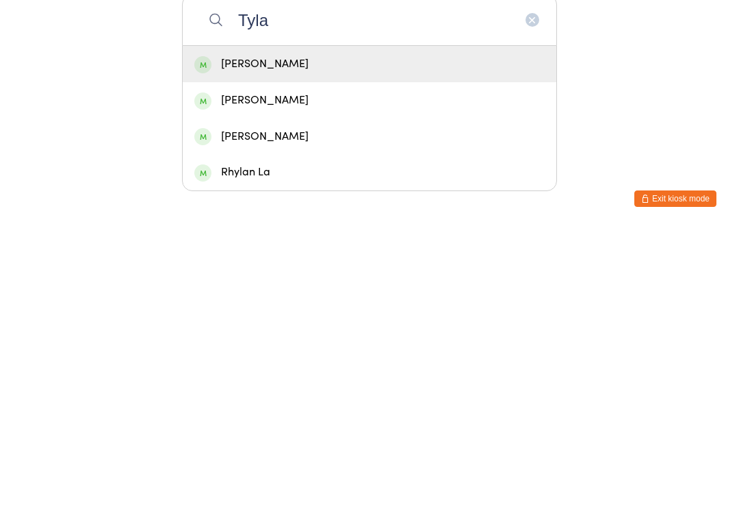
type input "Tyla"
click at [394, 332] on div "Tyla Nichols" at bounding box center [369, 341] width 350 height 18
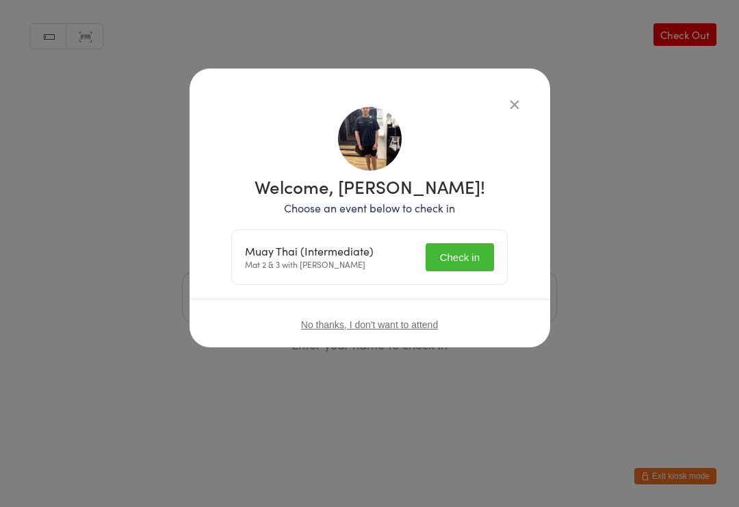
click at [457, 246] on button "Check in" at bounding box center [460, 257] width 68 height 28
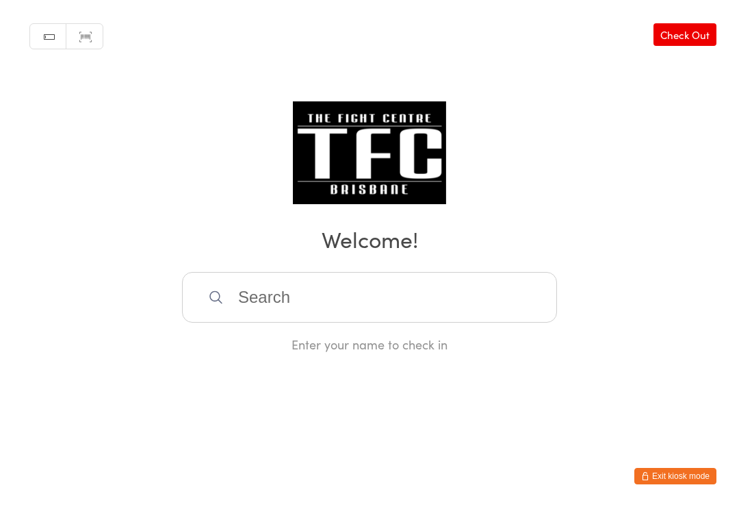
click at [471, 281] on input "search" at bounding box center [369, 297] width 375 height 51
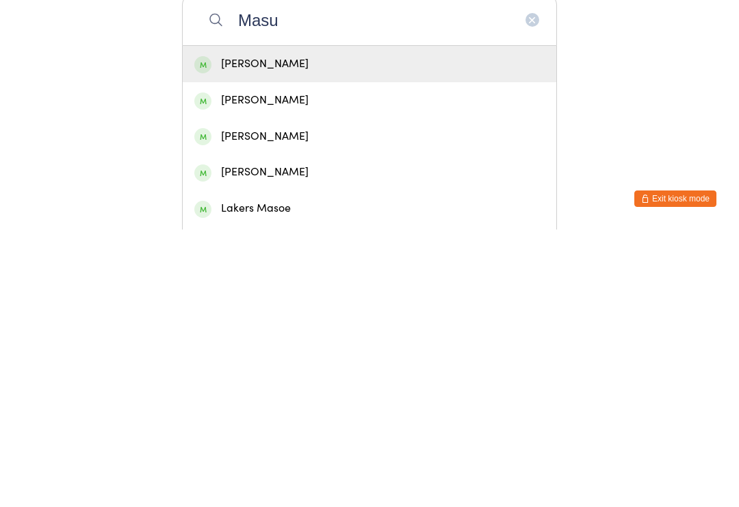
type input "Masu"
click at [423, 323] on div "Masume Ashoori" at bounding box center [370, 341] width 374 height 36
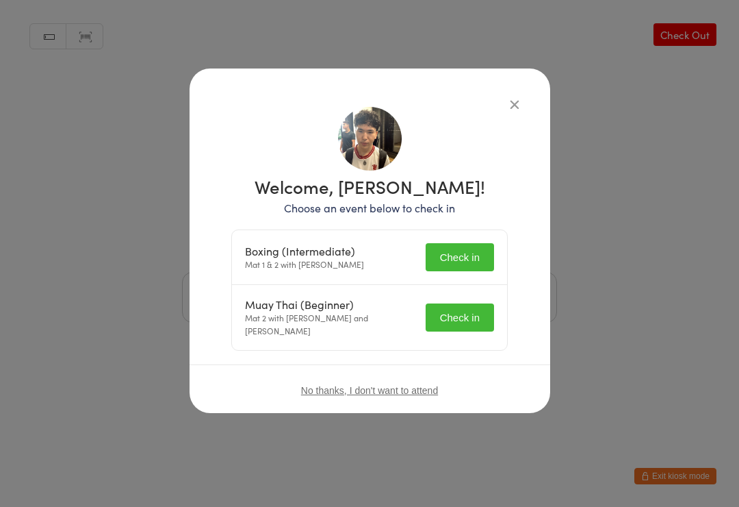
click at [463, 303] on button "Check in" at bounding box center [460, 317] width 68 height 28
